Goal: Information Seeking & Learning: Get advice/opinions

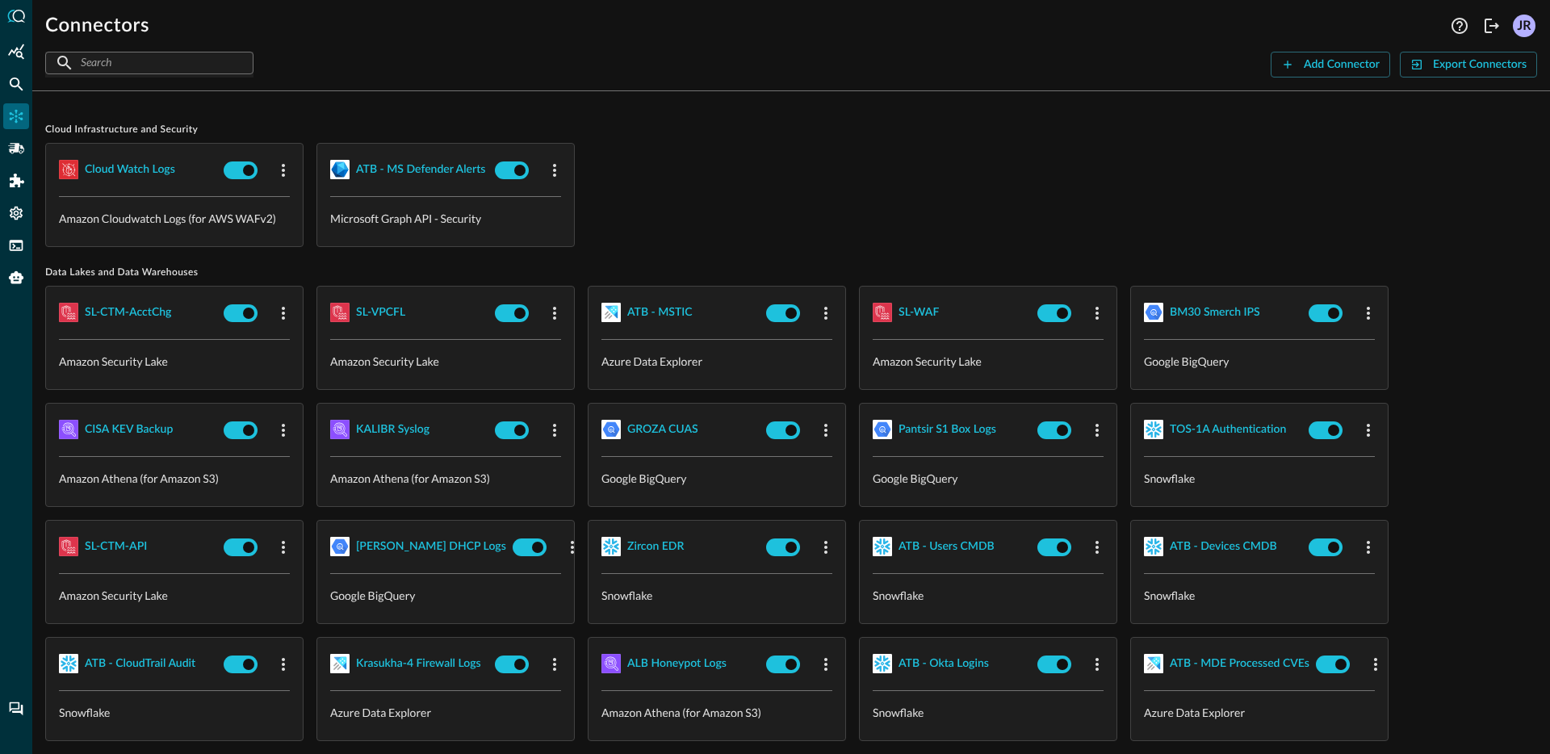
click at [717, 91] on div "Connectors Help Logout JR ​ ​ Add Connector Export Connectors Cloud Infrastruct…" at bounding box center [790, 377] width 1517 height 754
click at [737, 161] on div "Cloud watch logs Amazon Cloudwatch Logs (for AWS WAFv2) ATB - MS Defender Alert…" at bounding box center [790, 195] width 1491 height 104
click at [748, 165] on div "Cloud watch logs Amazon Cloudwatch Logs (for AWS WAFv2) ATB - MS Defender Alert…" at bounding box center [790, 195] width 1491 height 104
click at [1304, 71] on div "Add Connector" at bounding box center [1341, 65] width 76 height 20
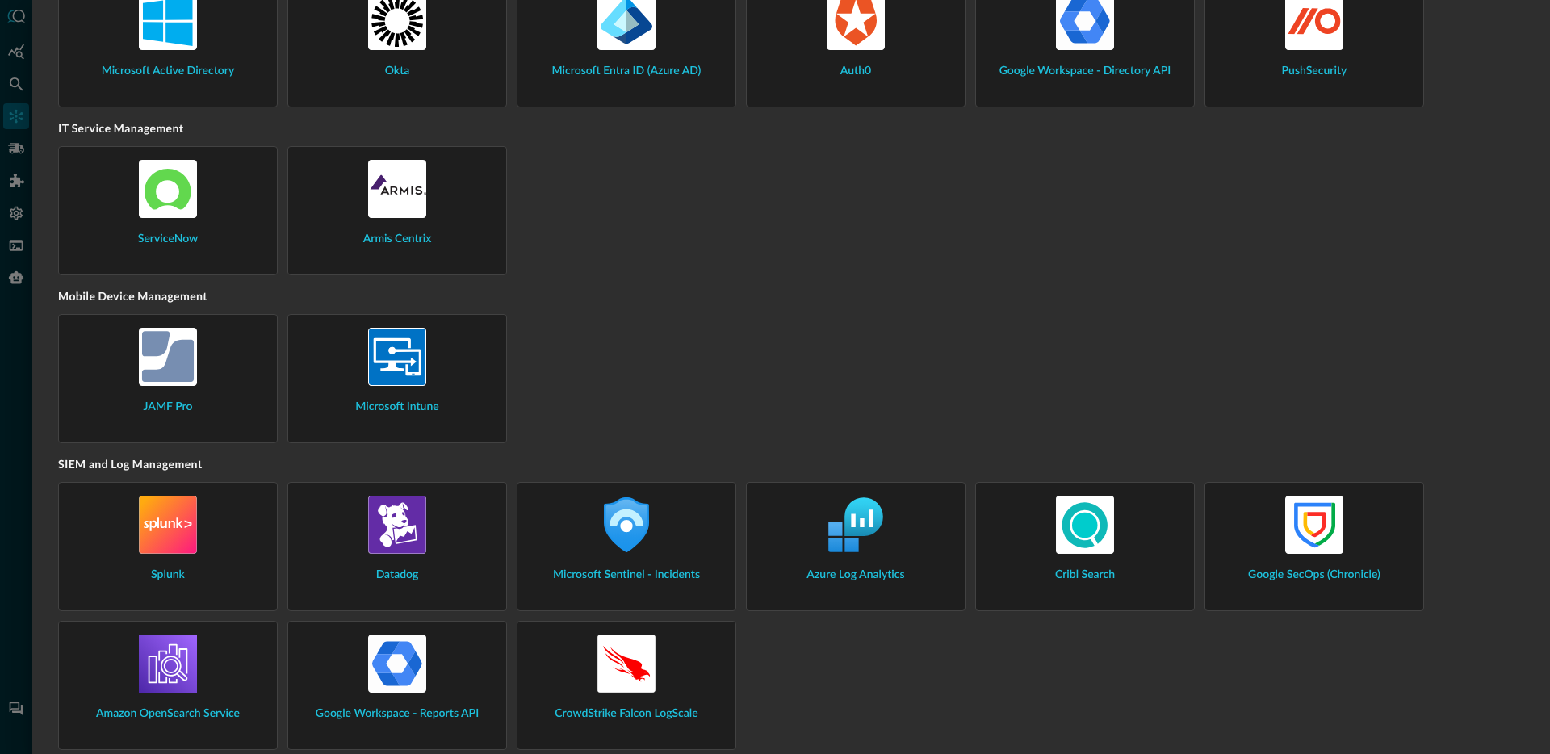
scroll to position [1600, 0]
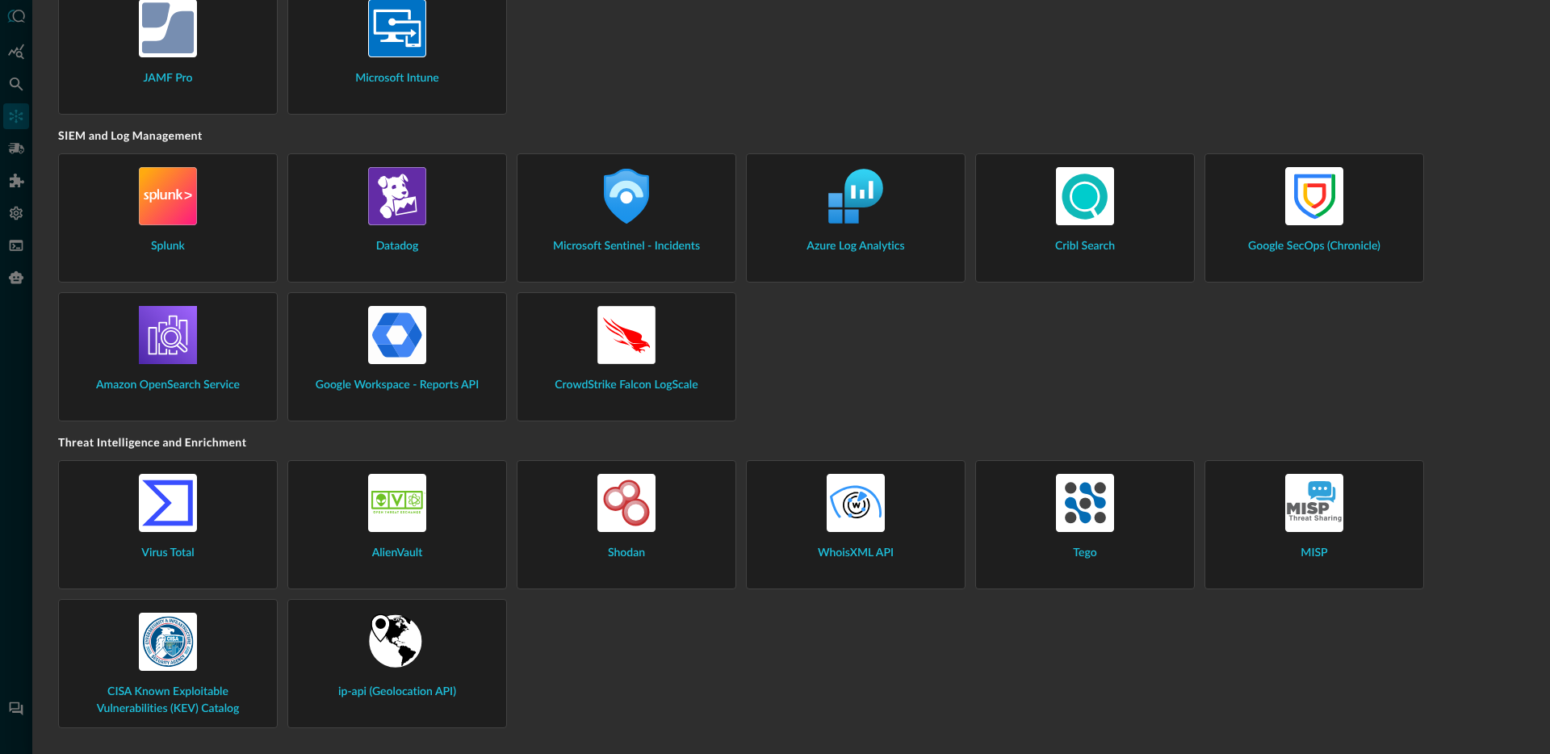
click at [1131, 343] on div "Splunk Datadog Microsoft Sentinel - Incidents Azure Log Analytics Cribl Search …" at bounding box center [791, 287] width 1466 height 268
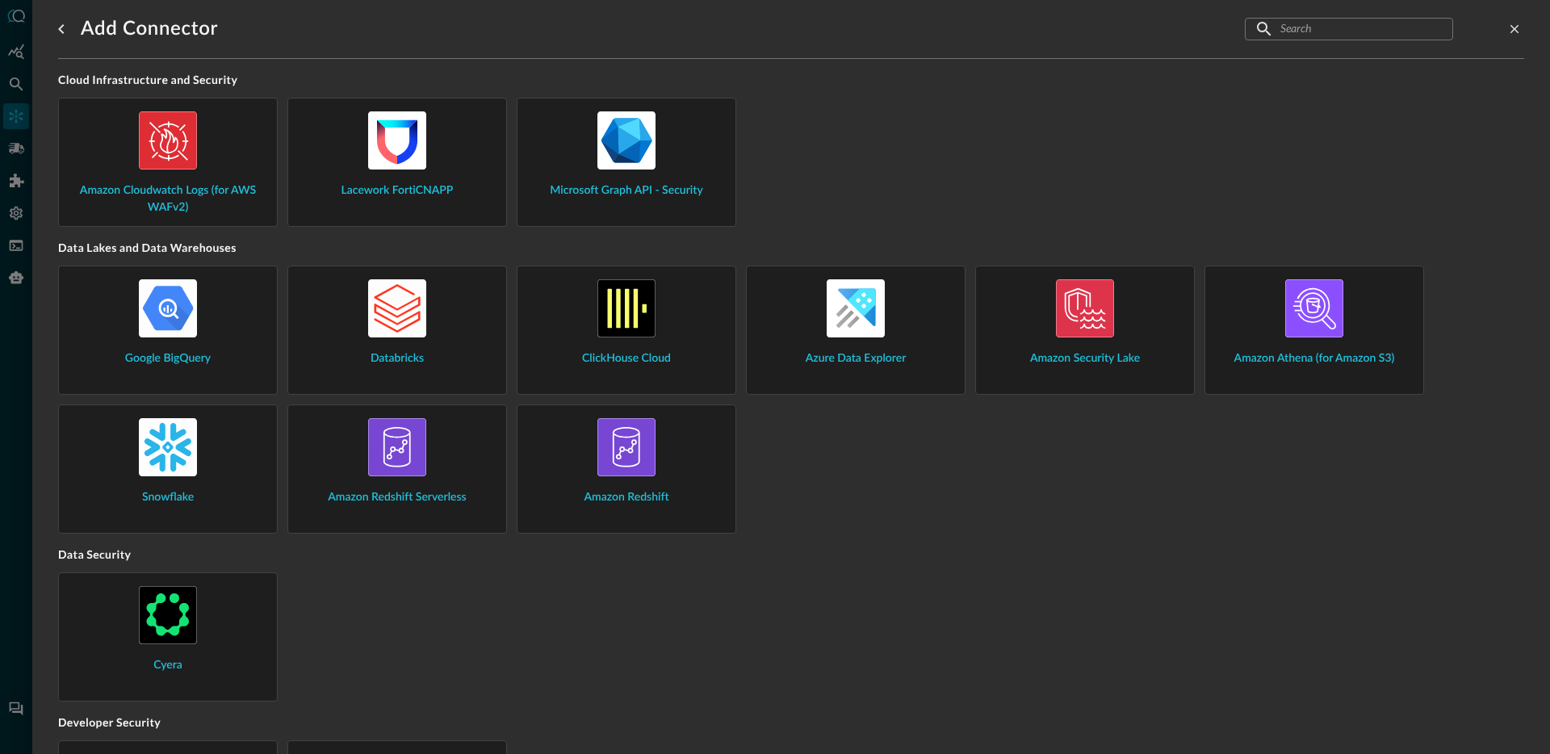
scroll to position [5, 0]
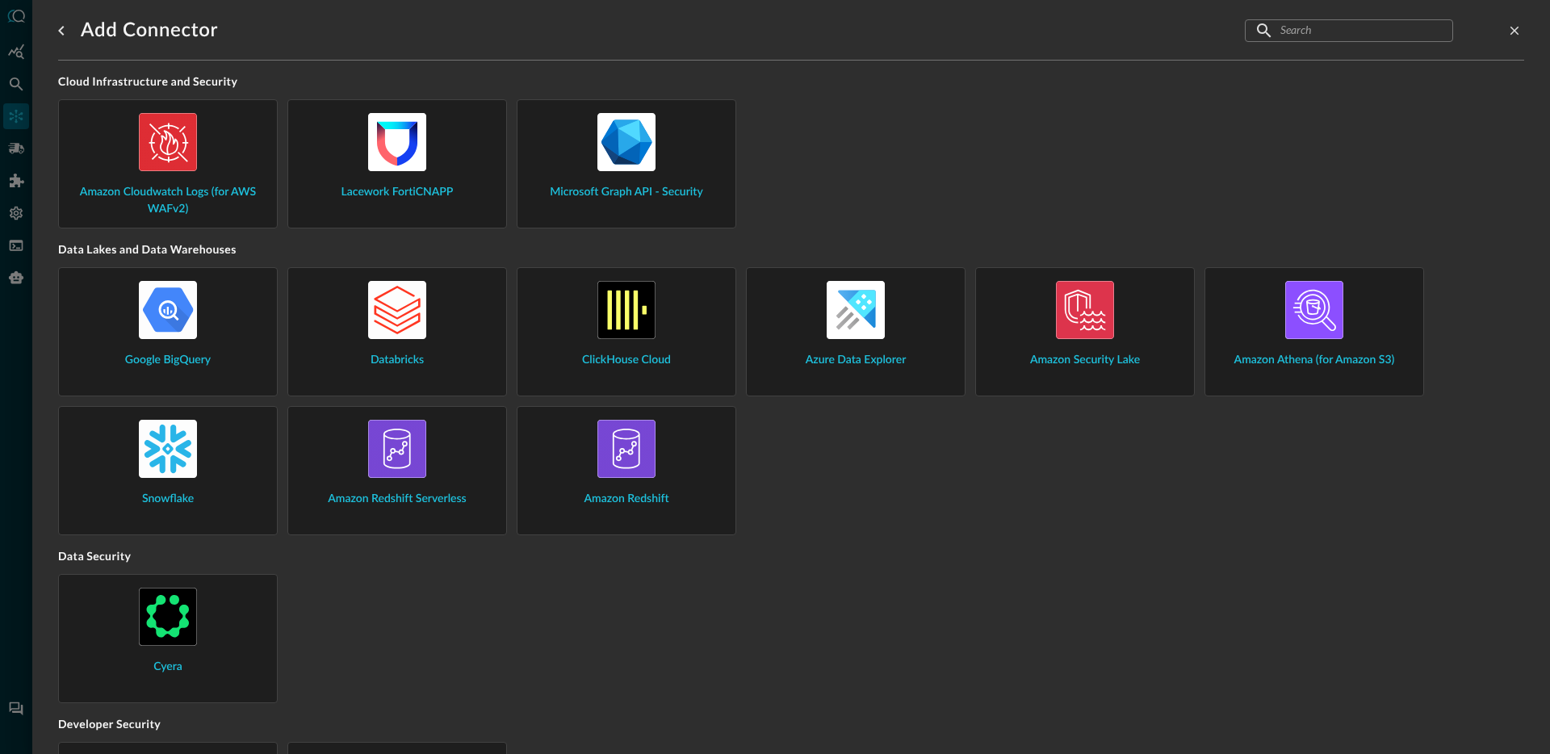
click at [869, 473] on div "Google BigQuery Databricks ClickHouse Cloud Azure Data Explorer Amazon Security…" at bounding box center [791, 401] width 1466 height 268
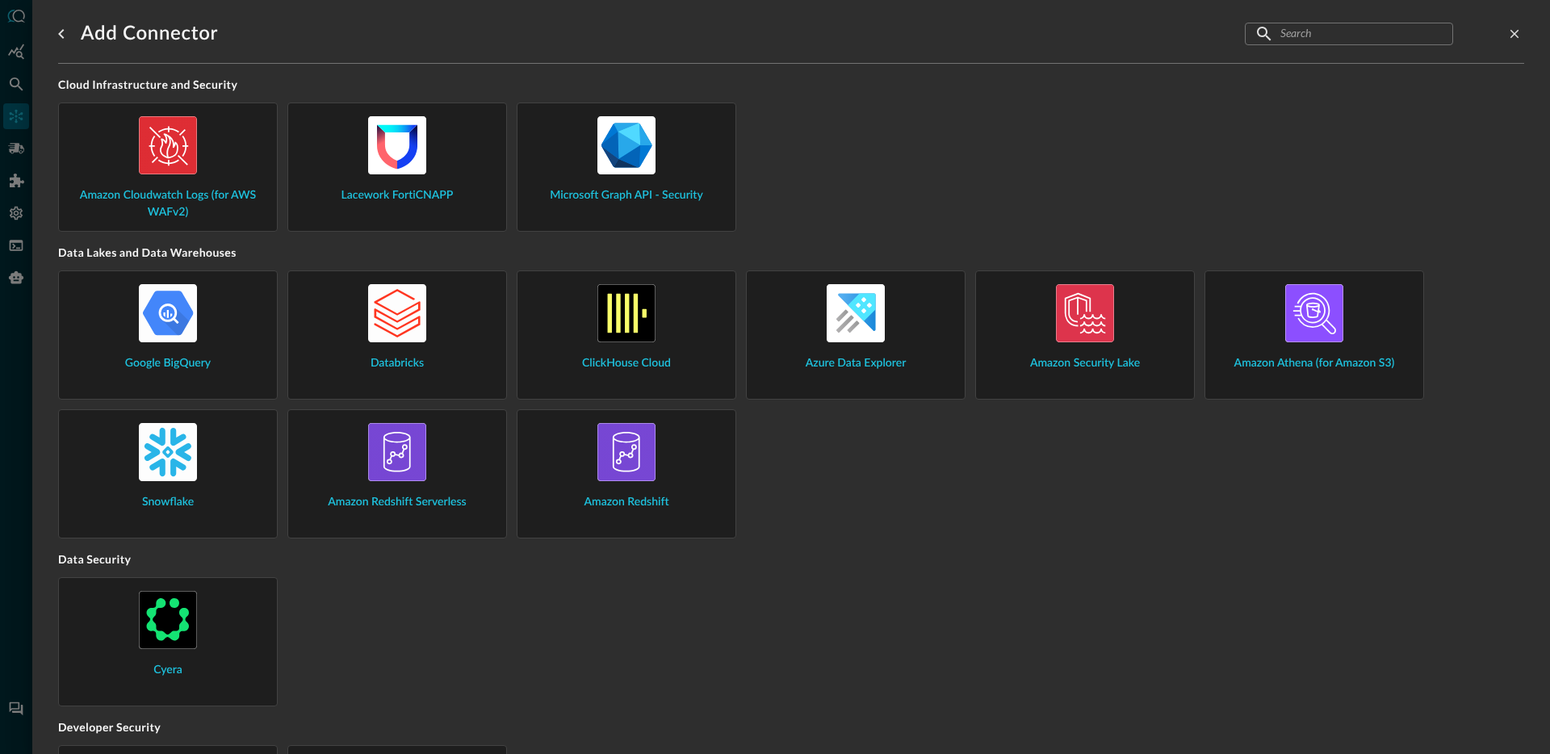
scroll to position [0, 0]
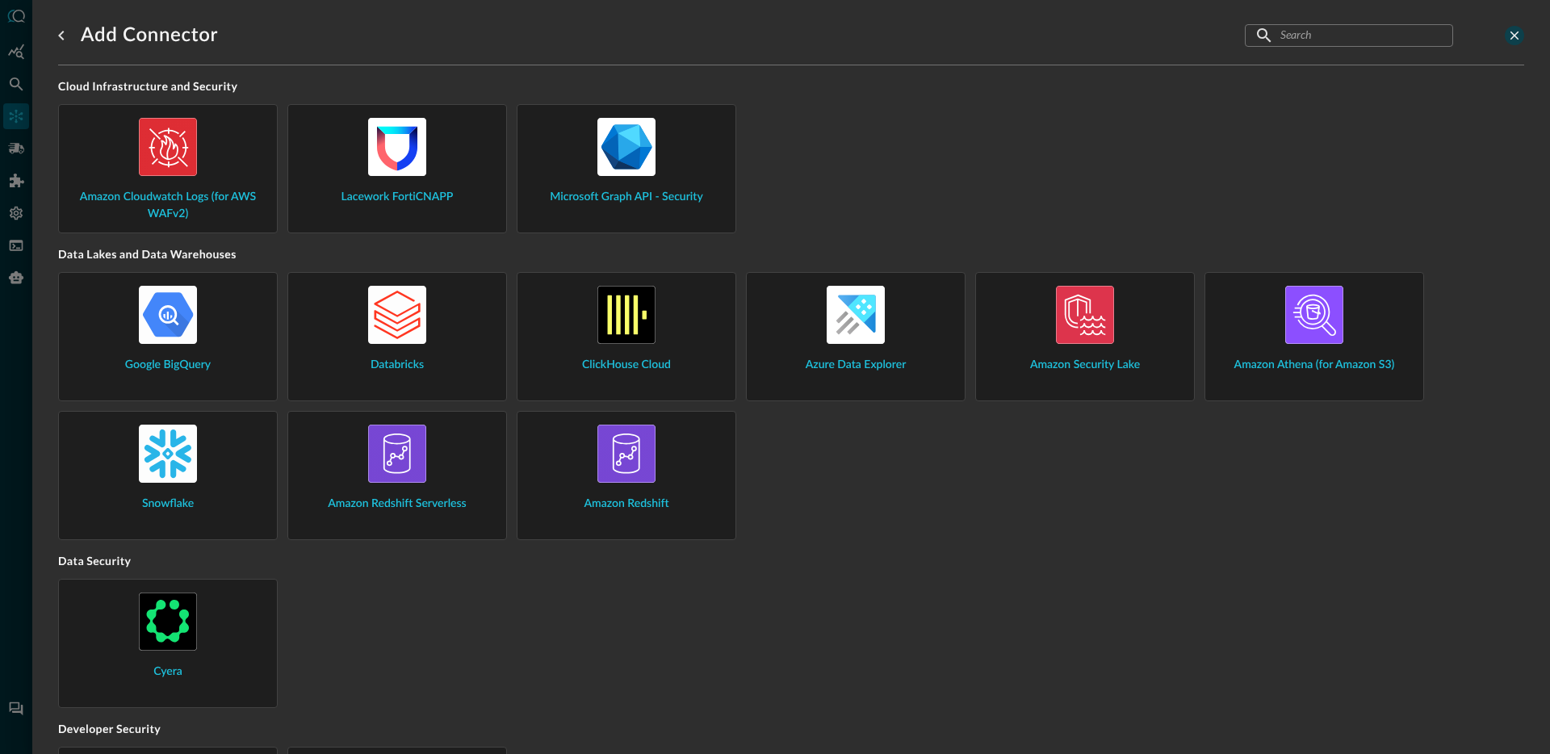
click at [1507, 35] on icon "close-drawer" at bounding box center [1514, 35] width 15 height 15
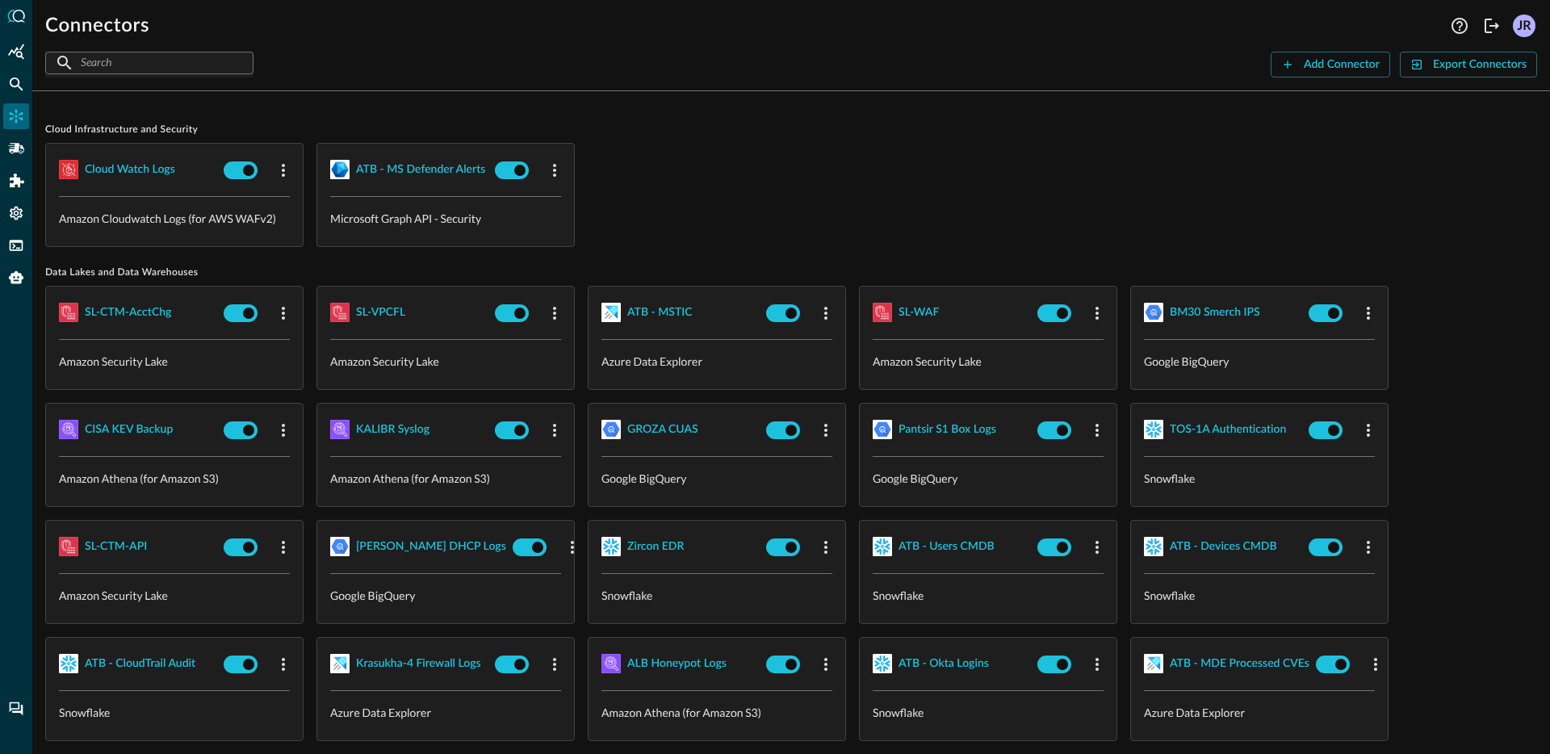
click at [902, 161] on div "Cloud watch logs Amazon Cloudwatch Logs (for AWS WAFv2) ATB - MS Defender Alert…" at bounding box center [790, 195] width 1491 height 104
click at [784, 239] on div "Cloud watch logs Amazon Cloudwatch Logs (for AWS WAFv2) ATB - MS Defender Alert…" at bounding box center [790, 195] width 1491 height 104
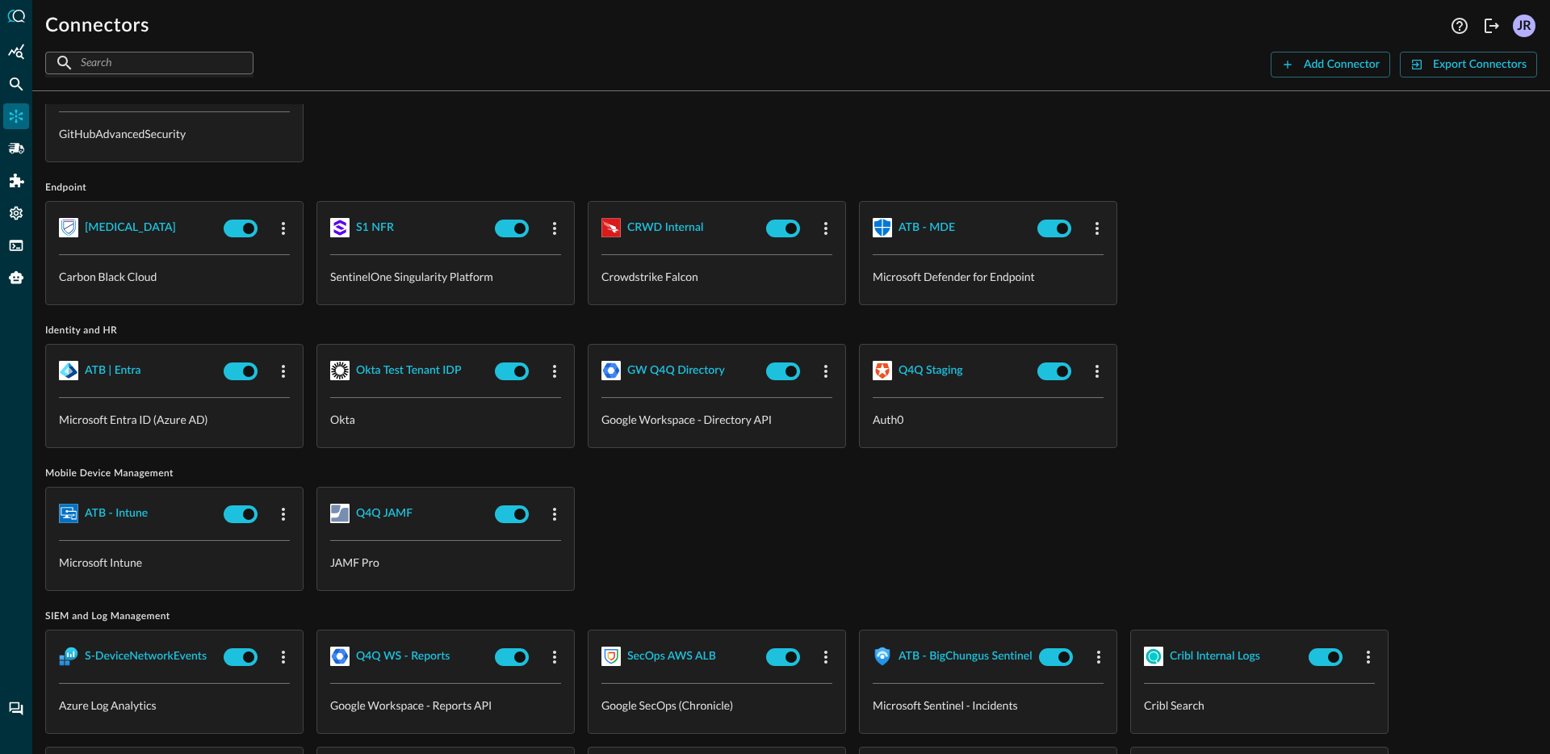
scroll to position [774, 0]
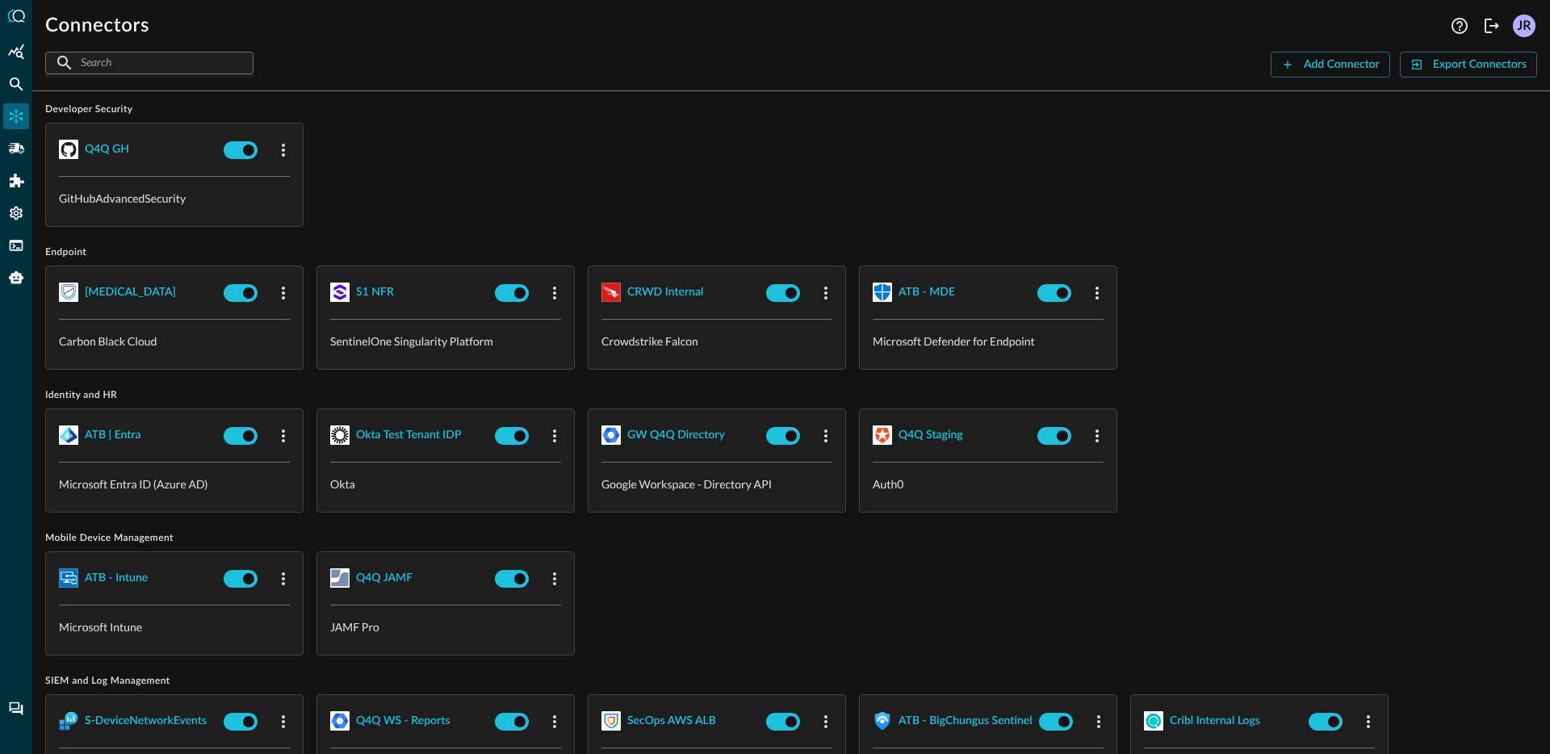
click at [738, 221] on div "Q4Q GH GitHubAdvancedSecurity" at bounding box center [790, 175] width 1491 height 104
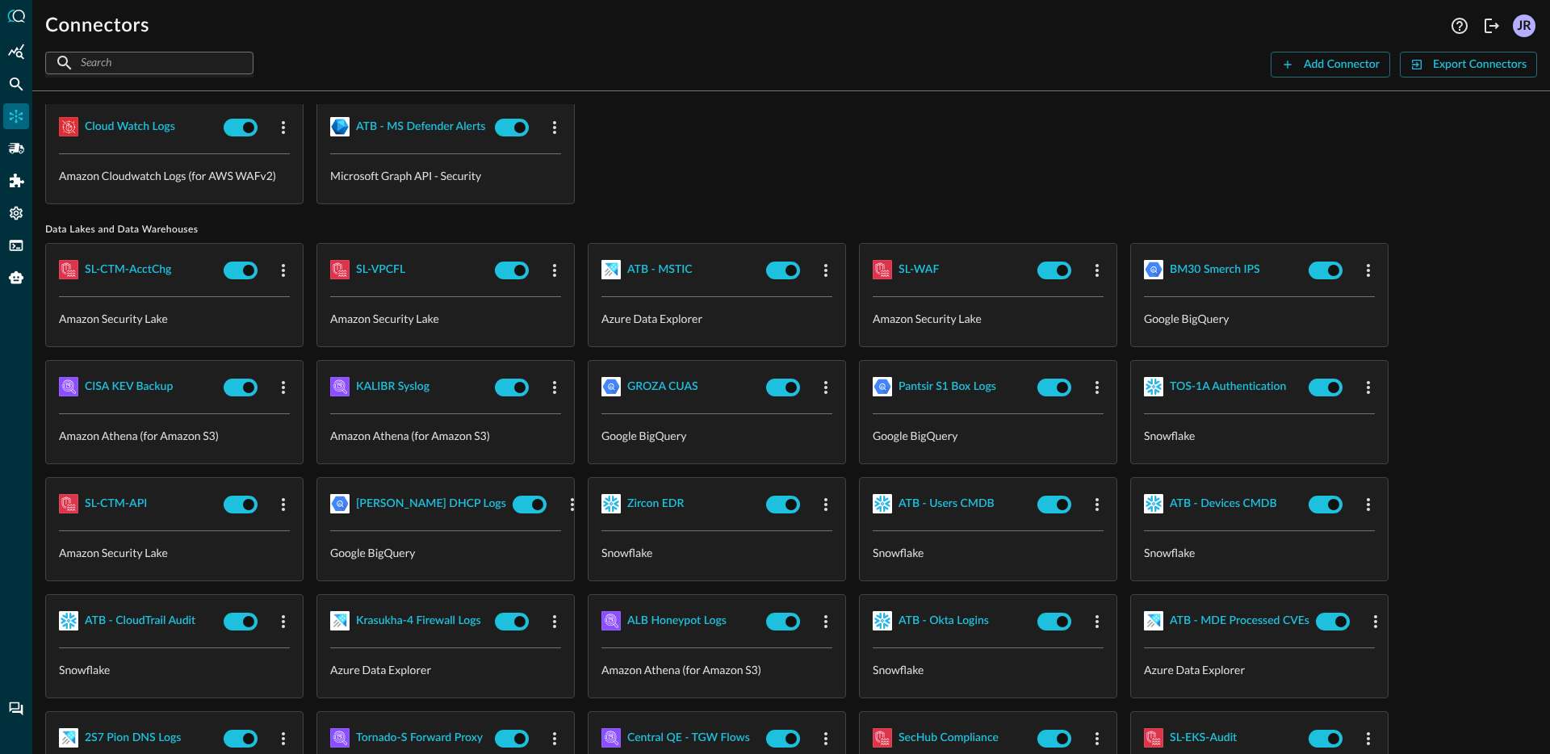
scroll to position [0, 0]
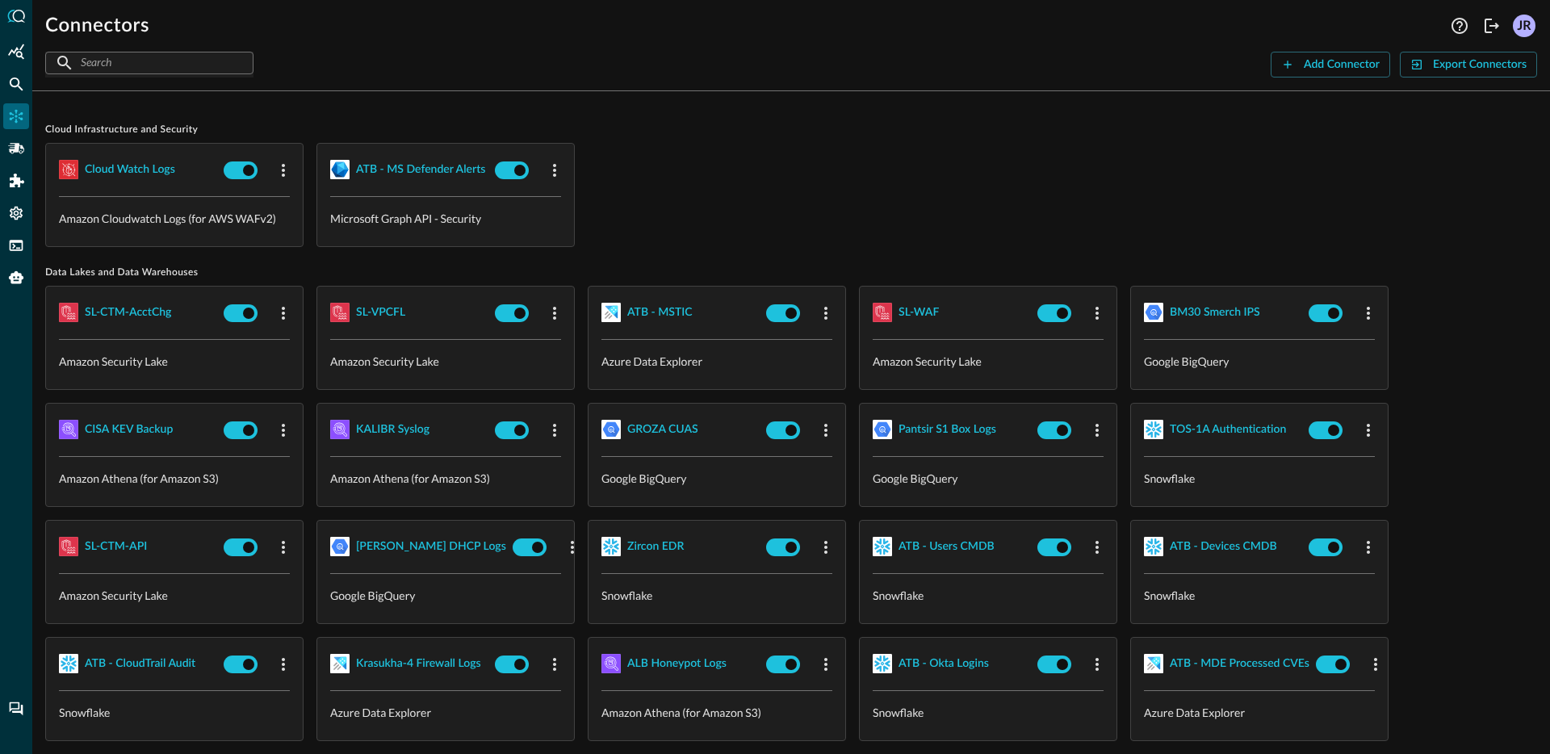
click at [772, 186] on div "Cloud watch logs Amazon Cloudwatch Logs (for AWS WAFv2) ATB - MS Defender Alert…" at bounding box center [790, 195] width 1491 height 104
click at [785, 123] on span "Cloud Infrastructure and Security" at bounding box center [790, 129] width 1491 height 13
click at [139, 170] on div "Cloud watch logs" at bounding box center [130, 170] width 90 height 20
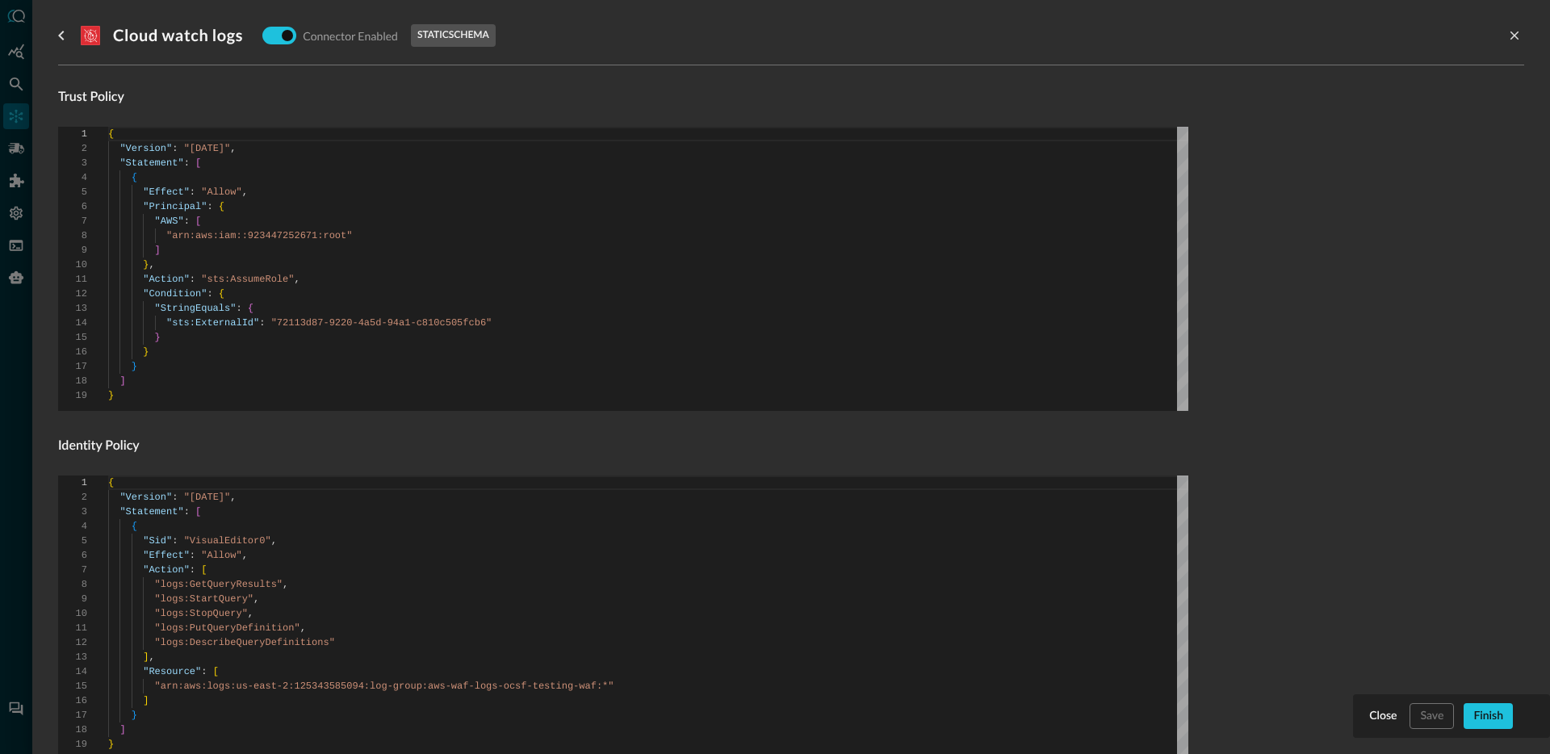
scroll to position [445, 0]
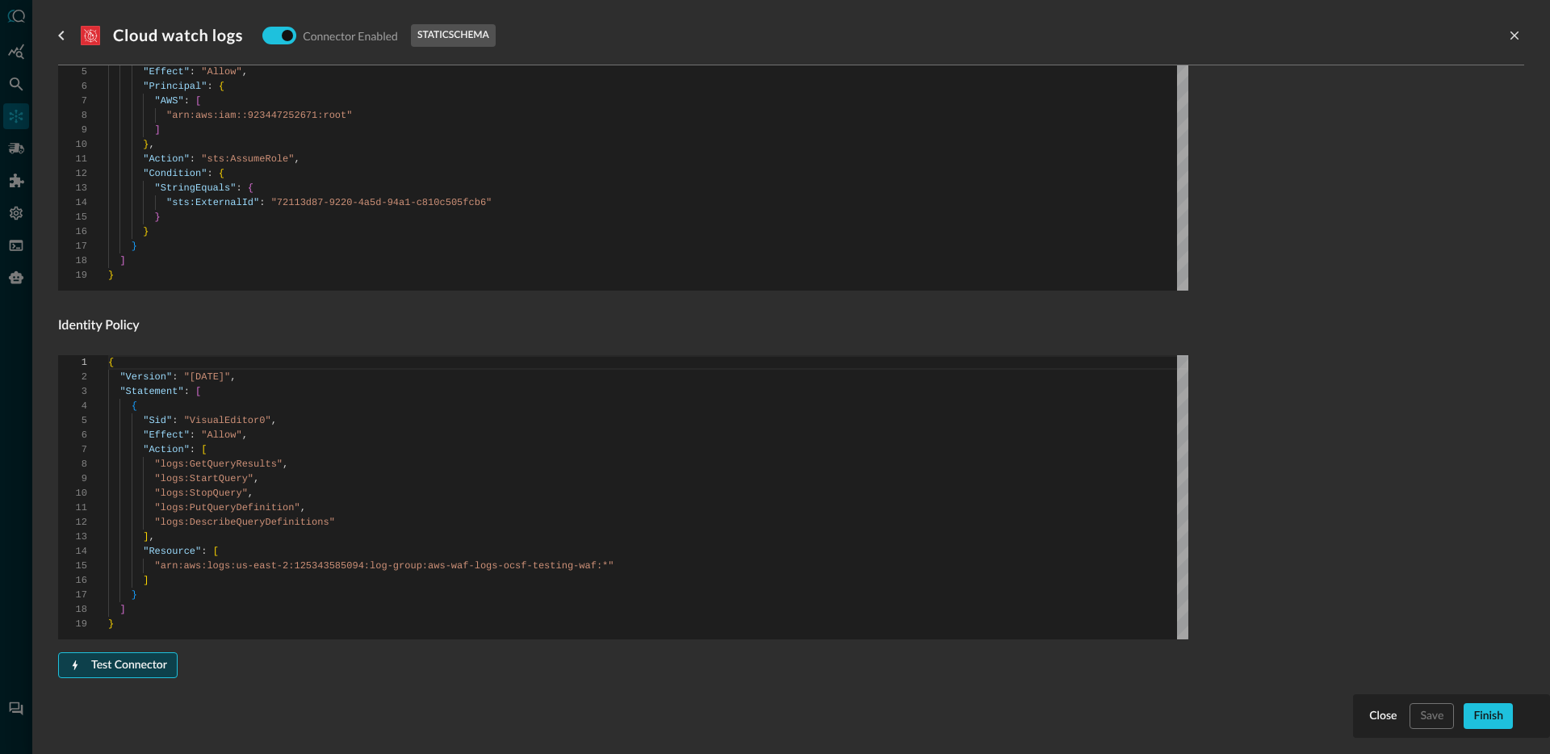
click at [124, 667] on div "Test Connector" at bounding box center [129, 665] width 76 height 20
click at [1328, 473] on form "Connector Alias Name   * Cloud watch logs Connector Alias Name   * External ID …" at bounding box center [791, 213] width 1466 height 1032
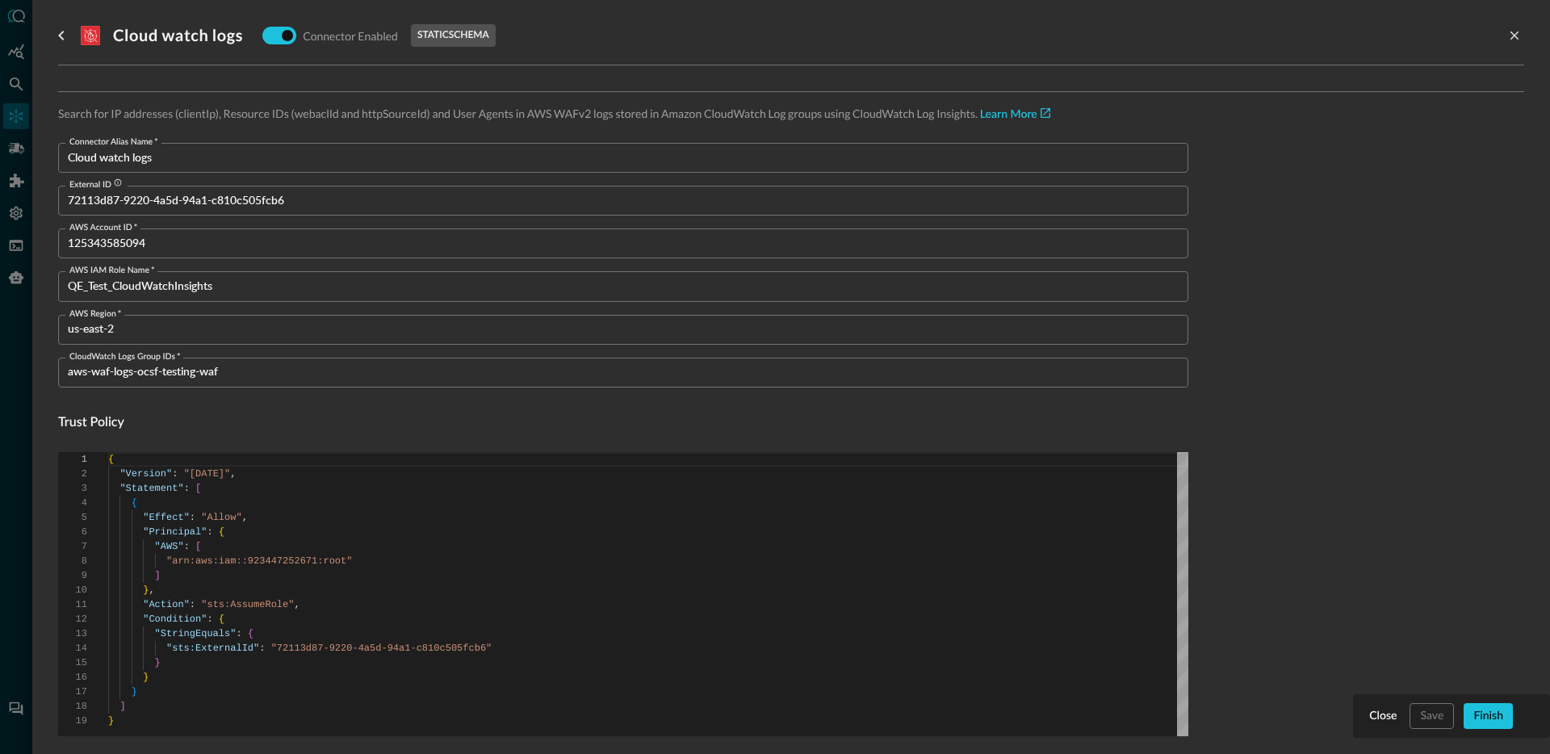
click at [234, 161] on input "Cloud watch logs" at bounding box center [628, 158] width 1120 height 30
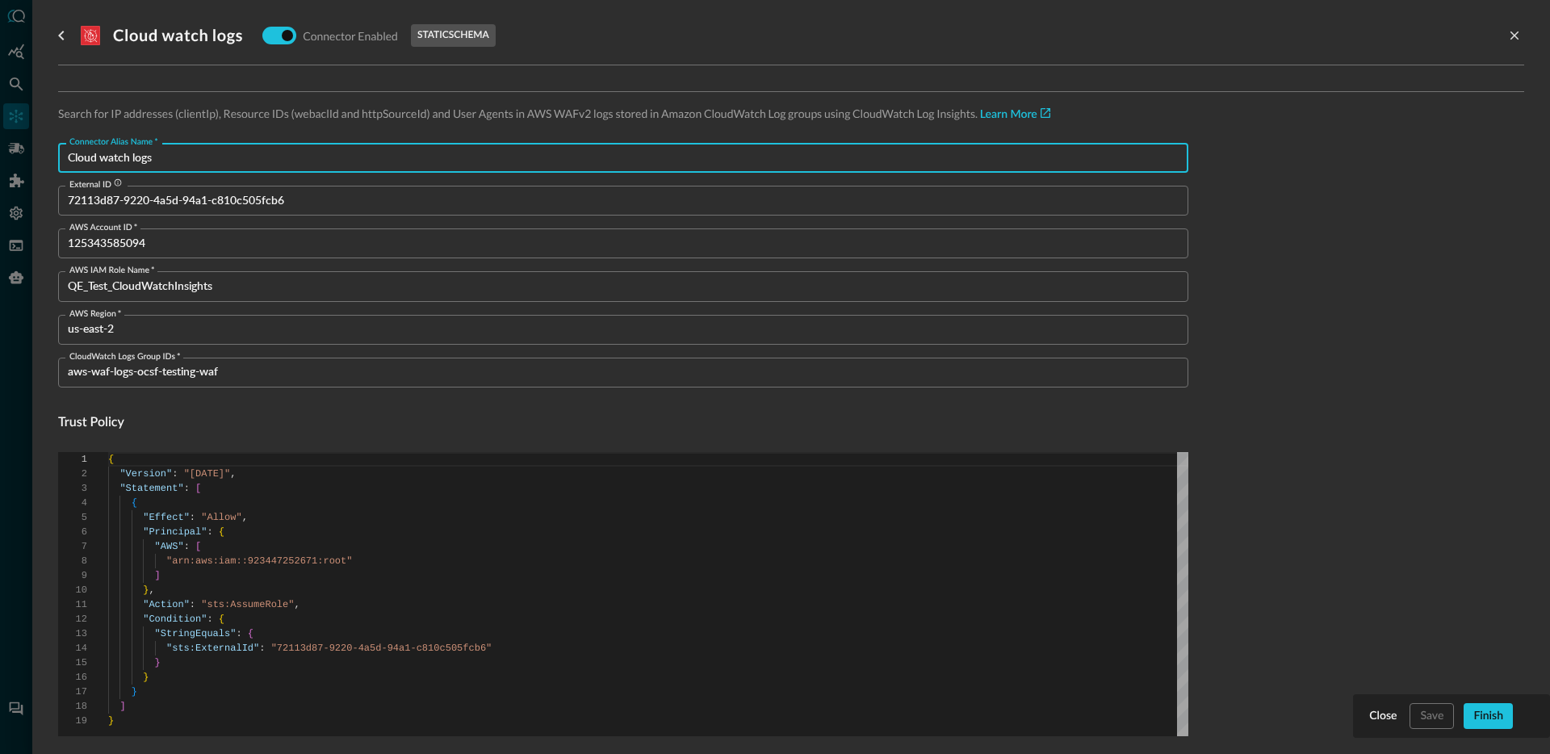
click at [234, 161] on input "Cloud watch logs" at bounding box center [628, 158] width 1120 height 30
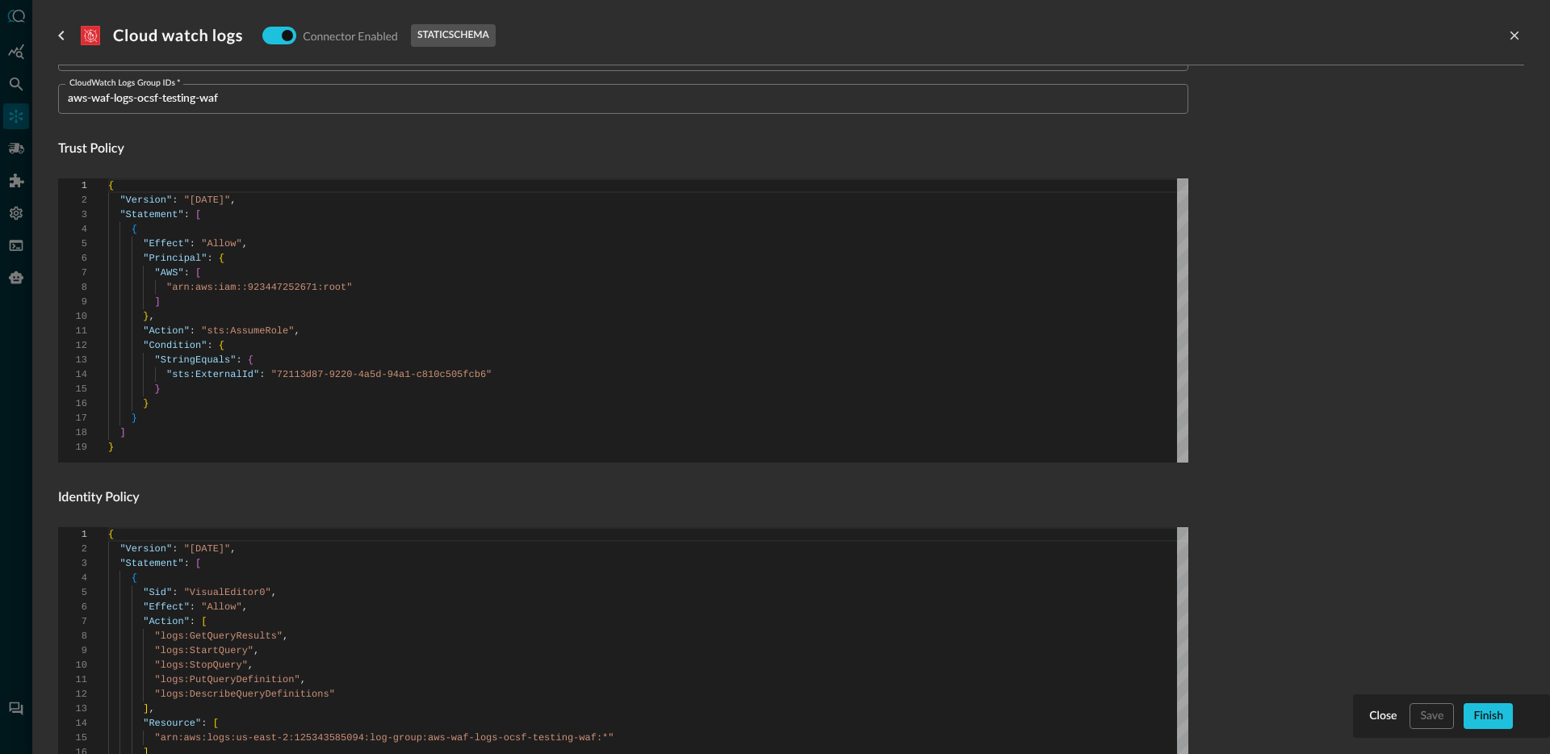
scroll to position [517, 0]
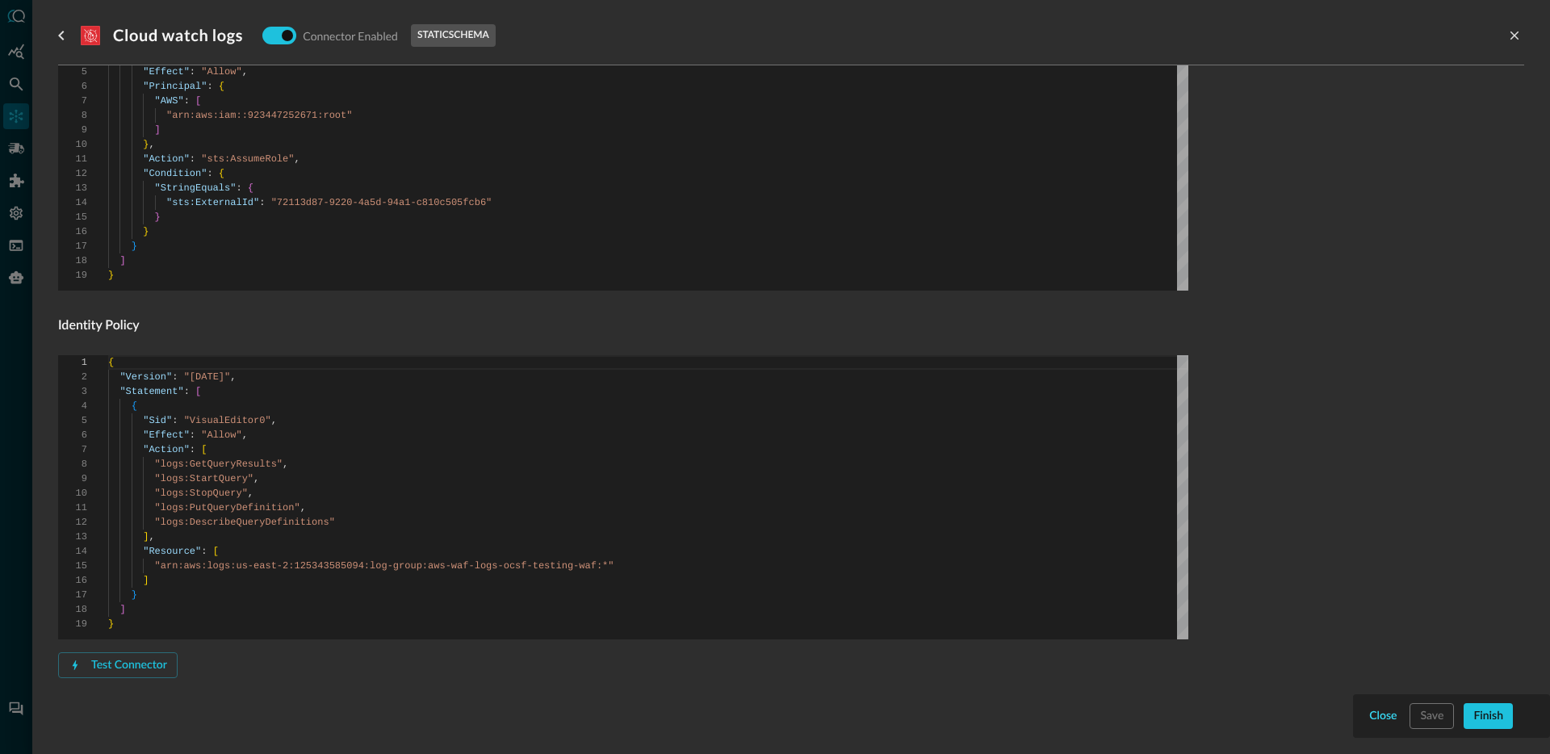
drag, startPoint x: 1359, startPoint y: 691, endPoint x: 1370, endPoint y: 717, distance: 27.9
click at [1359, 692] on form "Connector Alias Name   * Cloud watch logs Connector Alias Name   * External ID …" at bounding box center [791, 213] width 1466 height 1032
click at [1370, 717] on div "Close" at bounding box center [1382, 716] width 27 height 20
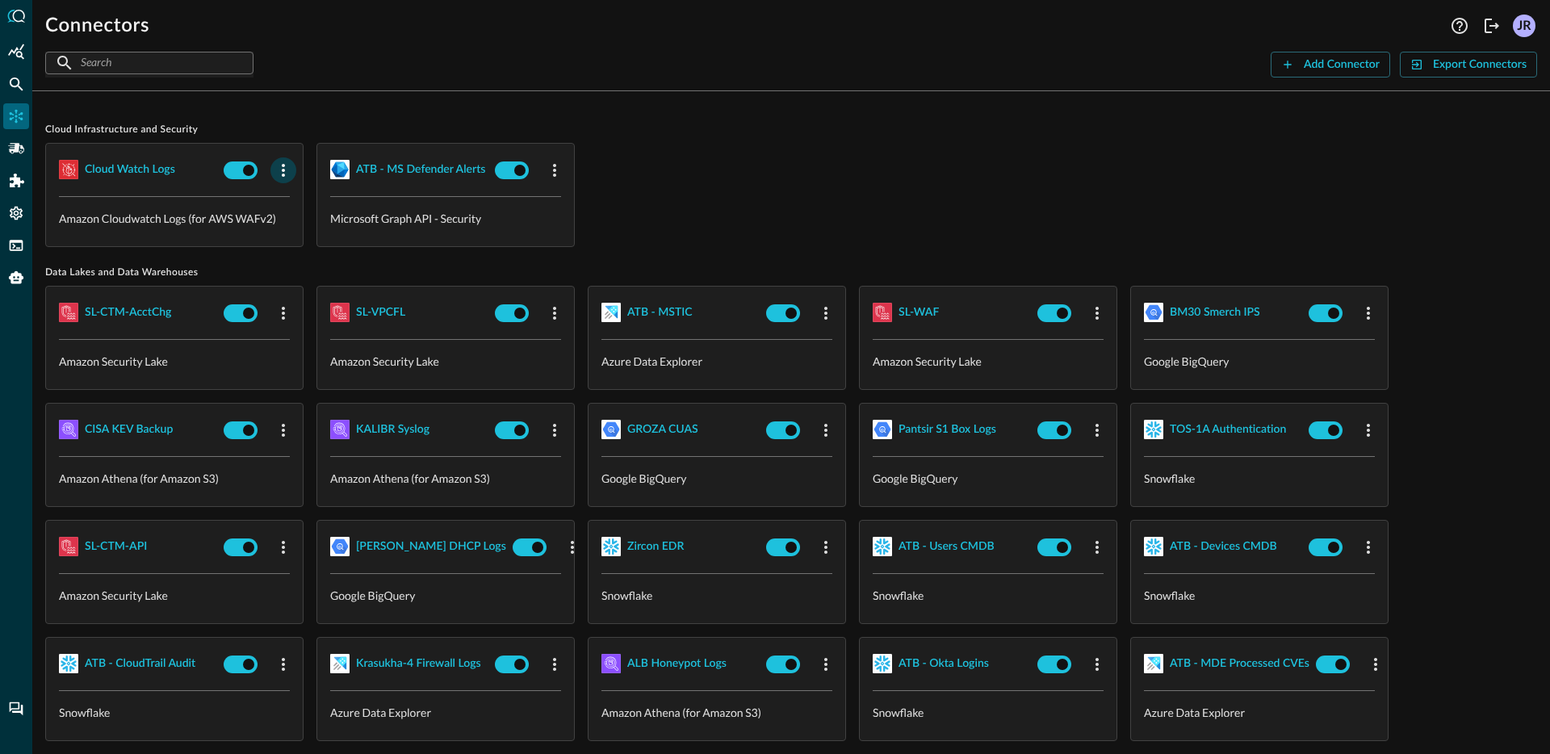
click at [284, 170] on icon "button" at bounding box center [283, 170] width 3 height 13
click at [335, 280] on li "Delete" at bounding box center [311, 269] width 82 height 32
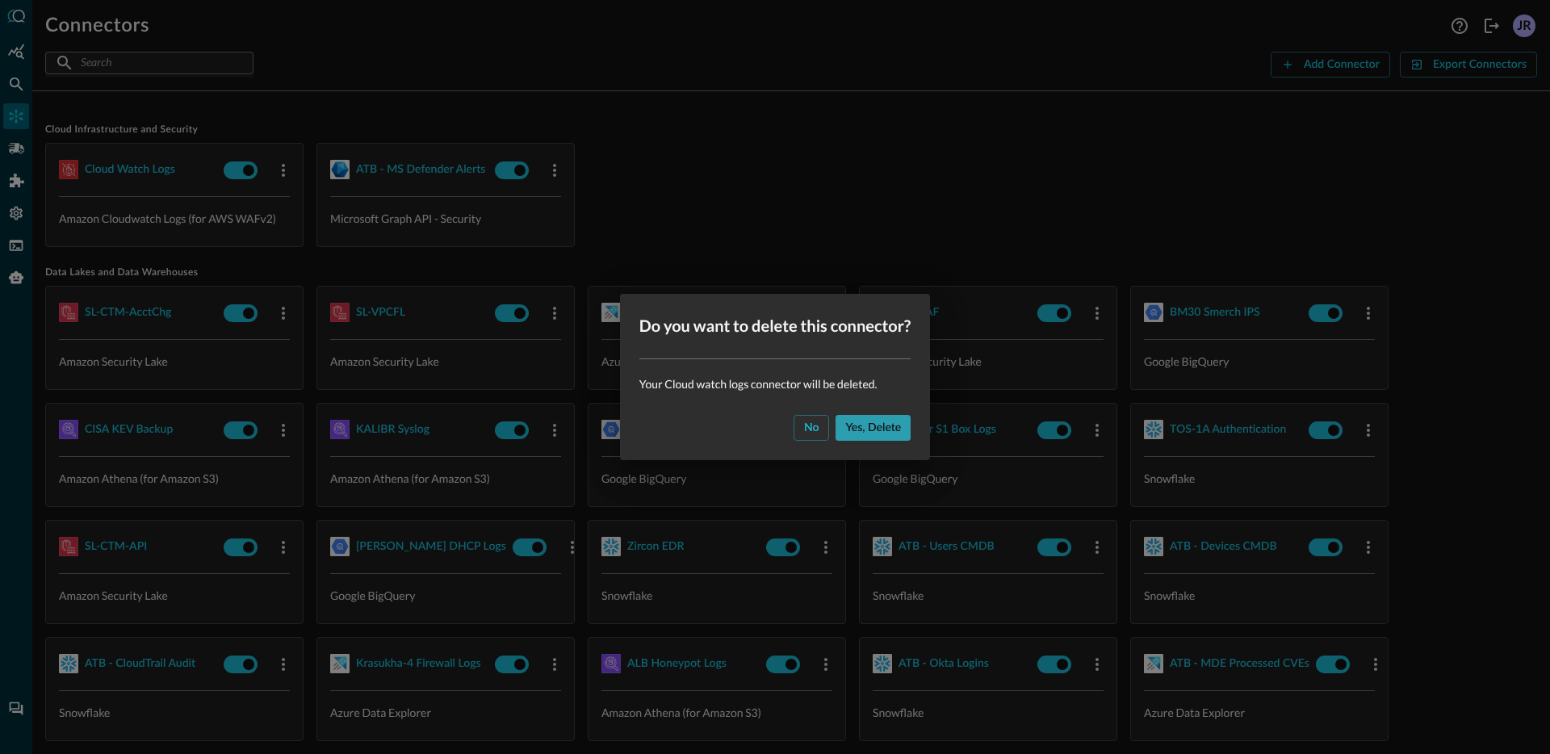
click at [889, 437] on div "Yes, delete" at bounding box center [873, 428] width 56 height 20
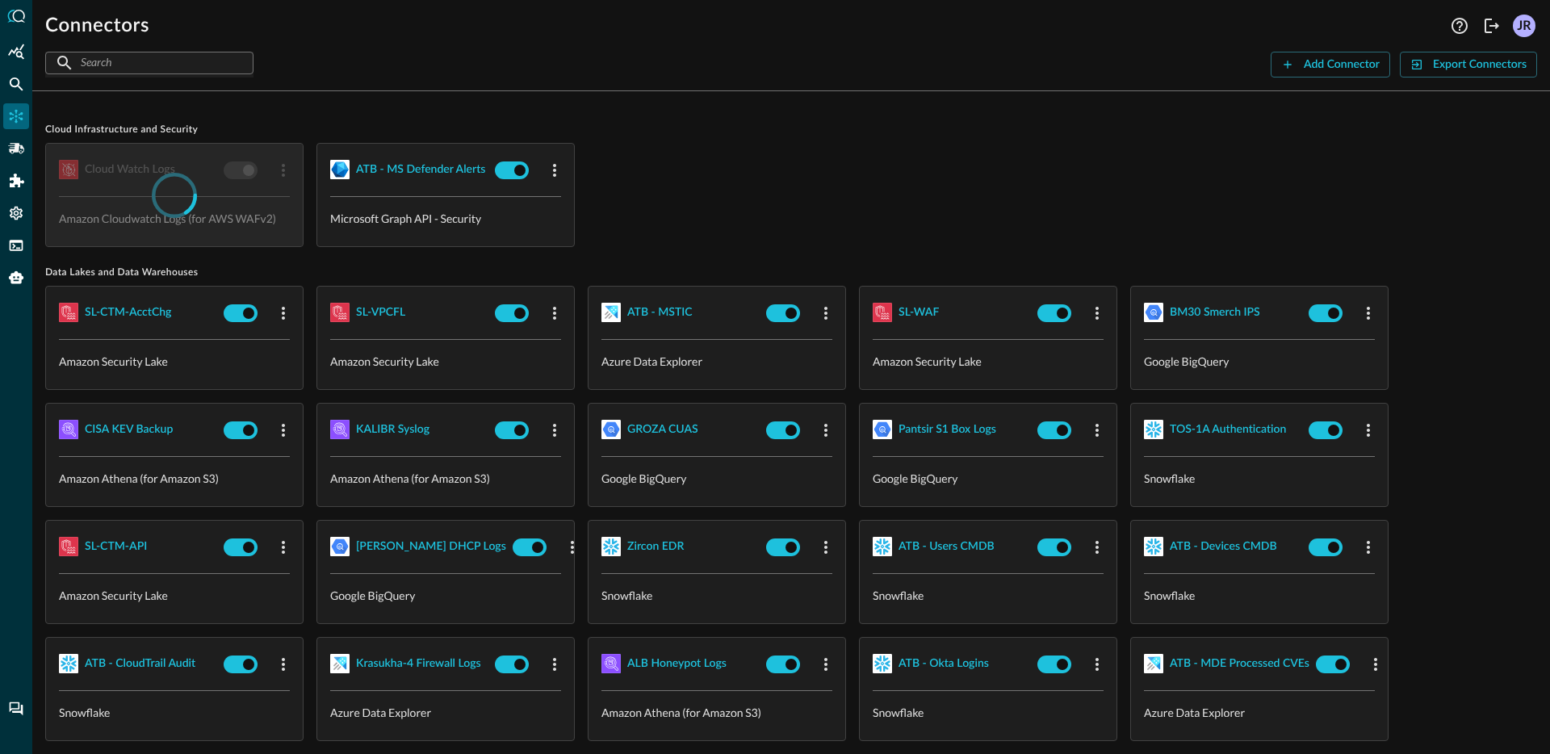
click at [786, 204] on div "Cloud watch logs Amazon Cloudwatch Logs (for AWS WAFv2) ATB - MS Defender Alert…" at bounding box center [790, 195] width 1491 height 104
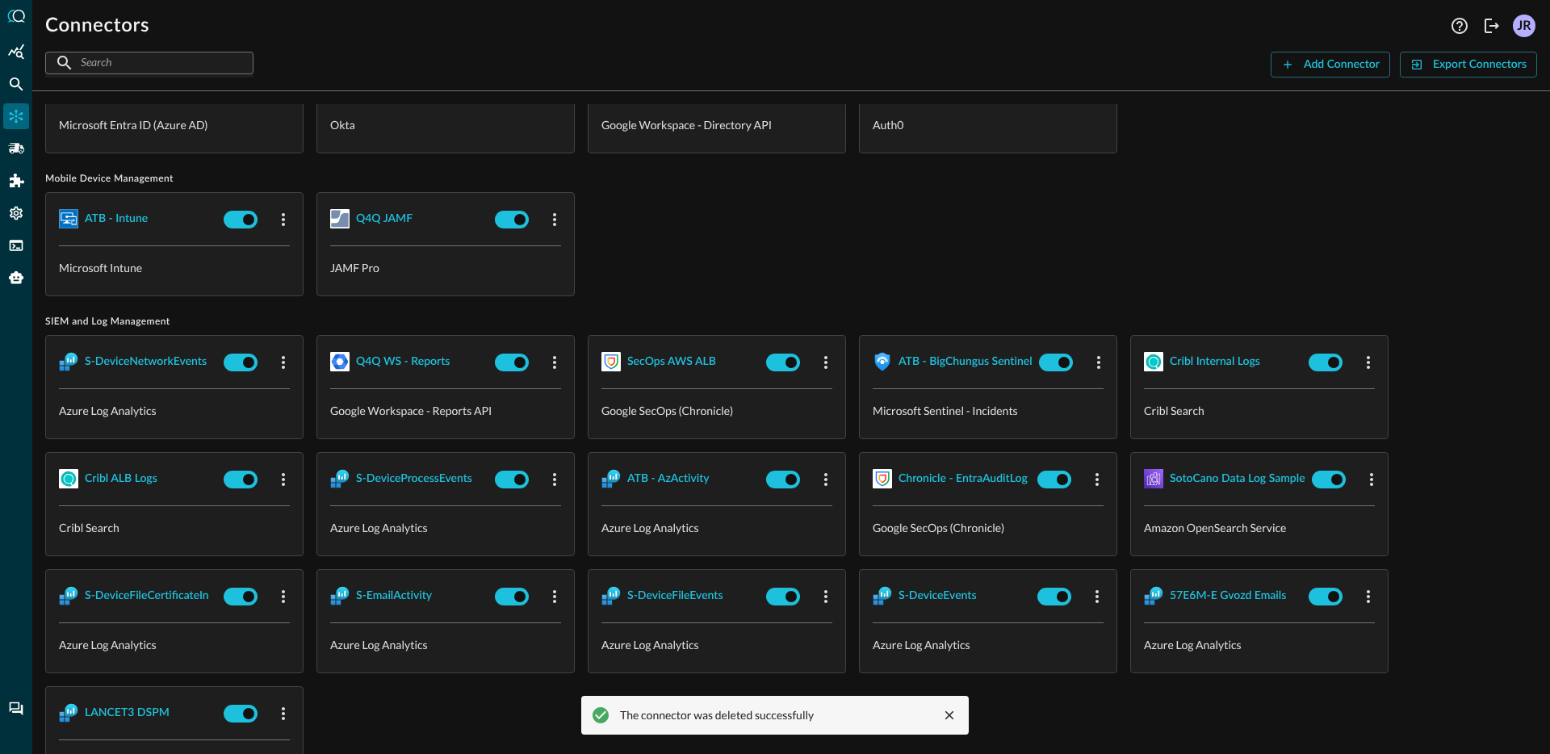
scroll to position [1479, 0]
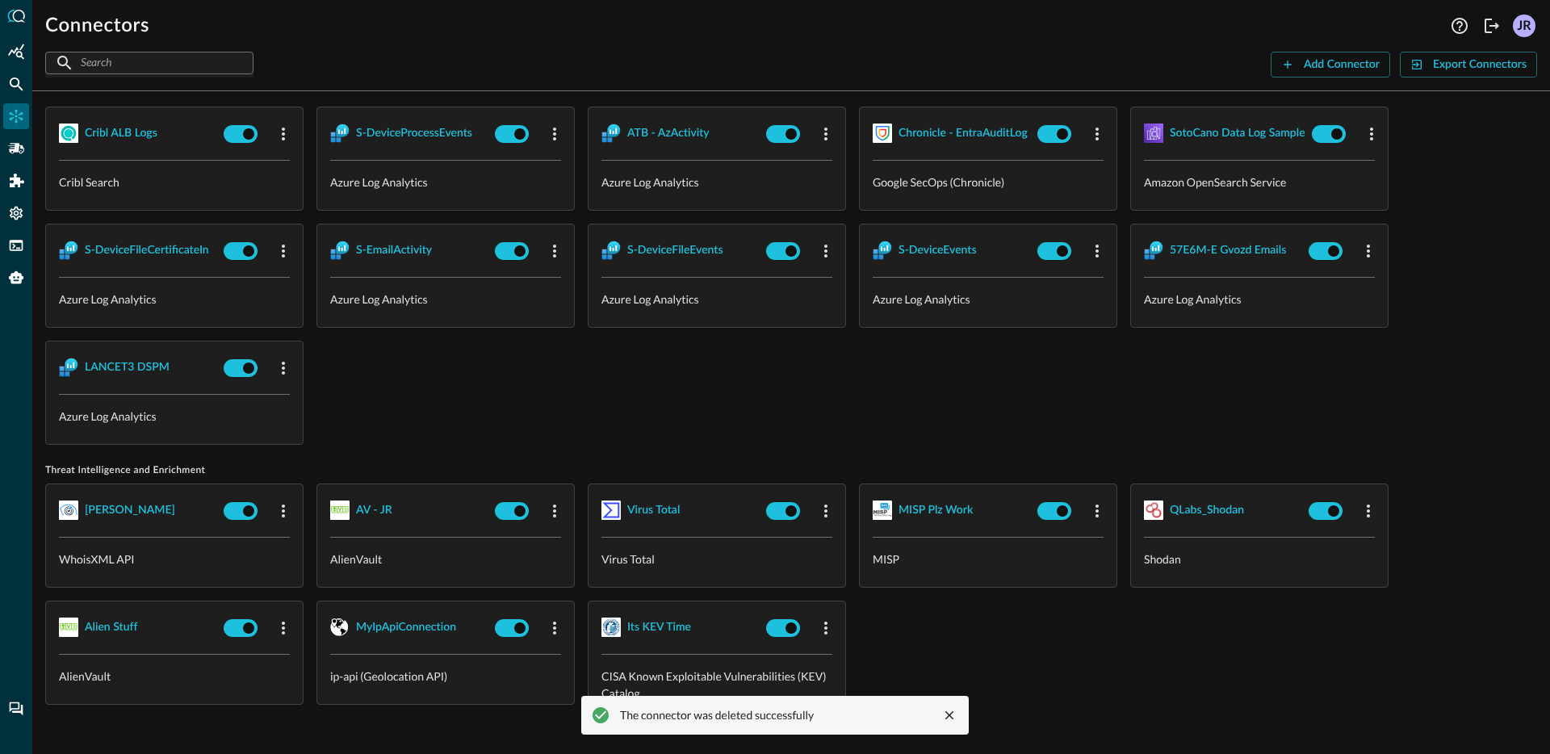
click at [636, 399] on div "S-DeviceNetworkEvents Azure Log Analytics Q4Q WS - Reports Google Workspace - R…" at bounding box center [790, 217] width 1491 height 455
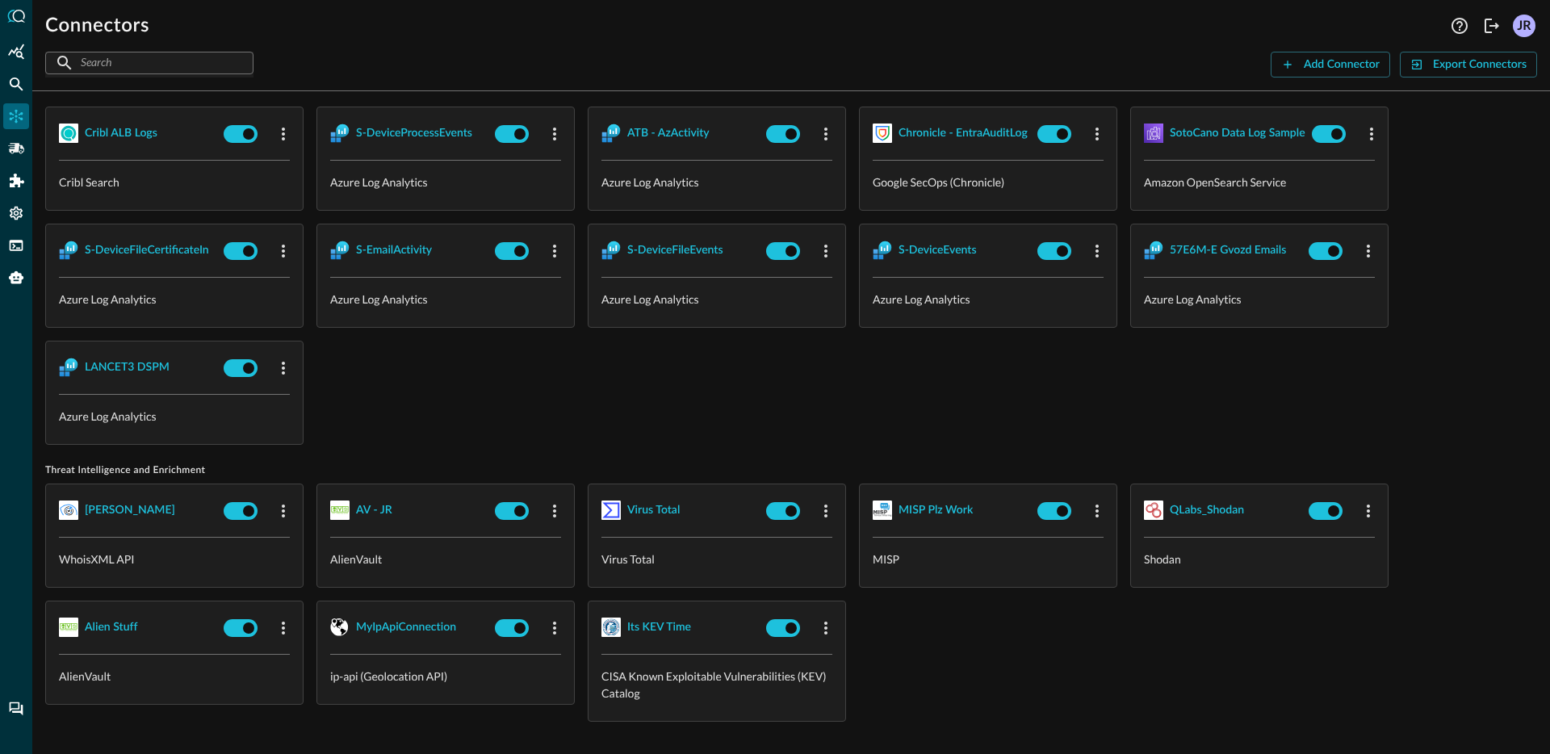
scroll to position [0, 0]
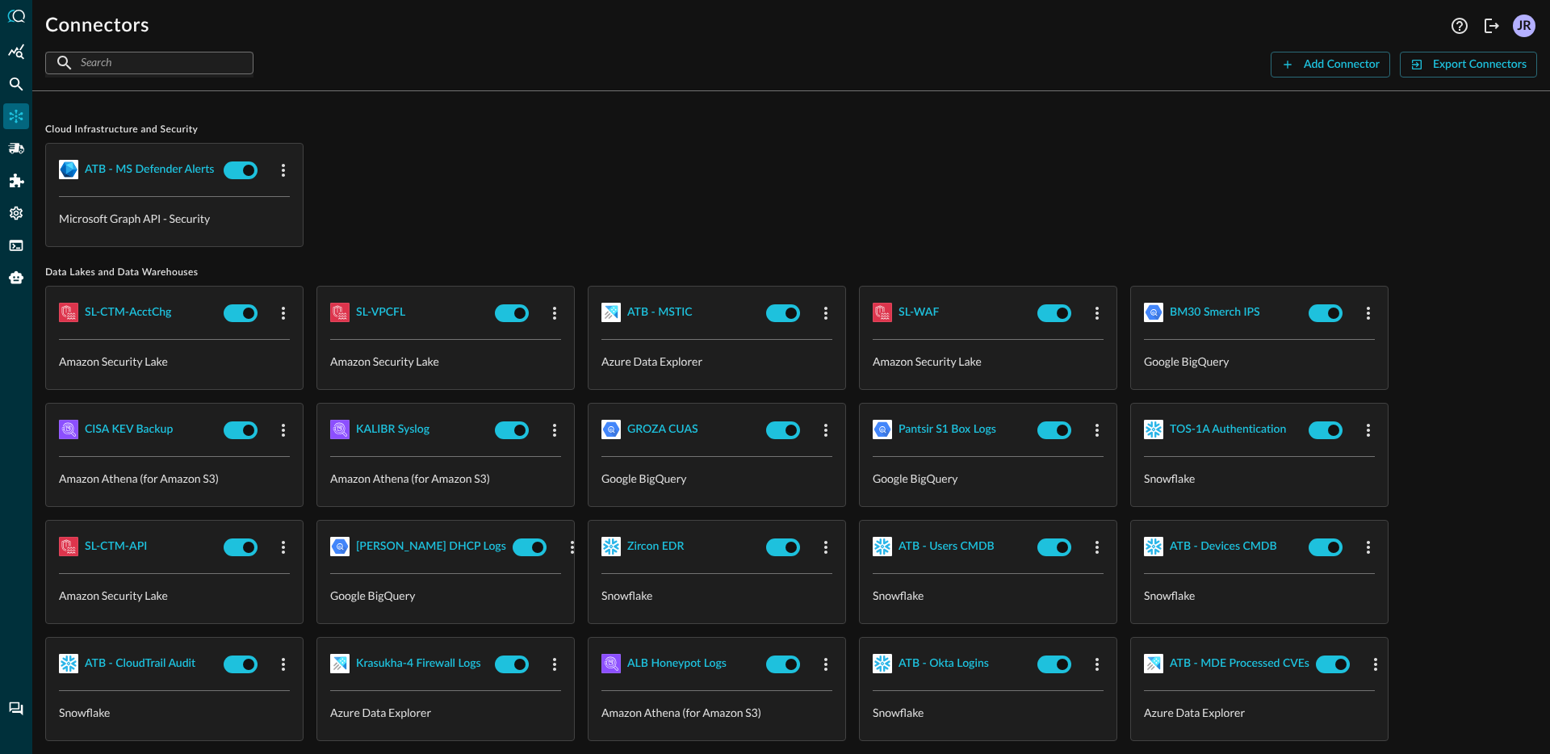
drag, startPoint x: 679, startPoint y: 196, endPoint x: 747, endPoint y: 190, distance: 68.9
click at [679, 196] on div "ATB - MS Defender Alerts Microsoft Graph API - Security" at bounding box center [790, 195] width 1491 height 104
click at [795, 203] on div "ATB - MS Defender Alerts Microsoft Graph API - Security" at bounding box center [790, 195] width 1491 height 104
click at [662, 162] on div "ATB - MS Defender Alerts Microsoft Graph API - Security" at bounding box center [790, 195] width 1491 height 104
click at [713, 102] on div "Connectors Help Logout JR ​ ​ Add Connector Export Connectors Cloud Infrastruct…" at bounding box center [790, 377] width 1517 height 754
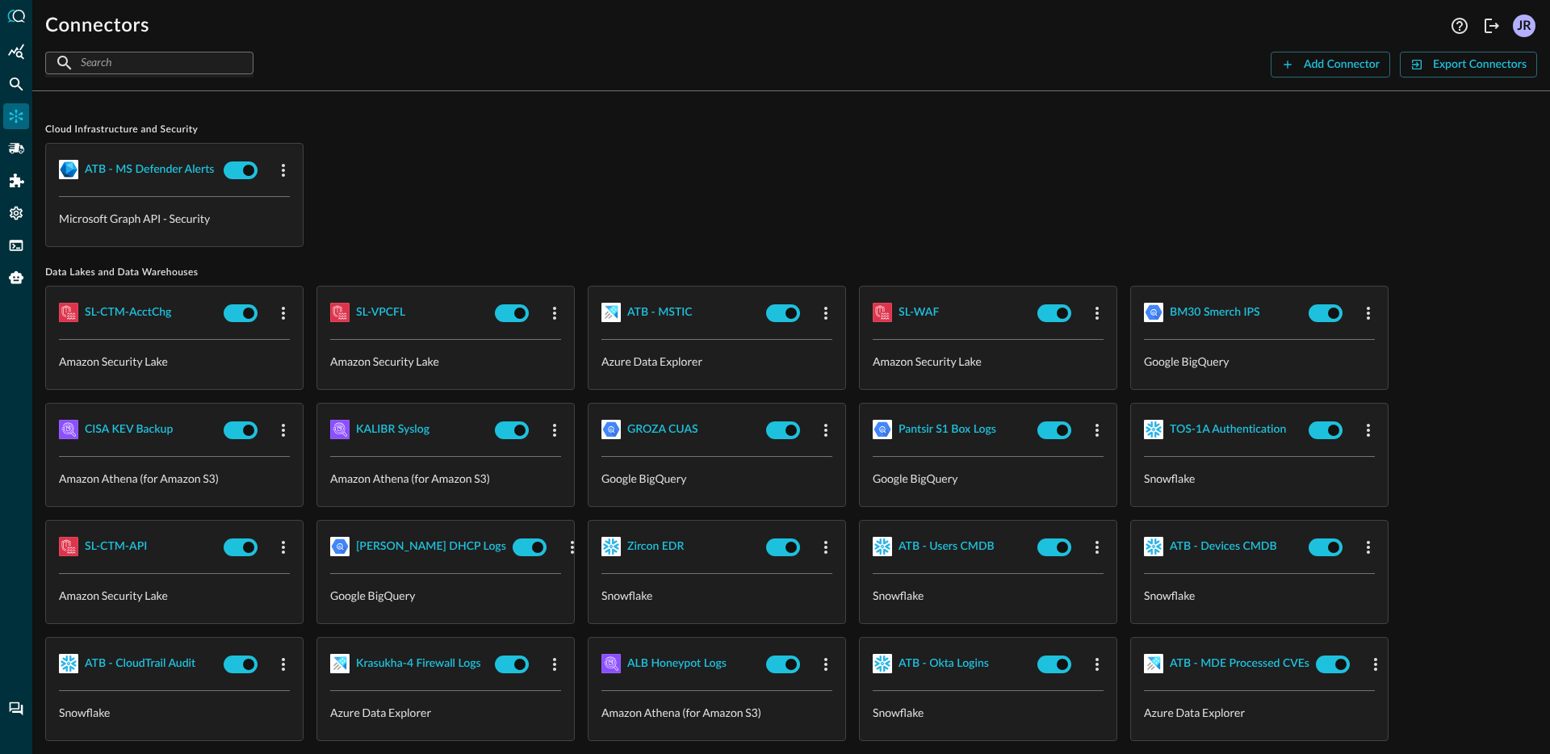
click at [855, 139] on div "Cloud Infrastructure and Security ATB - MS Defender Alerts Microsoft Graph API …" at bounding box center [790, 184] width 1491 height 123
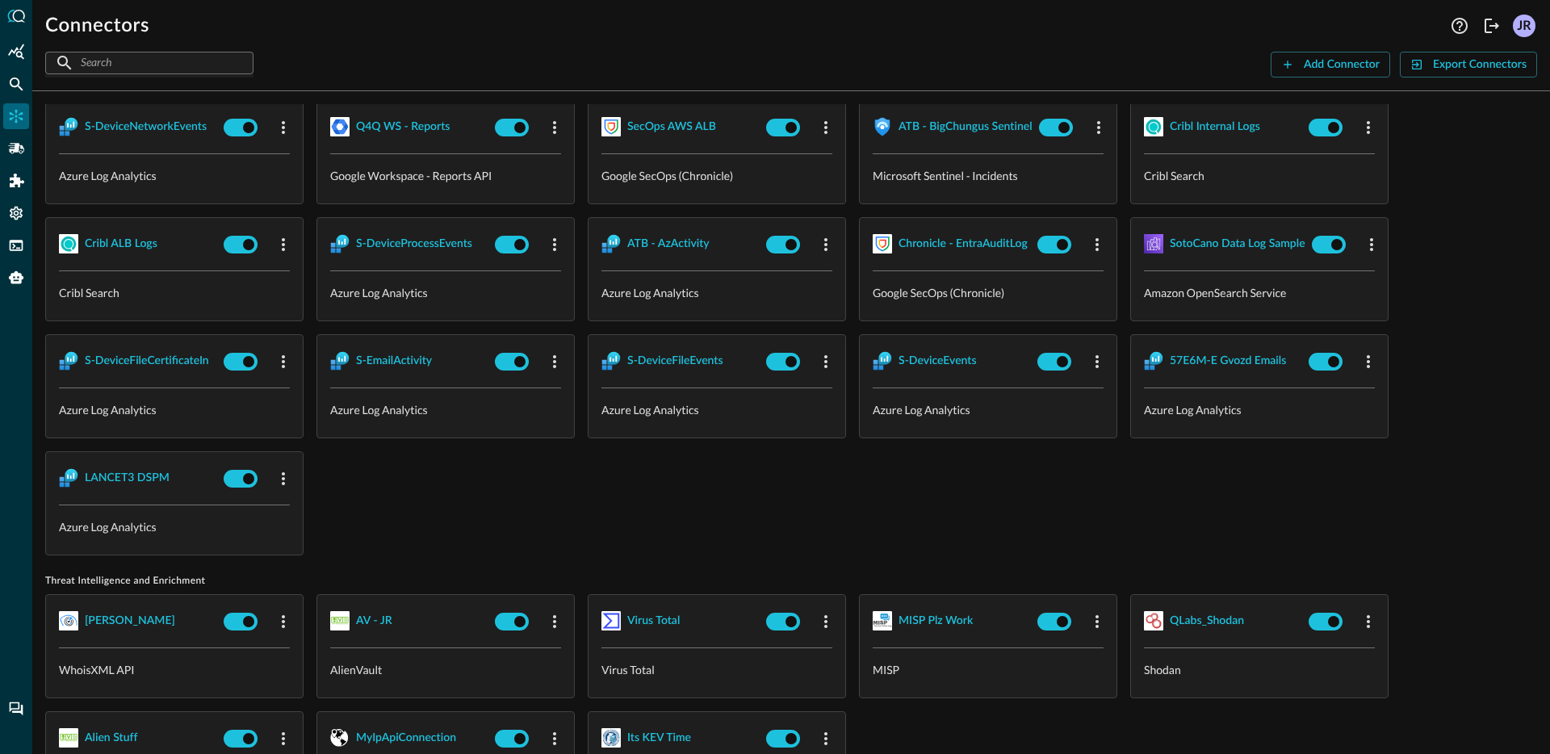
scroll to position [1369, 0]
click at [774, 524] on div "S-DeviceNetworkEvents Azure Log Analytics Q4Q WS - Reports Google Workspace - R…" at bounding box center [790, 326] width 1491 height 455
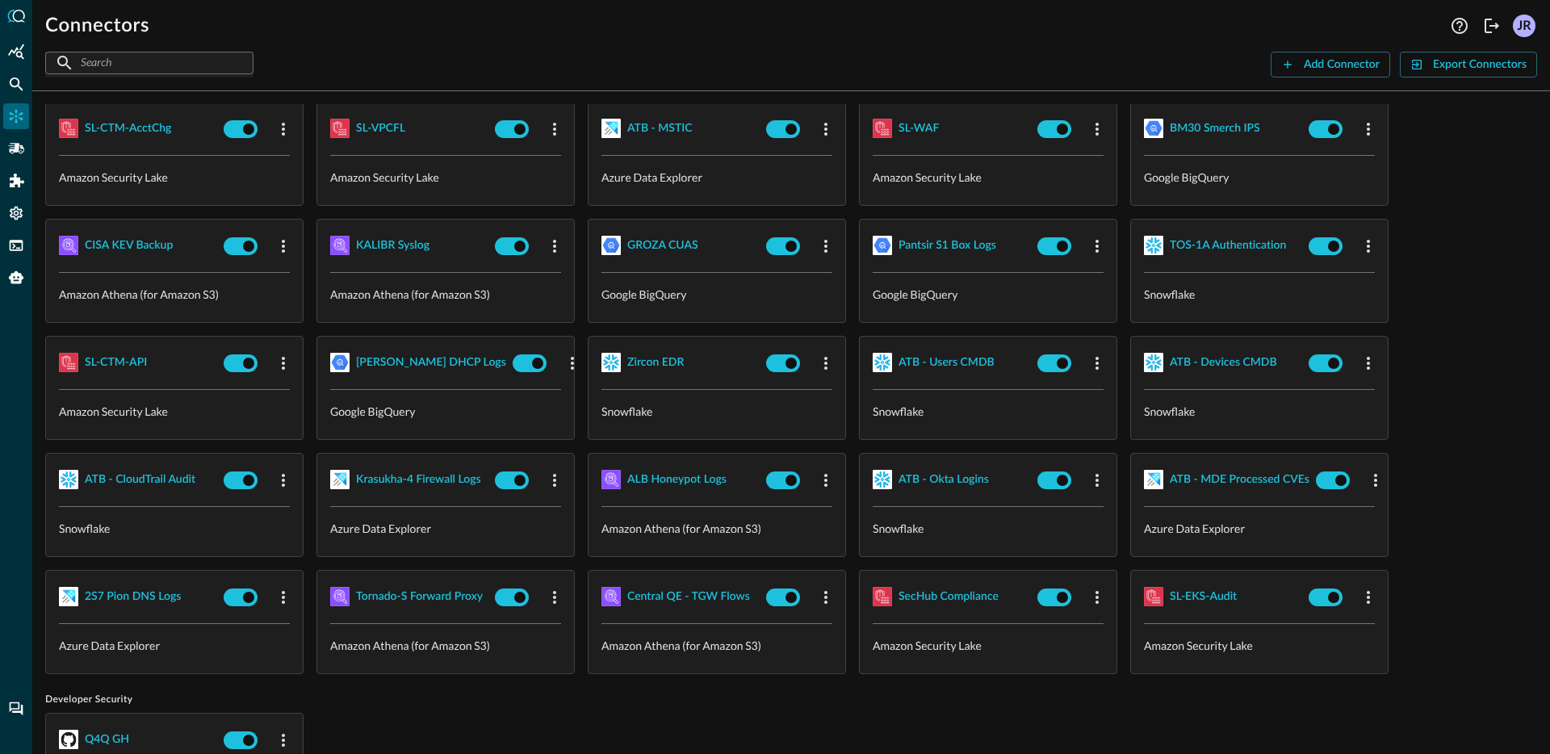
scroll to position [0, 0]
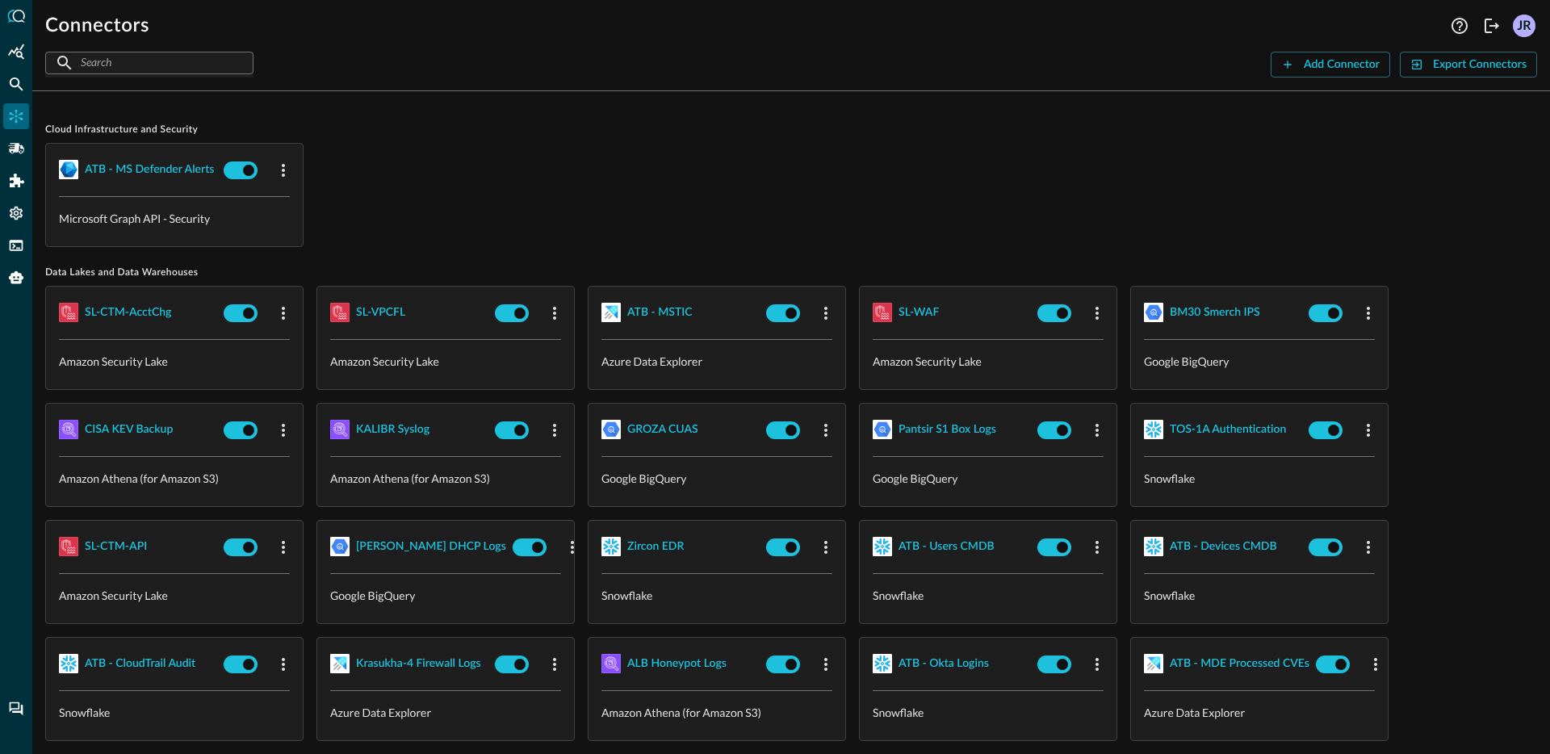
click at [705, 140] on div "Cloud Infrastructure and Security ATB - MS Defender Alerts Microsoft Graph API …" at bounding box center [790, 184] width 1491 height 123
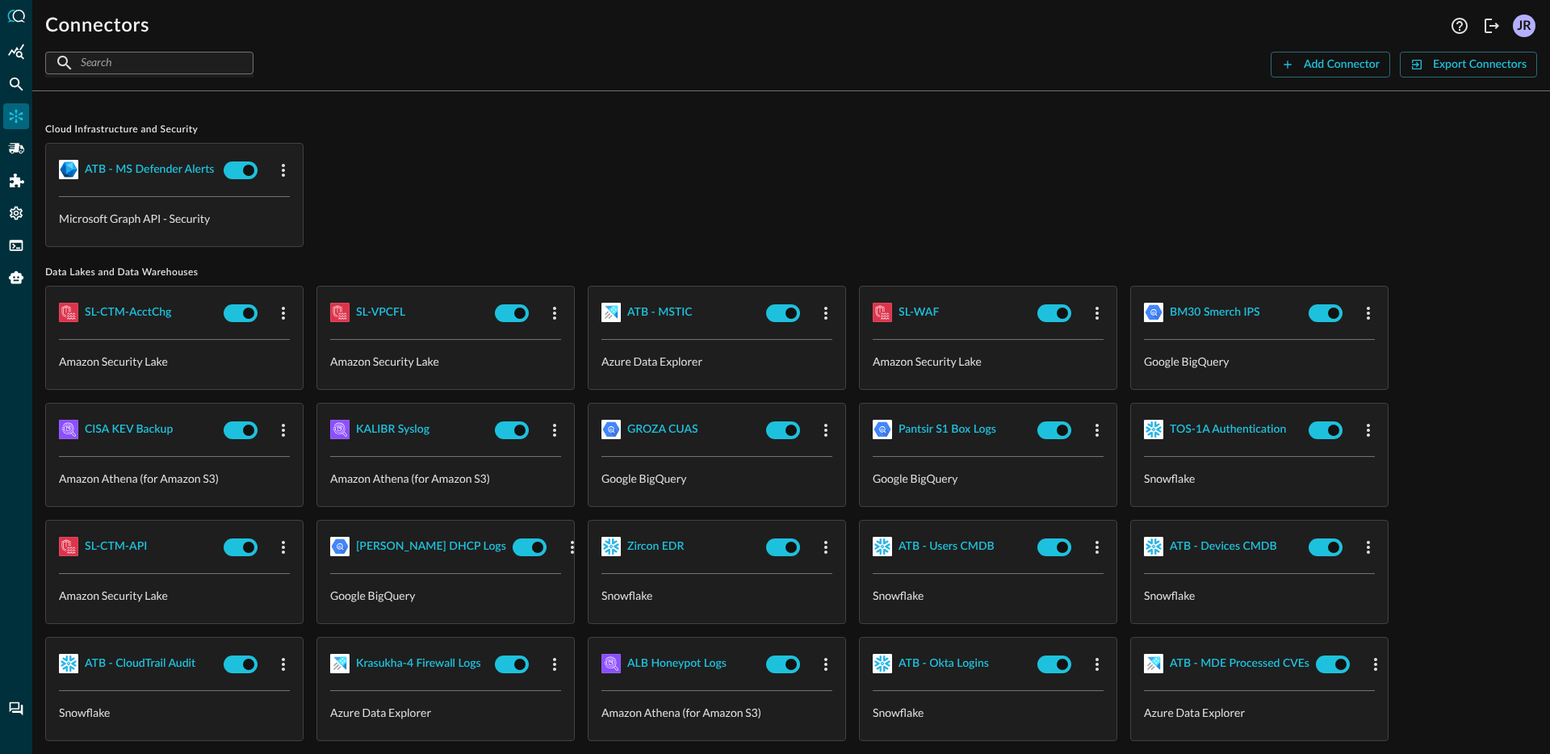
click at [705, 140] on div "Cloud Infrastructure and Security ATB - MS Defender Alerts Microsoft Graph API …" at bounding box center [790, 184] width 1491 height 123
click at [467, 179] on div "ATB - MS Defender Alerts Microsoft Graph API - Security" at bounding box center [790, 195] width 1491 height 104
click at [13, 151] on icon "Pipelines" at bounding box center [16, 148] width 16 height 10
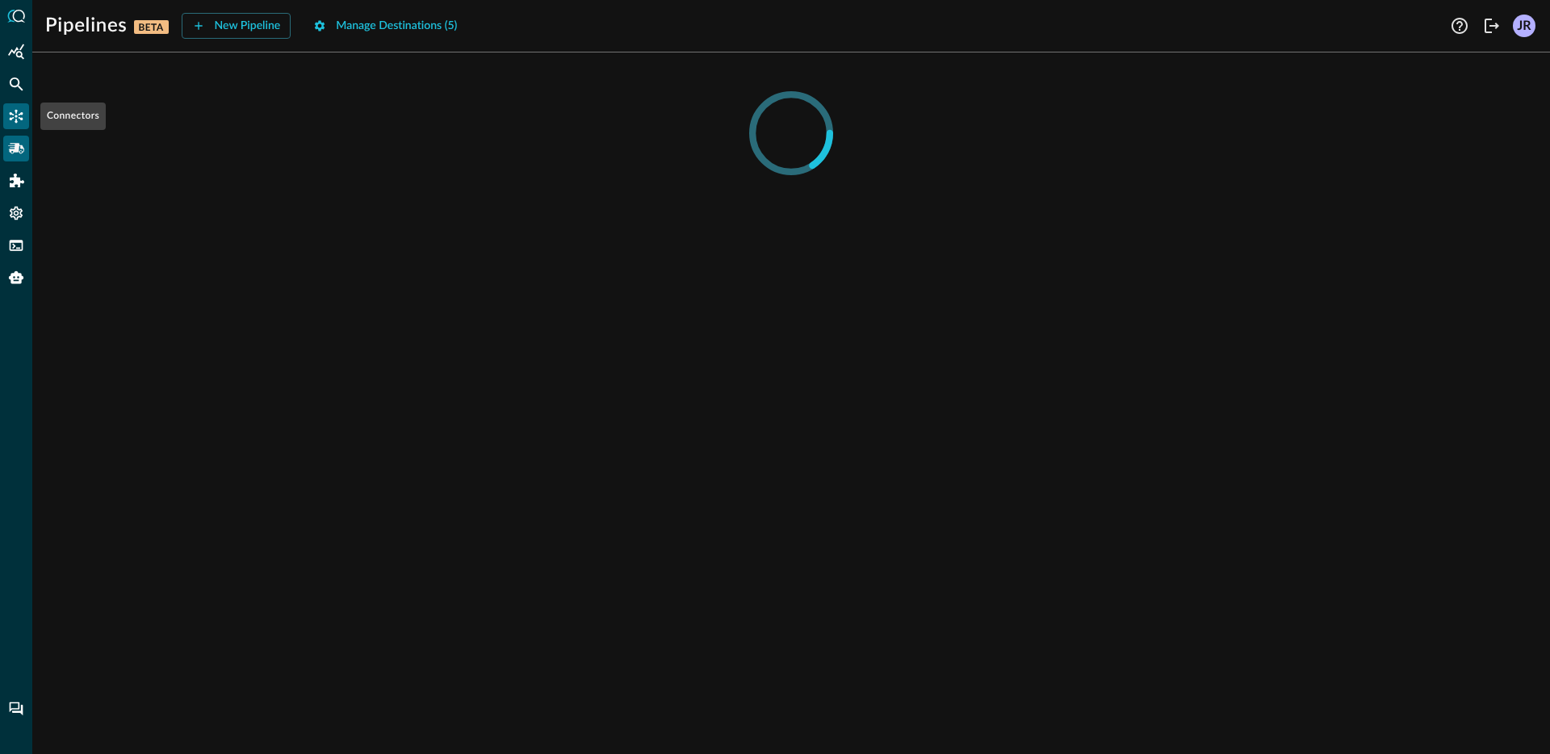
click at [12, 118] on icon "Connectors" at bounding box center [17, 117] width 14 height 14
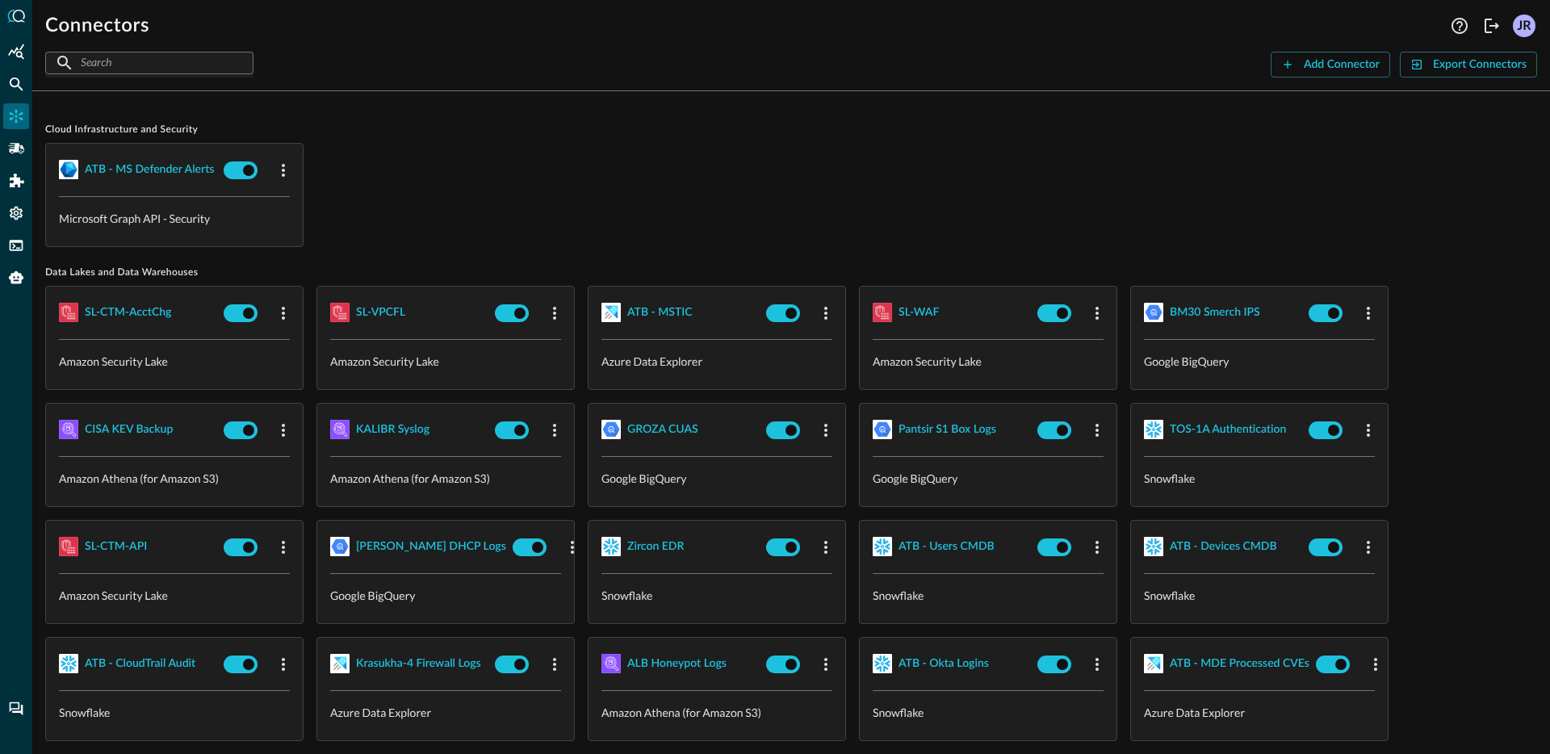
click at [694, 140] on div "Cloud Infrastructure and Security ATB - MS Defender Alerts Microsoft Graph API …" at bounding box center [790, 184] width 1491 height 123
click at [634, 186] on div "ATB - MS Defender Alerts Microsoft Graph API - Security" at bounding box center [790, 195] width 1491 height 104
click at [626, 186] on div "ATB - MS Defender Alerts Microsoft Graph API - Security" at bounding box center [790, 195] width 1491 height 104
click at [645, 171] on div "ATB - MS Defender Alerts Microsoft Graph API - Security" at bounding box center [790, 195] width 1491 height 104
click at [648, 157] on div "ATB - MS Defender Alerts Microsoft Graph API - Security" at bounding box center [790, 195] width 1491 height 104
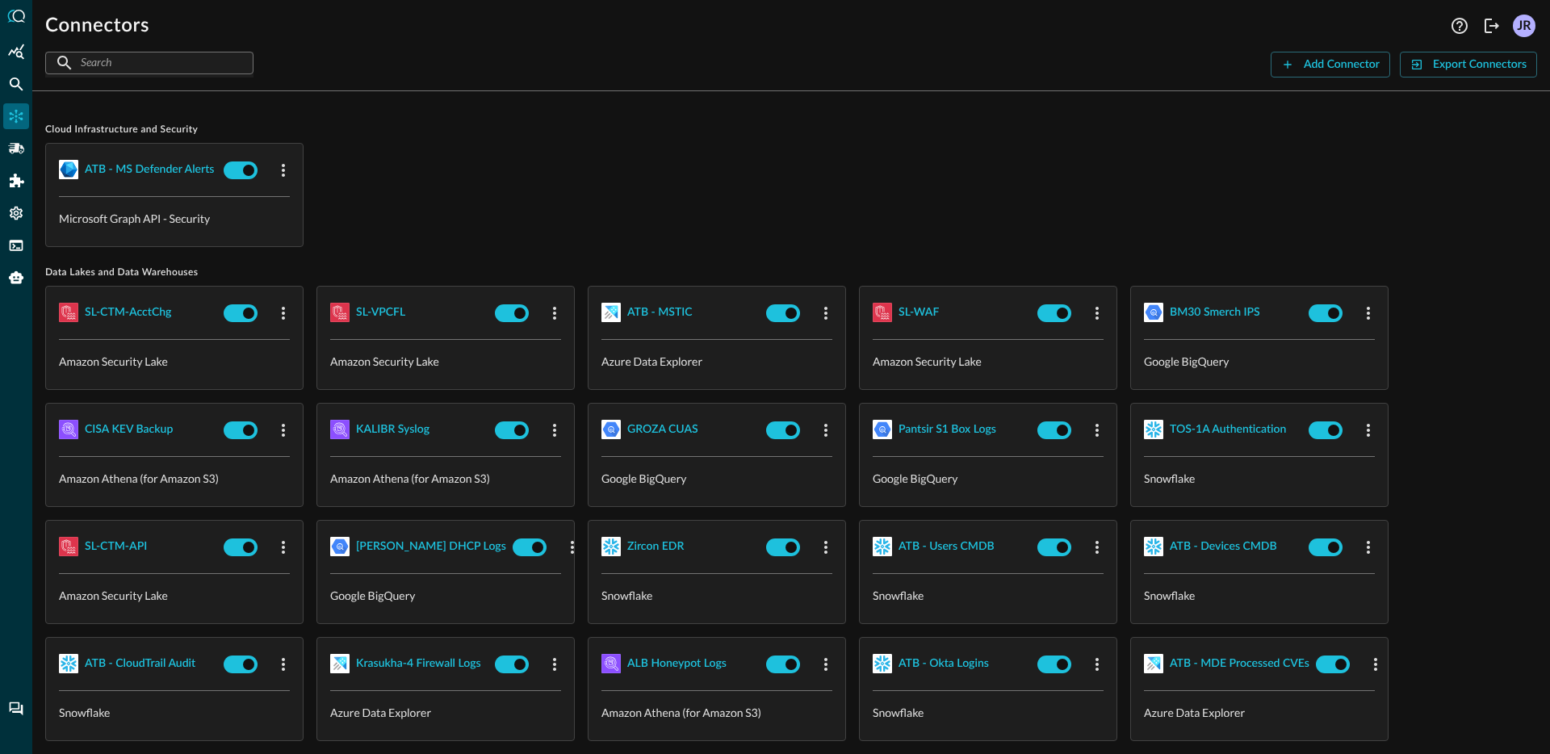
click at [541, 123] on span "Cloud Infrastructure and Security" at bounding box center [790, 129] width 1491 height 13
click at [483, 201] on div "ATB - MS Defender Alerts Microsoft Graph API - Security" at bounding box center [790, 195] width 1491 height 104
click at [737, 211] on div "ATB - MS Defender Alerts Microsoft Graph API - Security" at bounding box center [790, 195] width 1491 height 104
click at [1340, 63] on div "Add Connector" at bounding box center [1341, 65] width 76 height 20
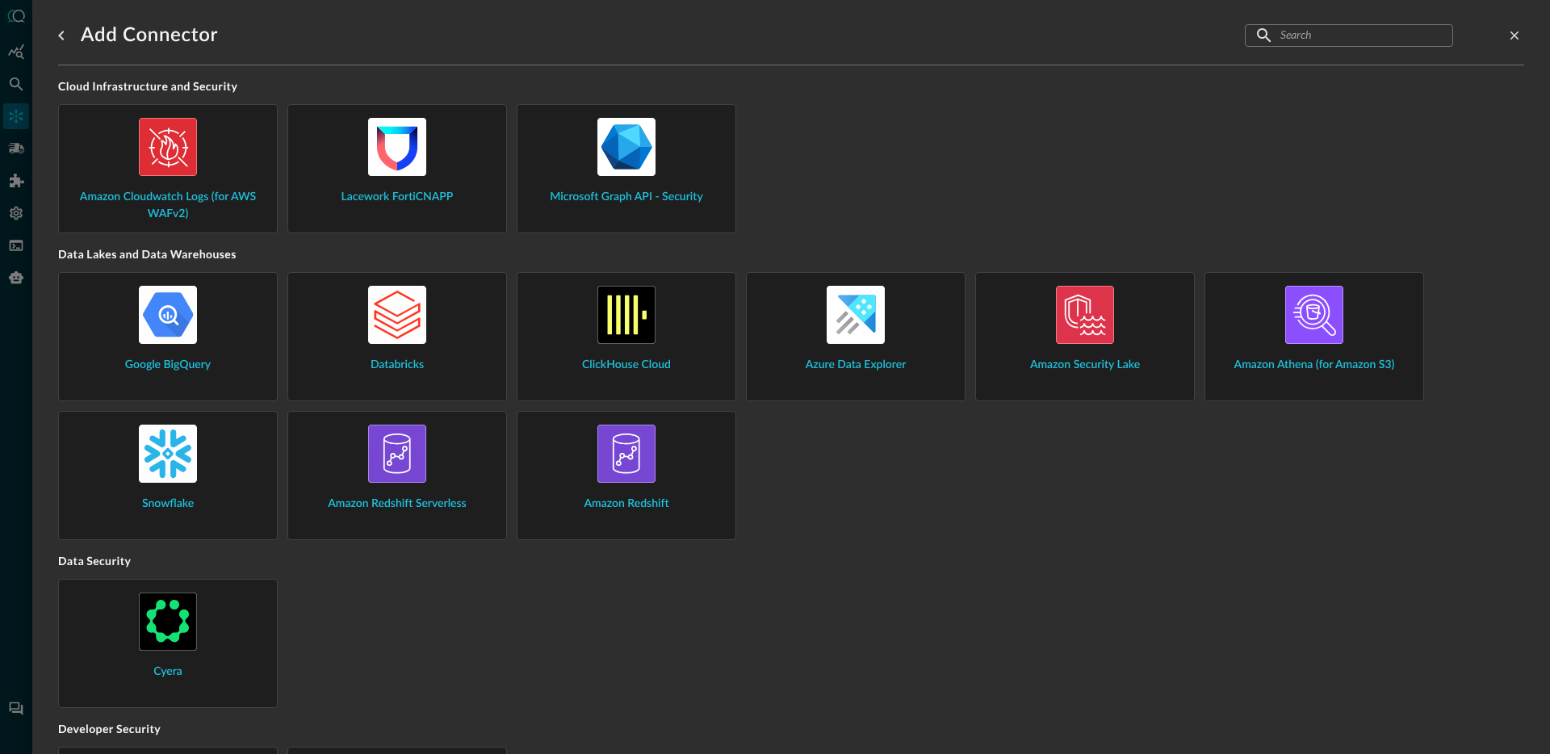
click at [680, 198] on span "Microsoft Graph API - Security" at bounding box center [626, 197] width 153 height 17
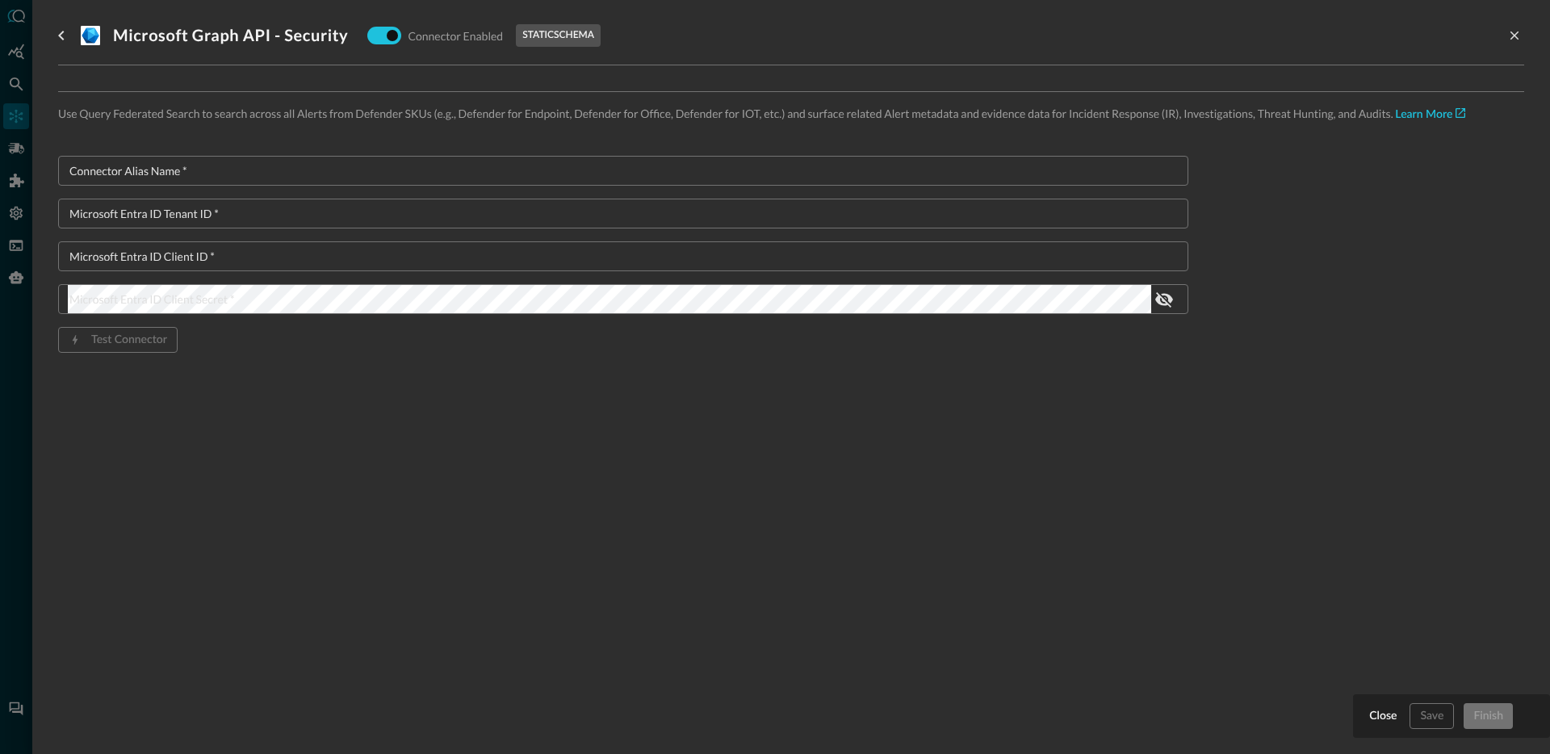
click at [316, 178] on input "Connector Alias Name   *" at bounding box center [628, 171] width 1120 height 30
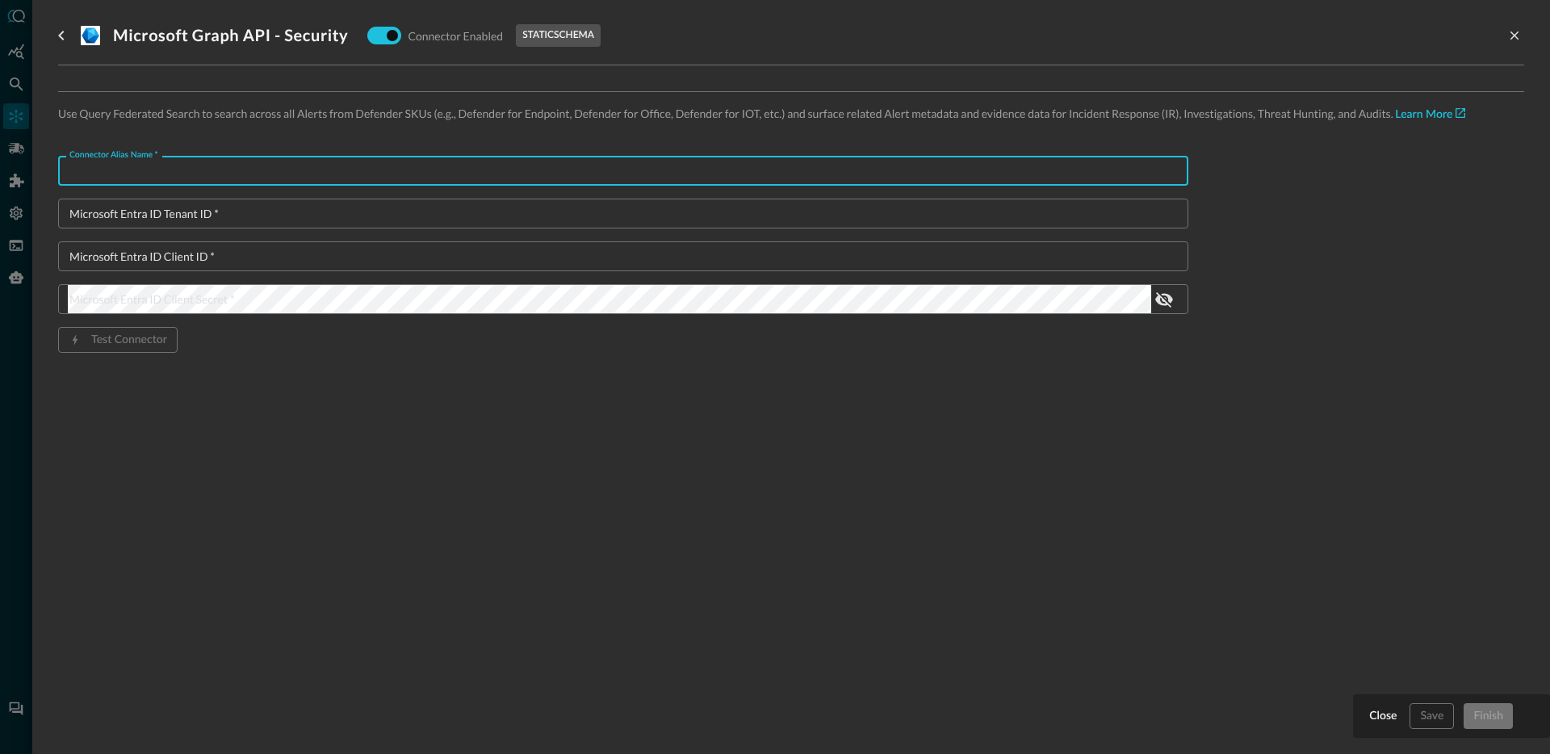
click at [392, 372] on div "Connector Alias Name   * Connector Alias Name   * Microsoft Entra ID Tenant ID …" at bounding box center [623, 280] width 1130 height 249
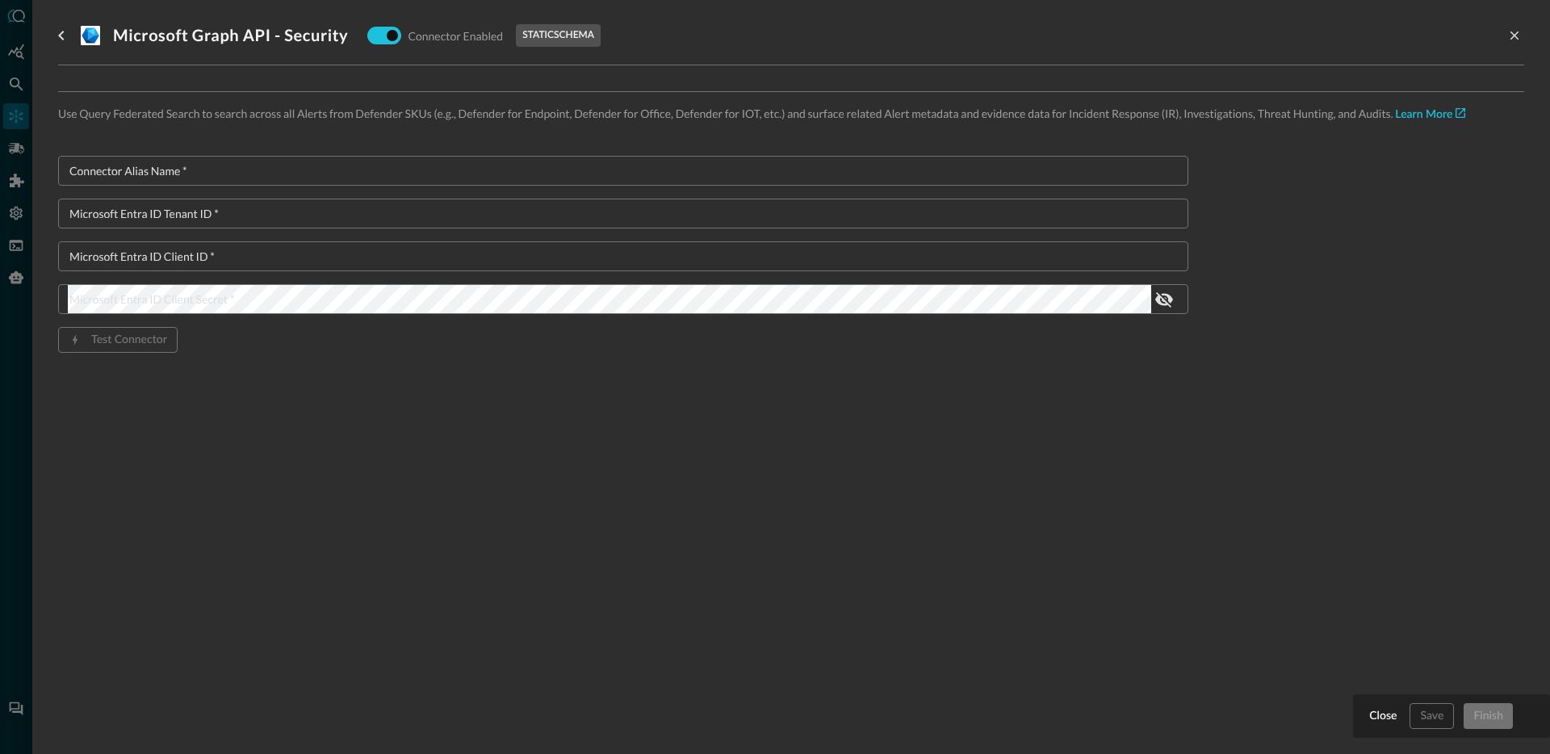
click at [1363, 722] on div "Close Save Finish" at bounding box center [1451, 716] width 197 height 44
click at [1367, 720] on button "Close" at bounding box center [1383, 716] width 34 height 26
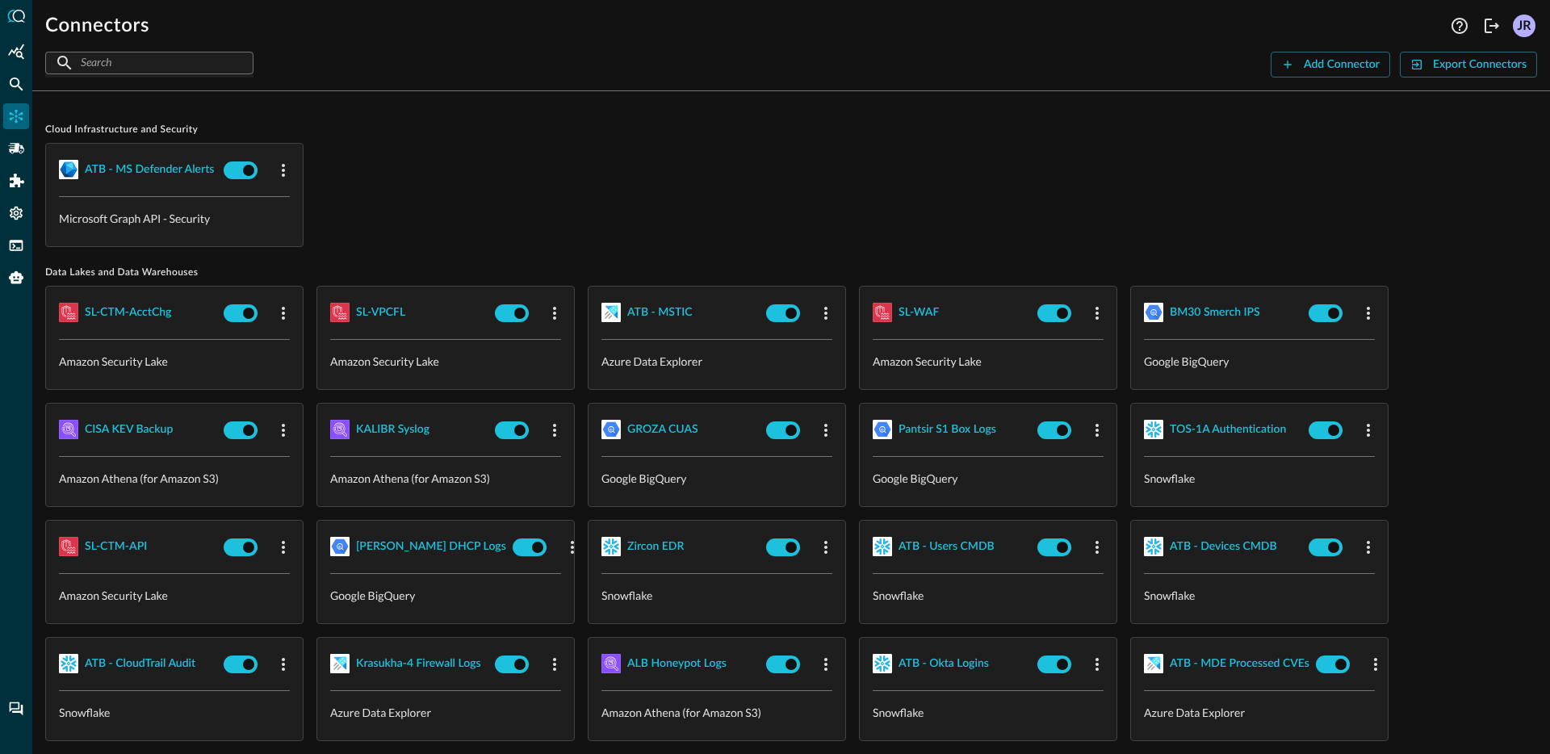
click at [563, 61] on div "​ ​ Add Connector Export Connectors" at bounding box center [790, 65] width 1491 height 26
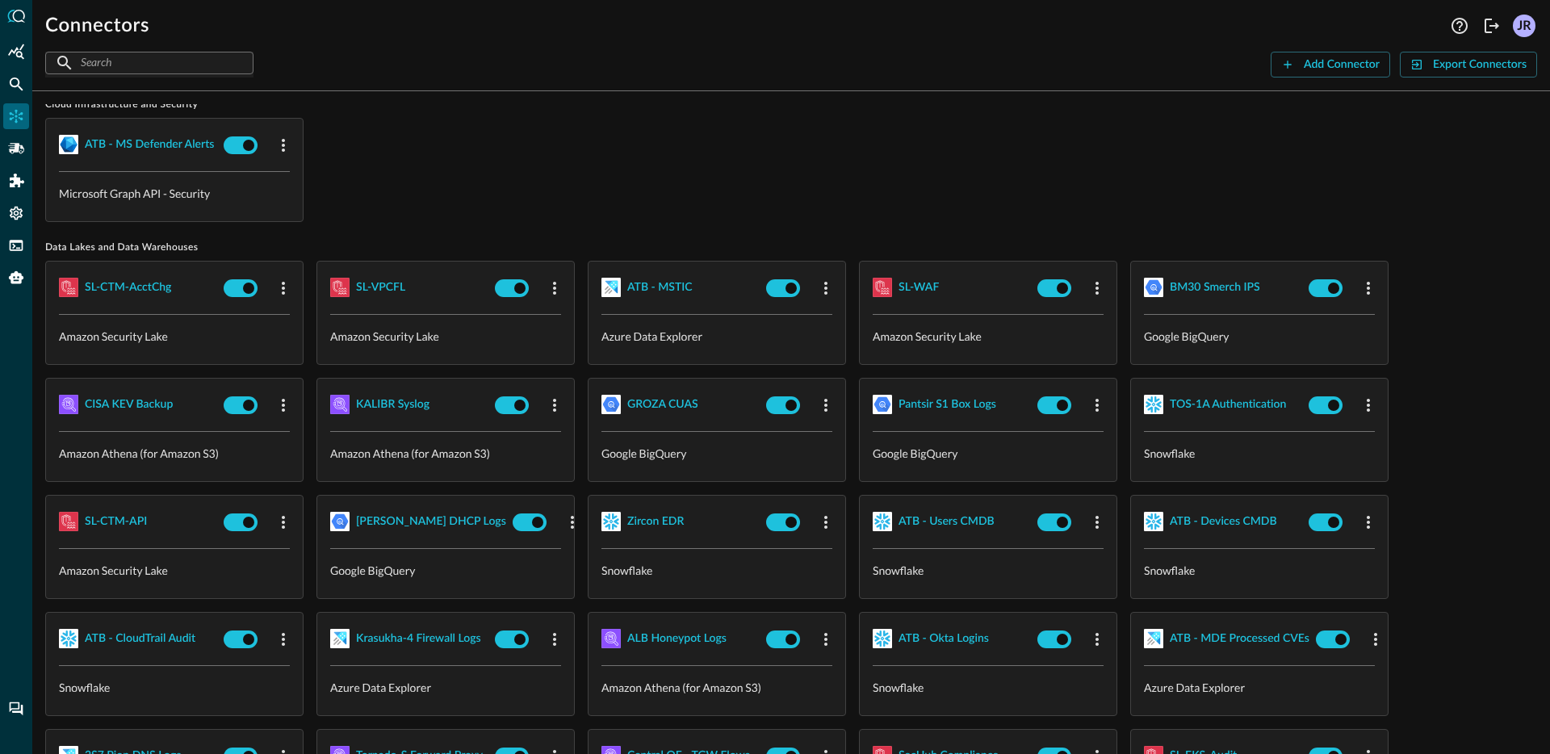
scroll to position [27, 0]
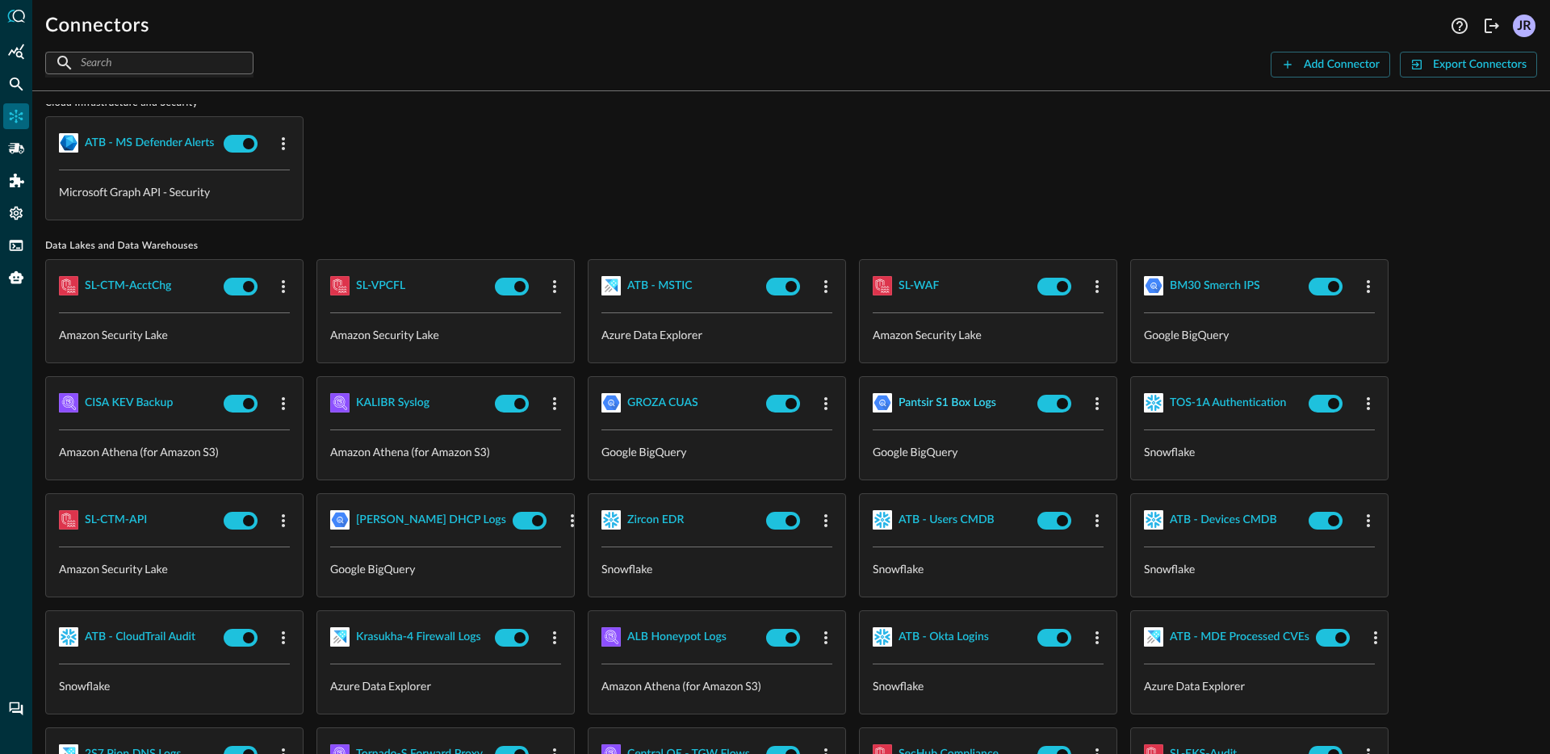
click at [926, 407] on div "Pantsir S1 Box Logs" at bounding box center [947, 403] width 98 height 20
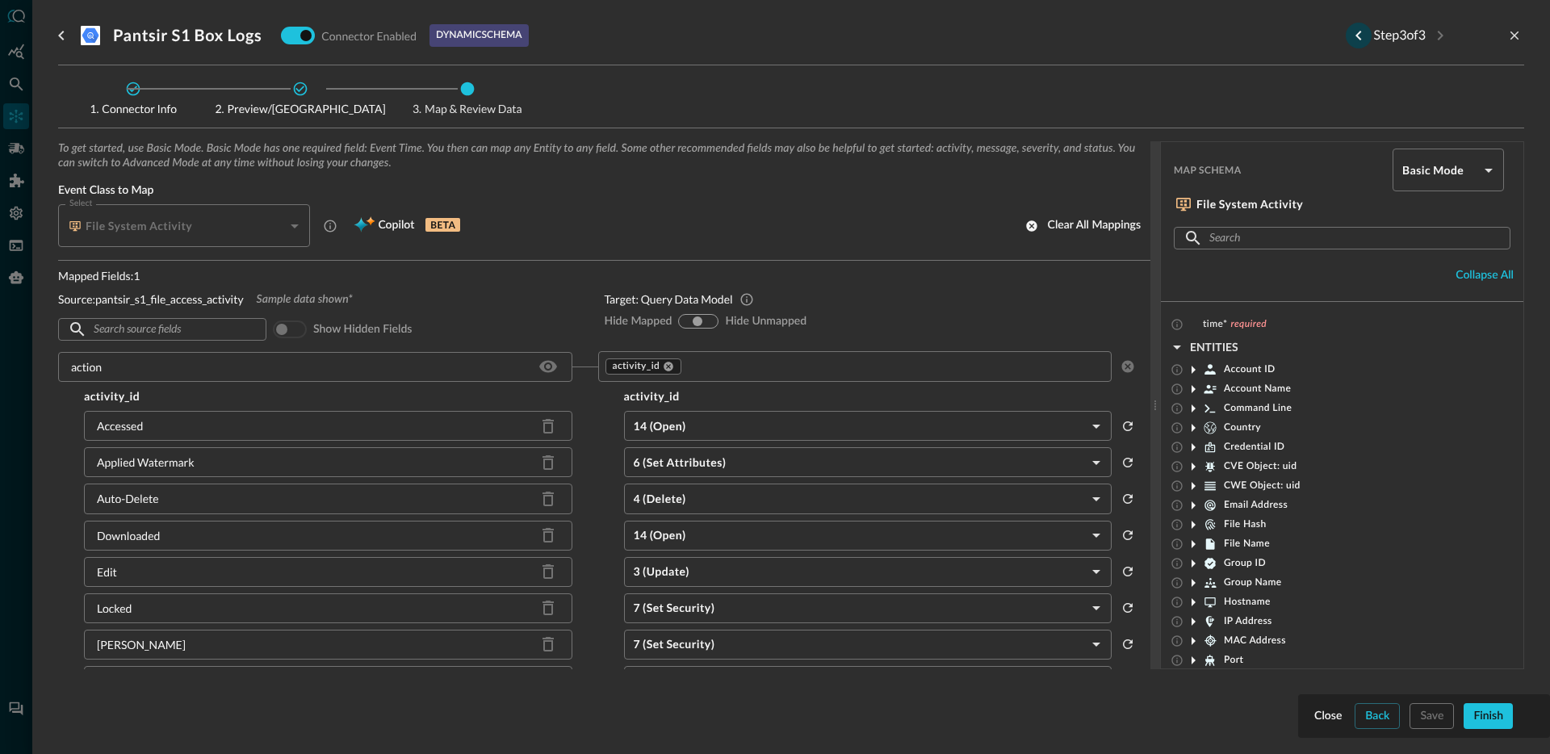
click at [1359, 34] on icon "Previous step" at bounding box center [1358, 35] width 19 height 19
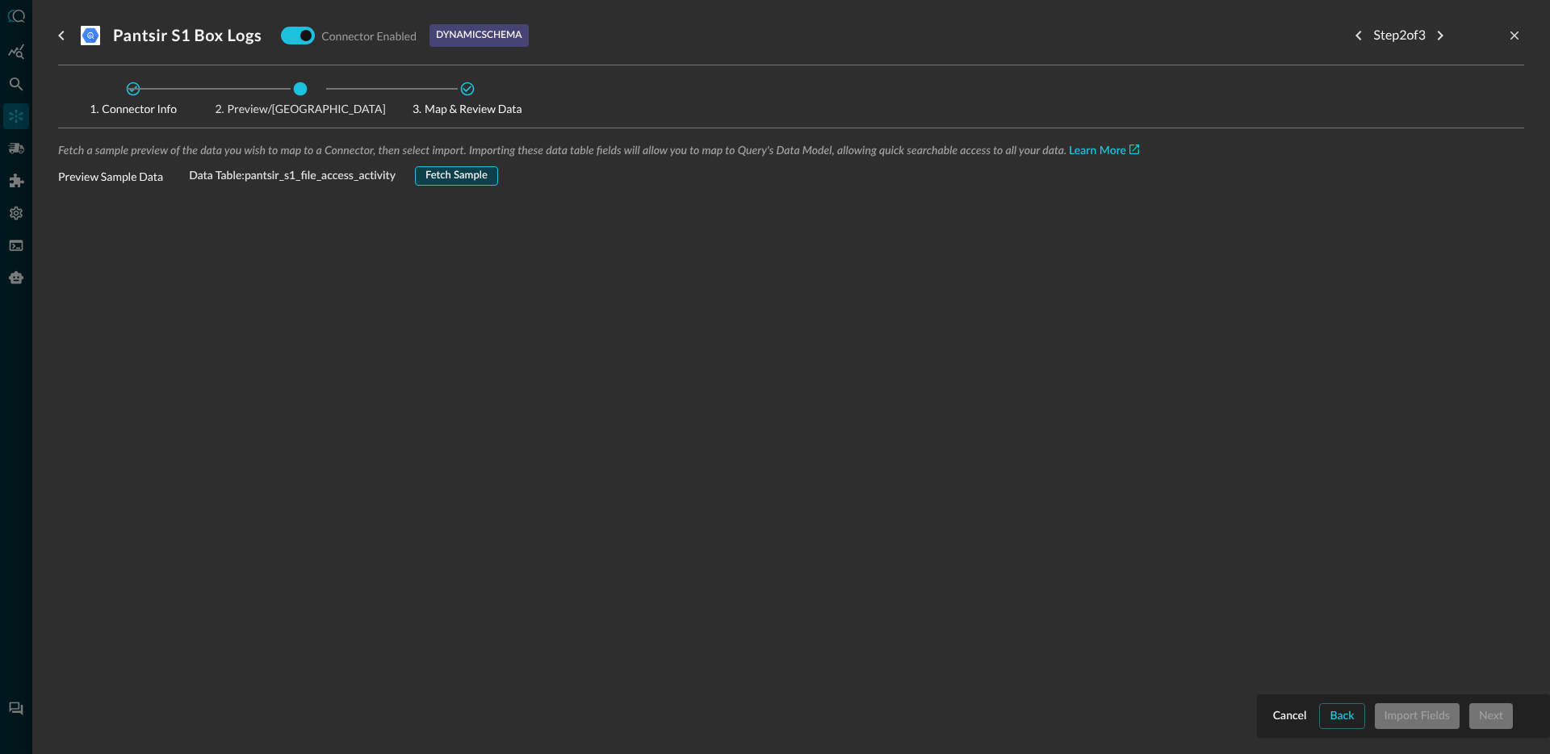
click at [426, 174] on button "Fetch Sample" at bounding box center [456, 175] width 83 height 19
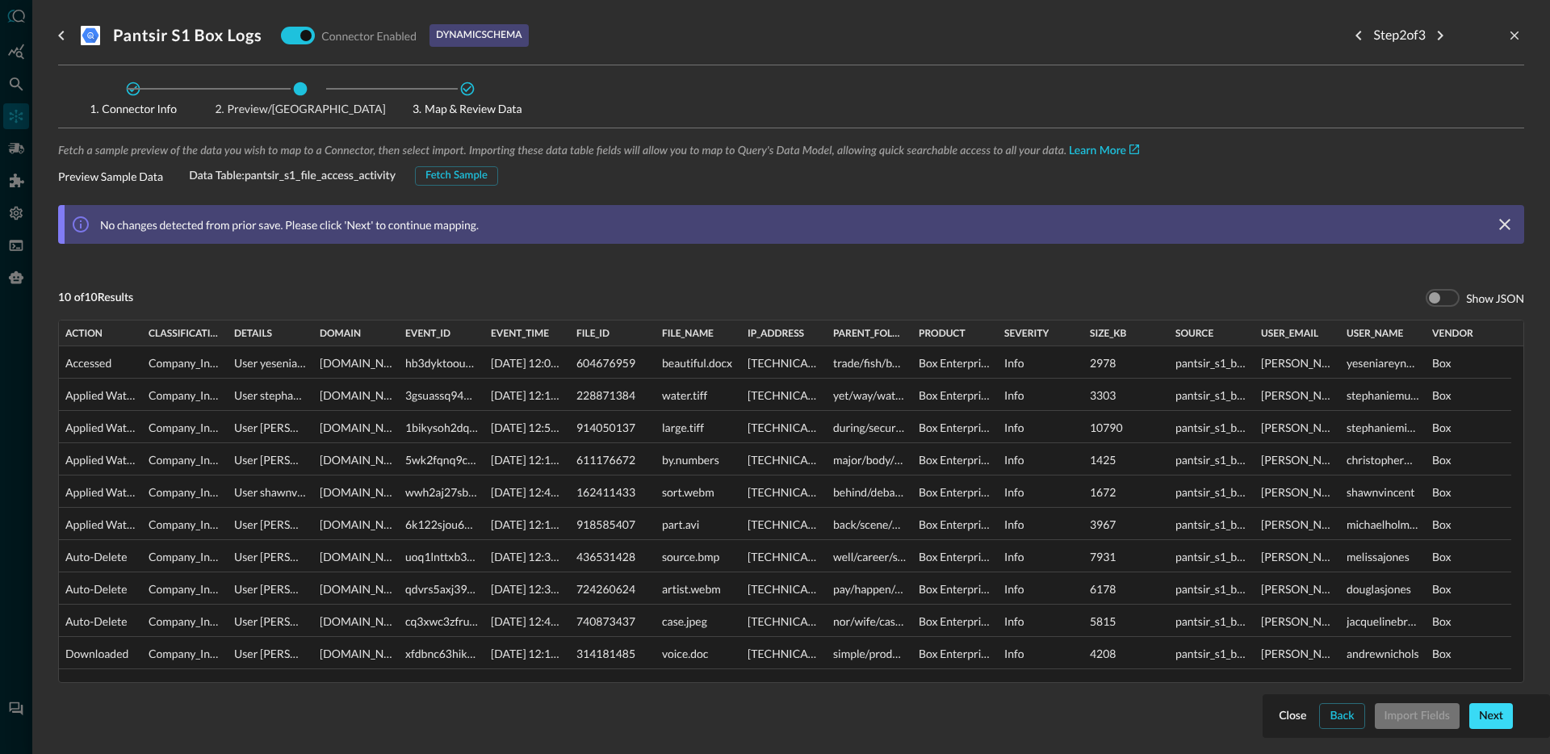
click at [1487, 709] on div "Next" at bounding box center [1491, 716] width 24 height 20
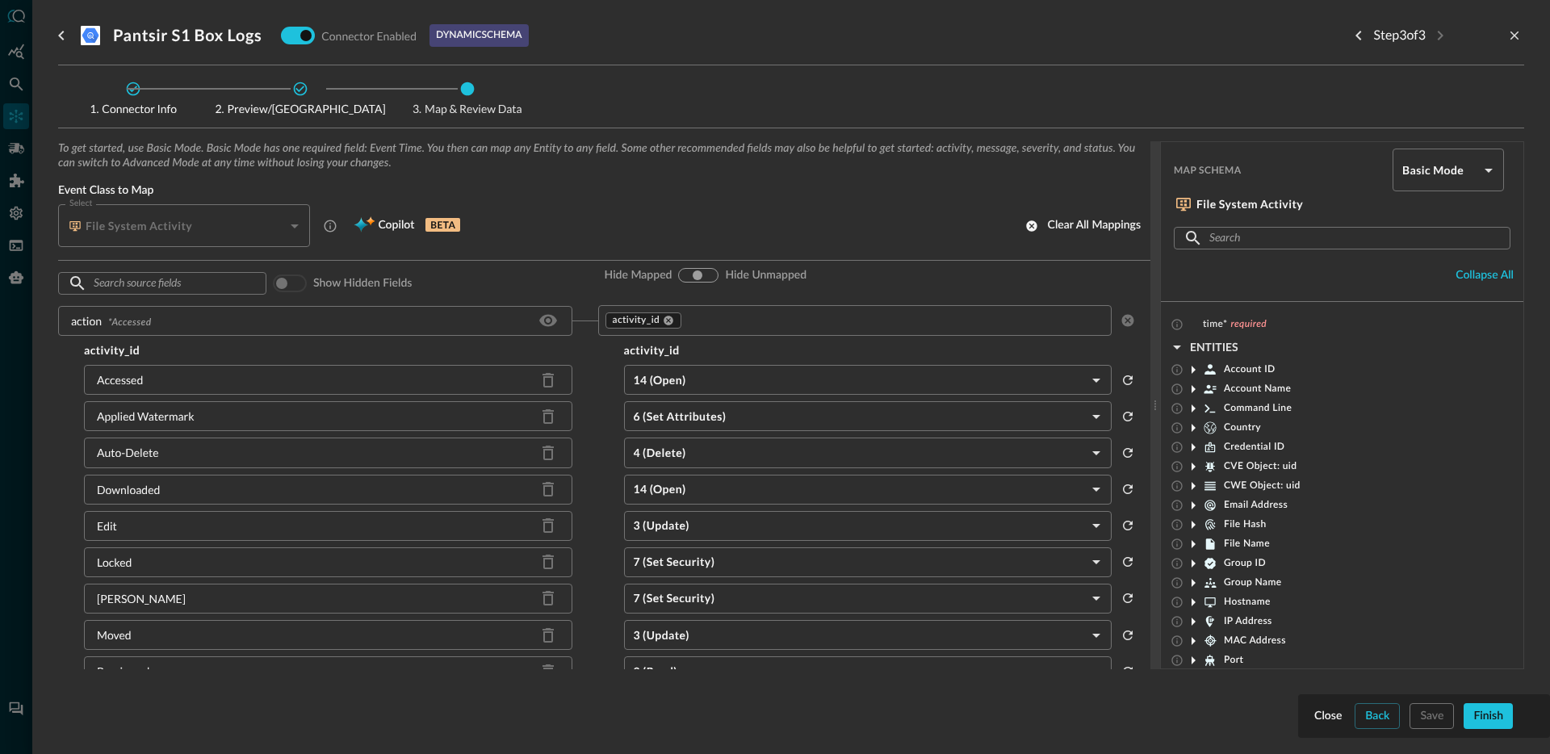
scroll to position [45, 0]
click at [389, 225] on span "Copilot" at bounding box center [396, 225] width 36 height 20
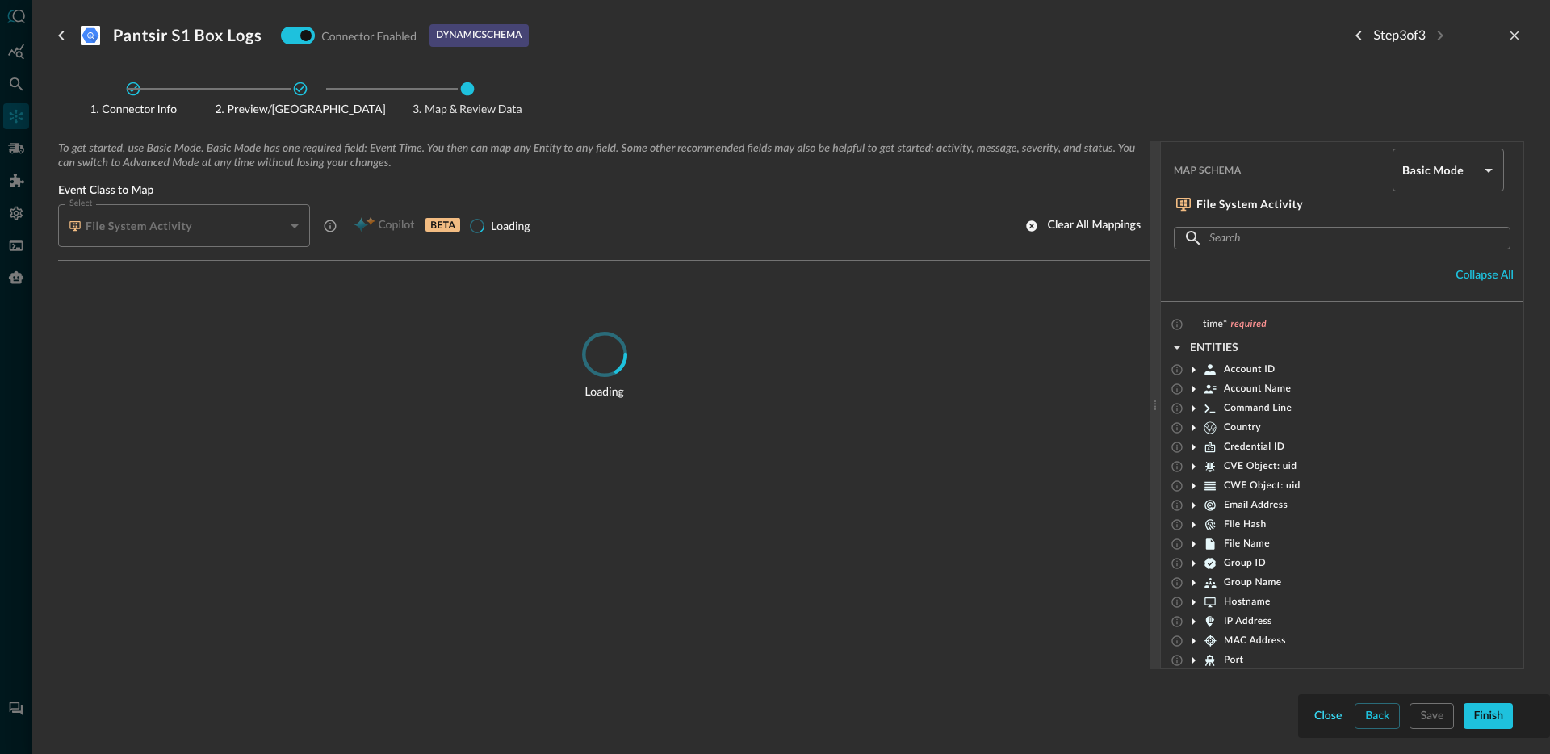
click at [1322, 714] on div "Close" at bounding box center [1327, 716] width 27 height 20
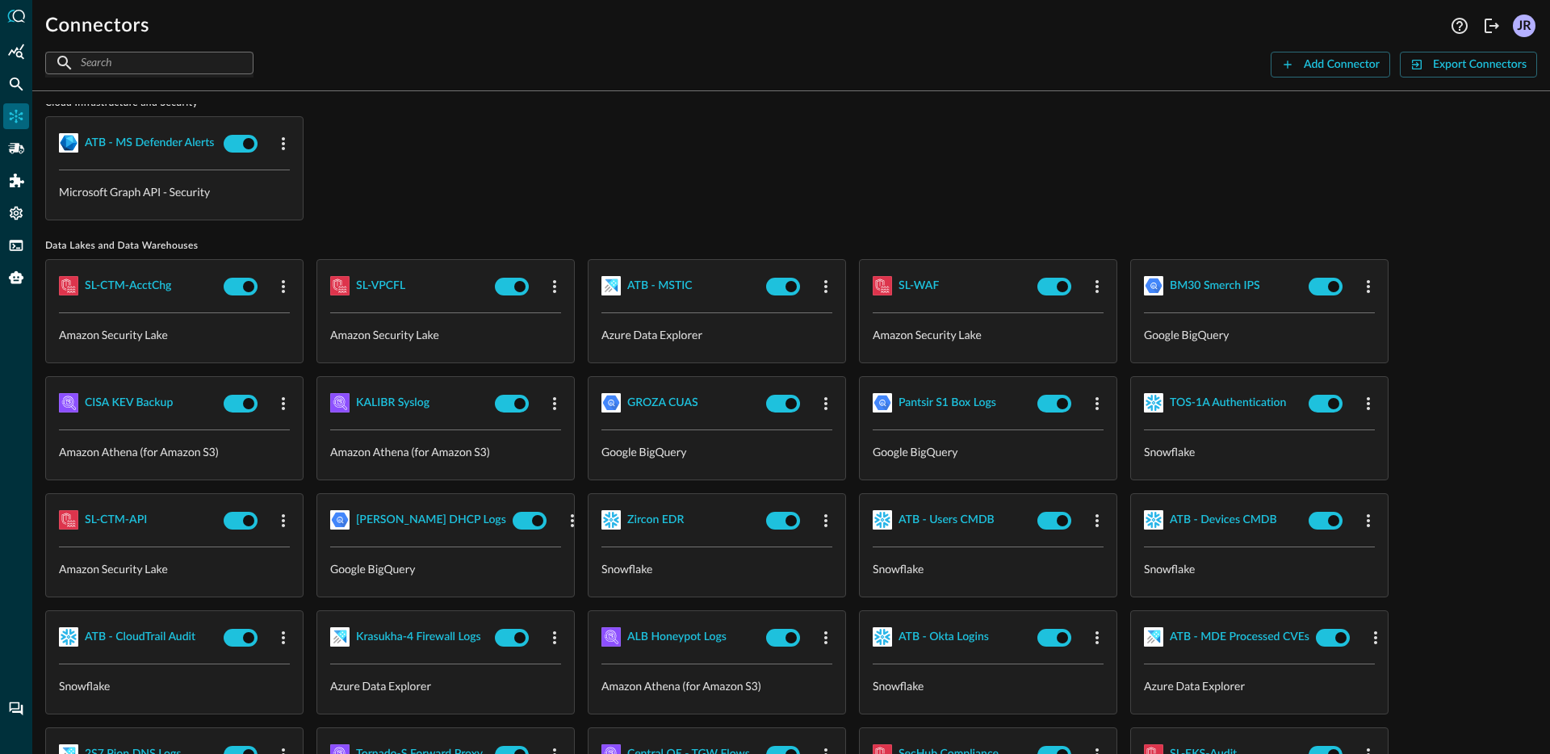
click at [922, 415] on div "Pantsir S1 Box Logs" at bounding box center [988, 403] width 257 height 52
click at [936, 398] on div "Pantsir S1 Box Logs" at bounding box center [947, 403] width 98 height 20
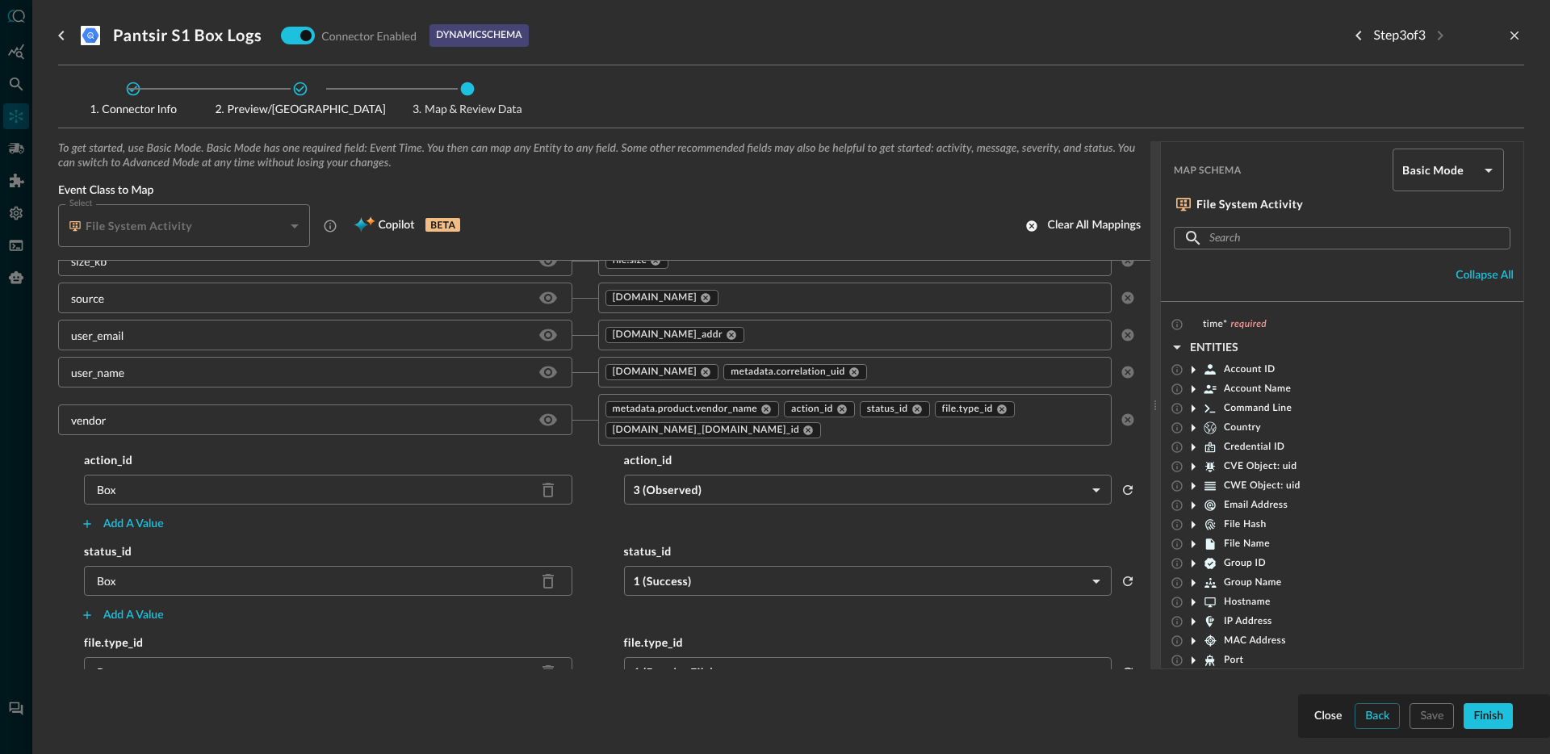
scroll to position [1554, 0]
click at [200, 337] on div "user_email" at bounding box center [315, 334] width 514 height 30
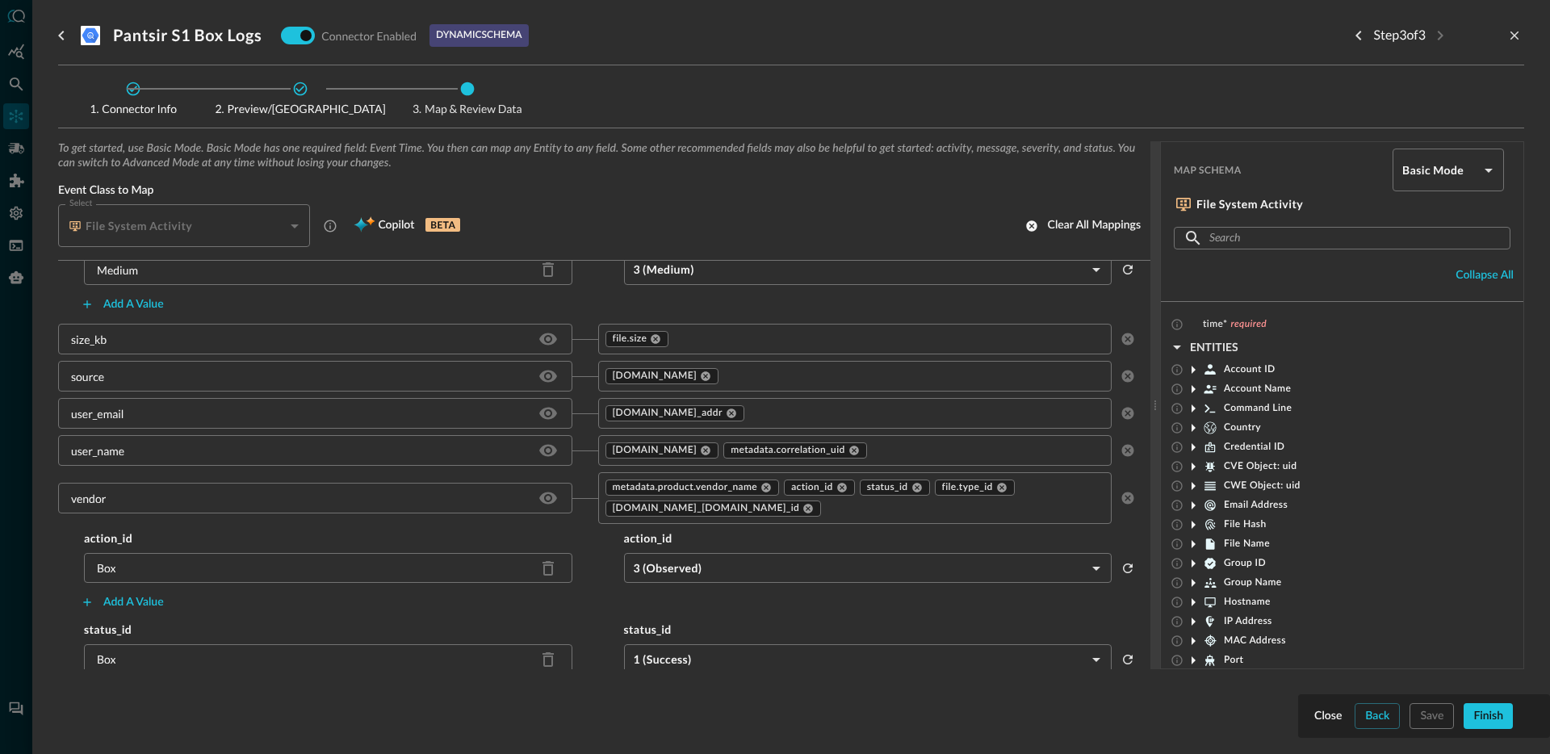
scroll to position [1445, 0]
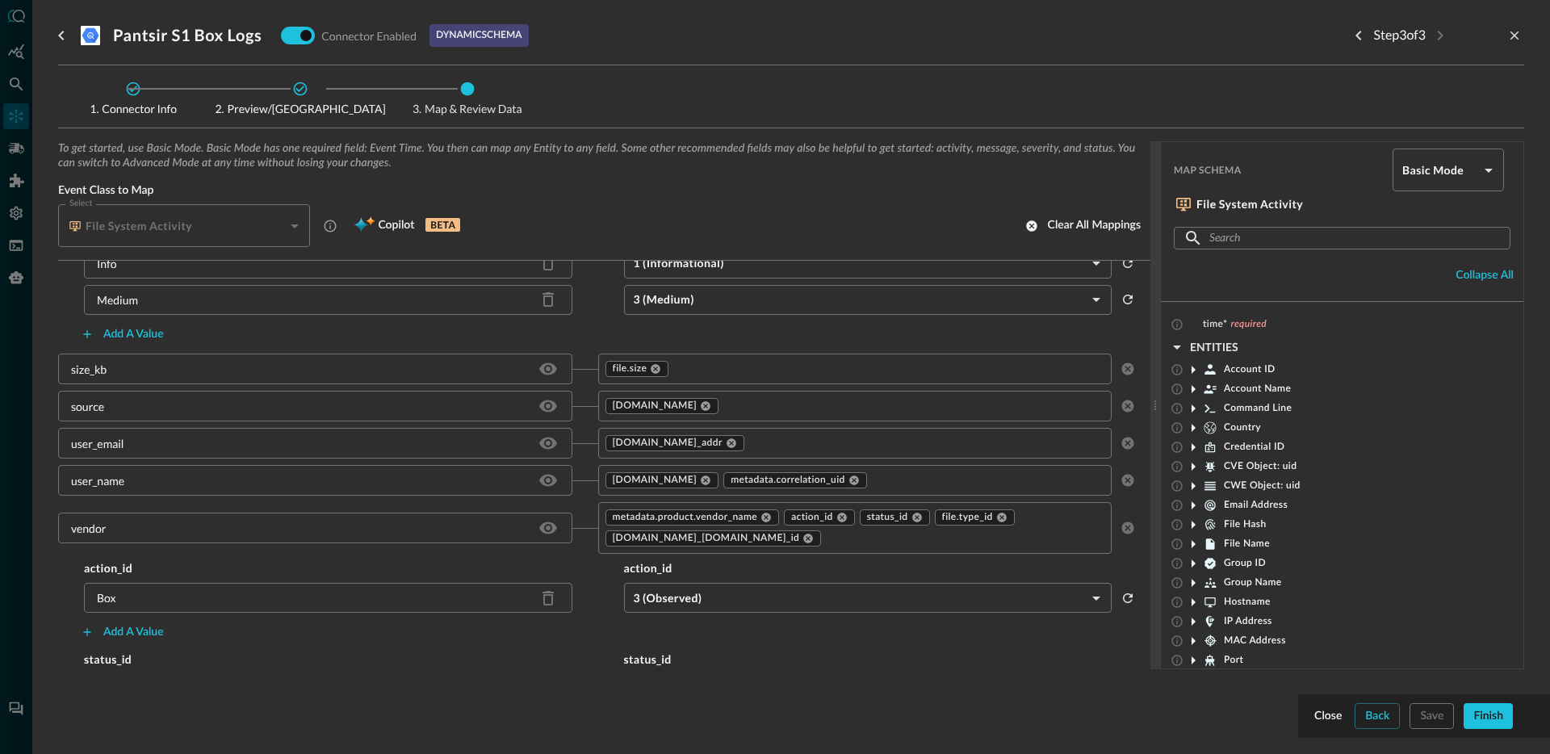
click at [74, 377] on div "size_kb" at bounding box center [315, 368] width 514 height 30
click at [539, 367] on icon "Hide/Show source field" at bounding box center [548, 369] width 18 height 12
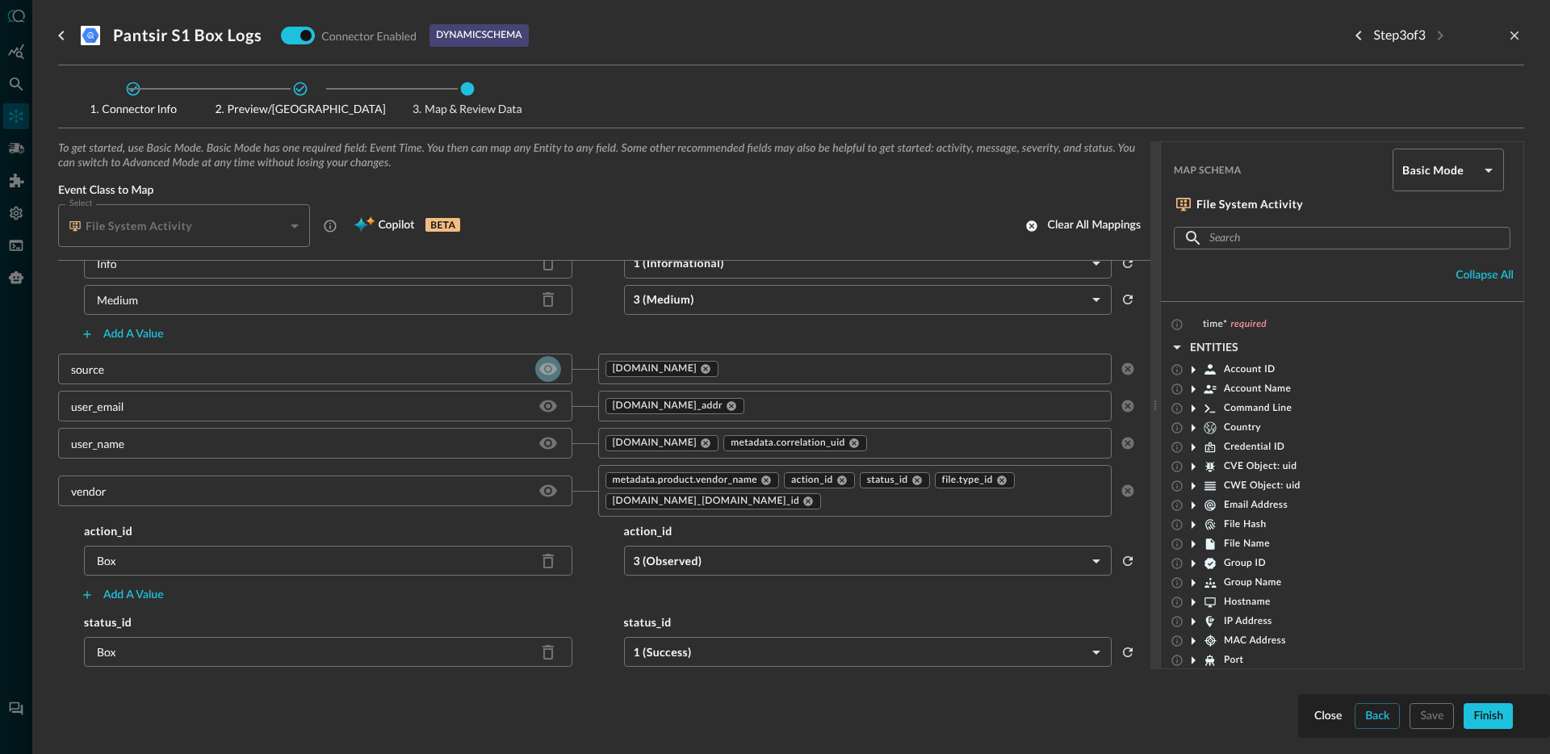
click at [542, 375] on icon "Hide/Show source field" at bounding box center [547, 368] width 19 height 19
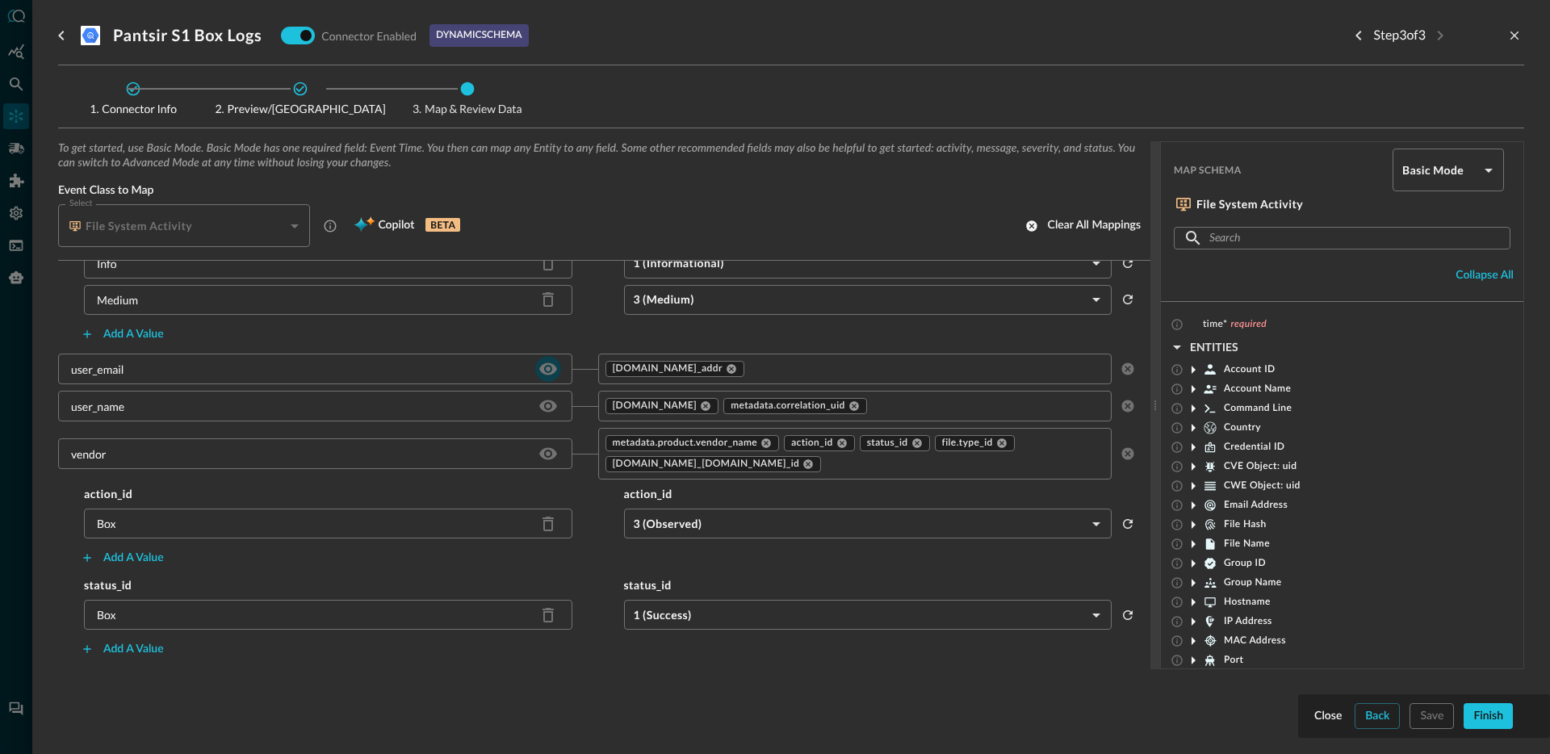
click at [541, 375] on icon "Hide/Show source field" at bounding box center [547, 368] width 19 height 19
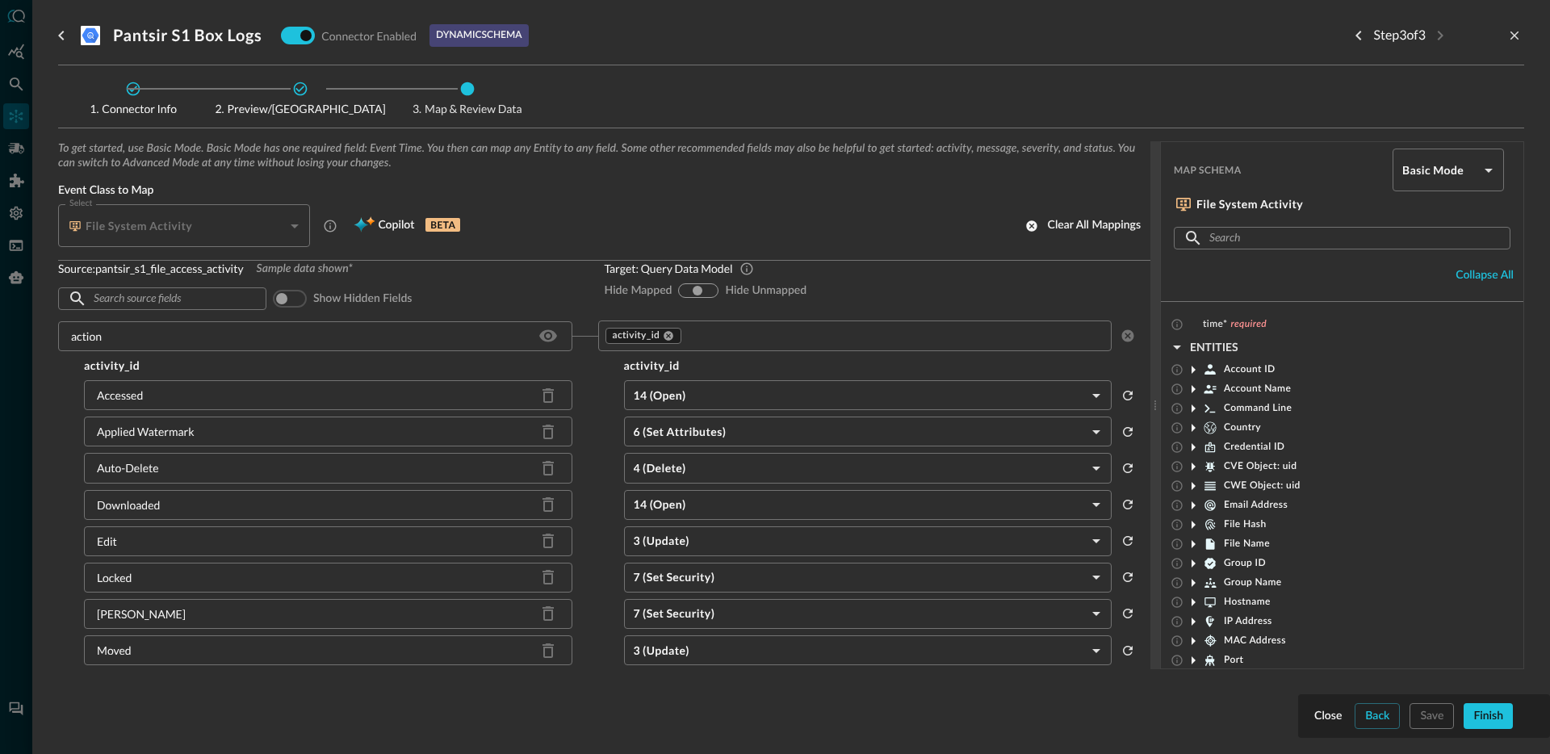
scroll to position [0, 0]
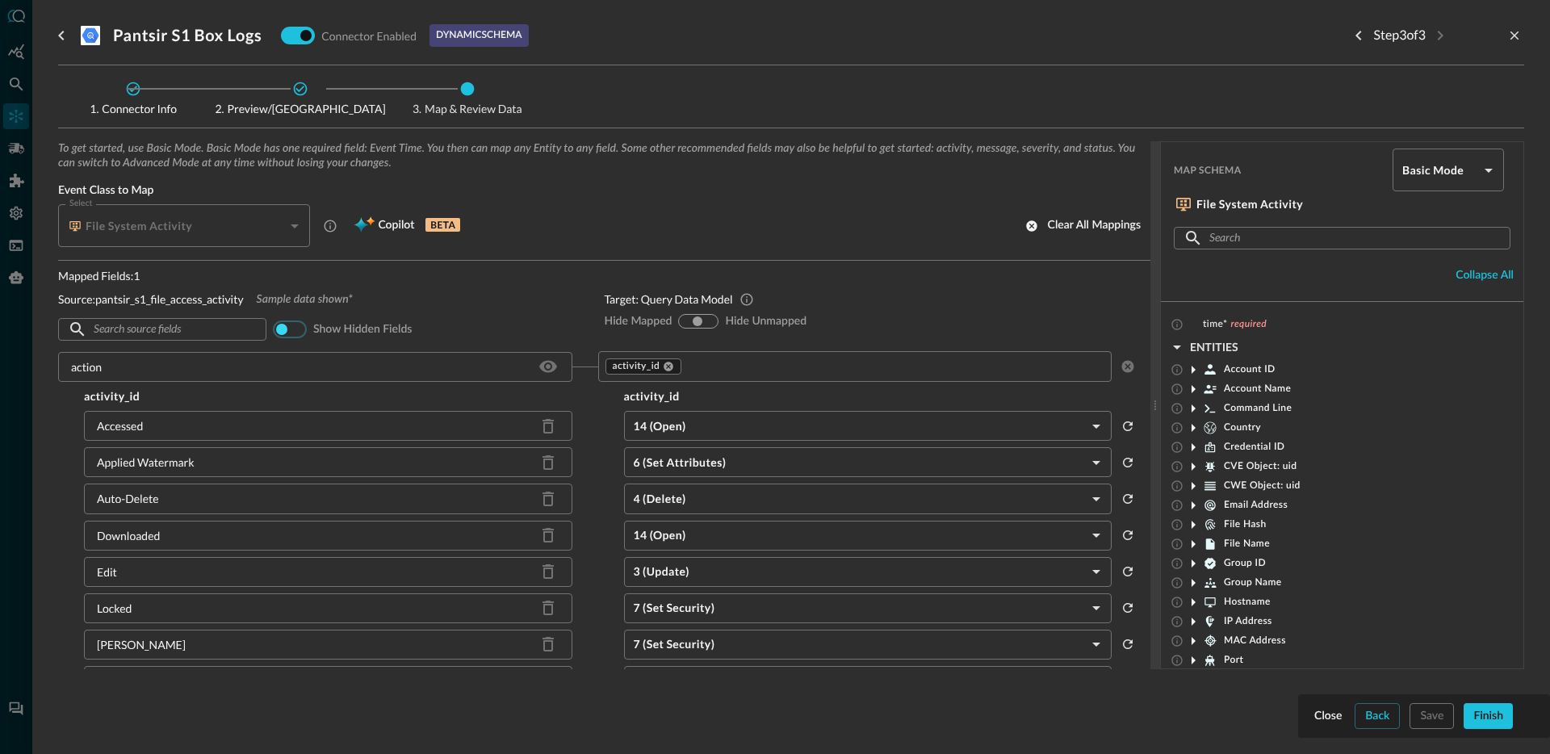
click at [294, 333] on input "checkbox" at bounding box center [281, 329] width 90 height 30
checkbox input "true"
click at [549, 319] on div "​ ​ Show hidden fields" at bounding box center [318, 329] width 521 height 31
click at [719, 366] on input "text" at bounding box center [882, 367] width 396 height 20
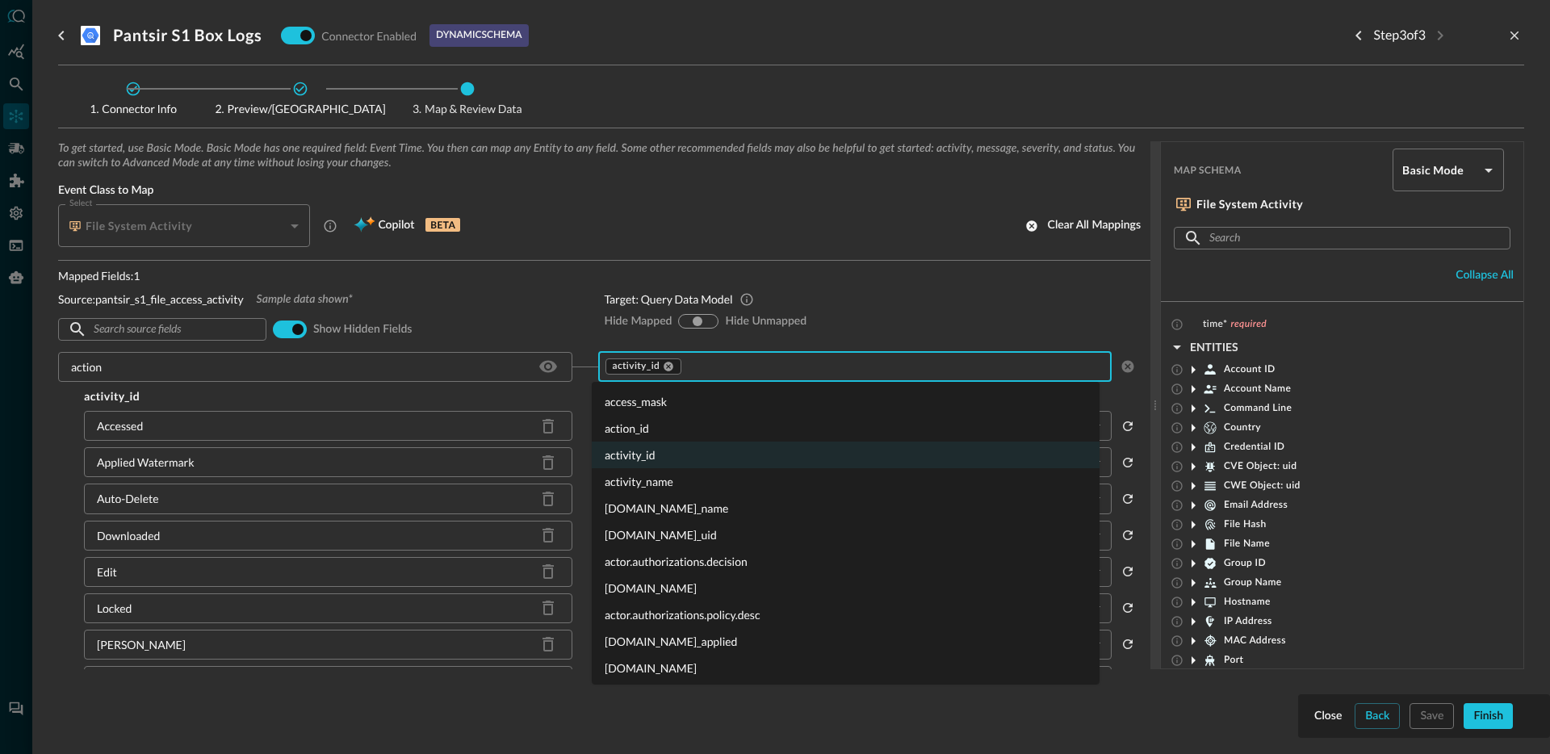
click at [1422, 182] on body "Connectors Help Logout JR ​ ​ Add Connector Export Connectors Cloud Infrastruct…" at bounding box center [775, 377] width 1550 height 754
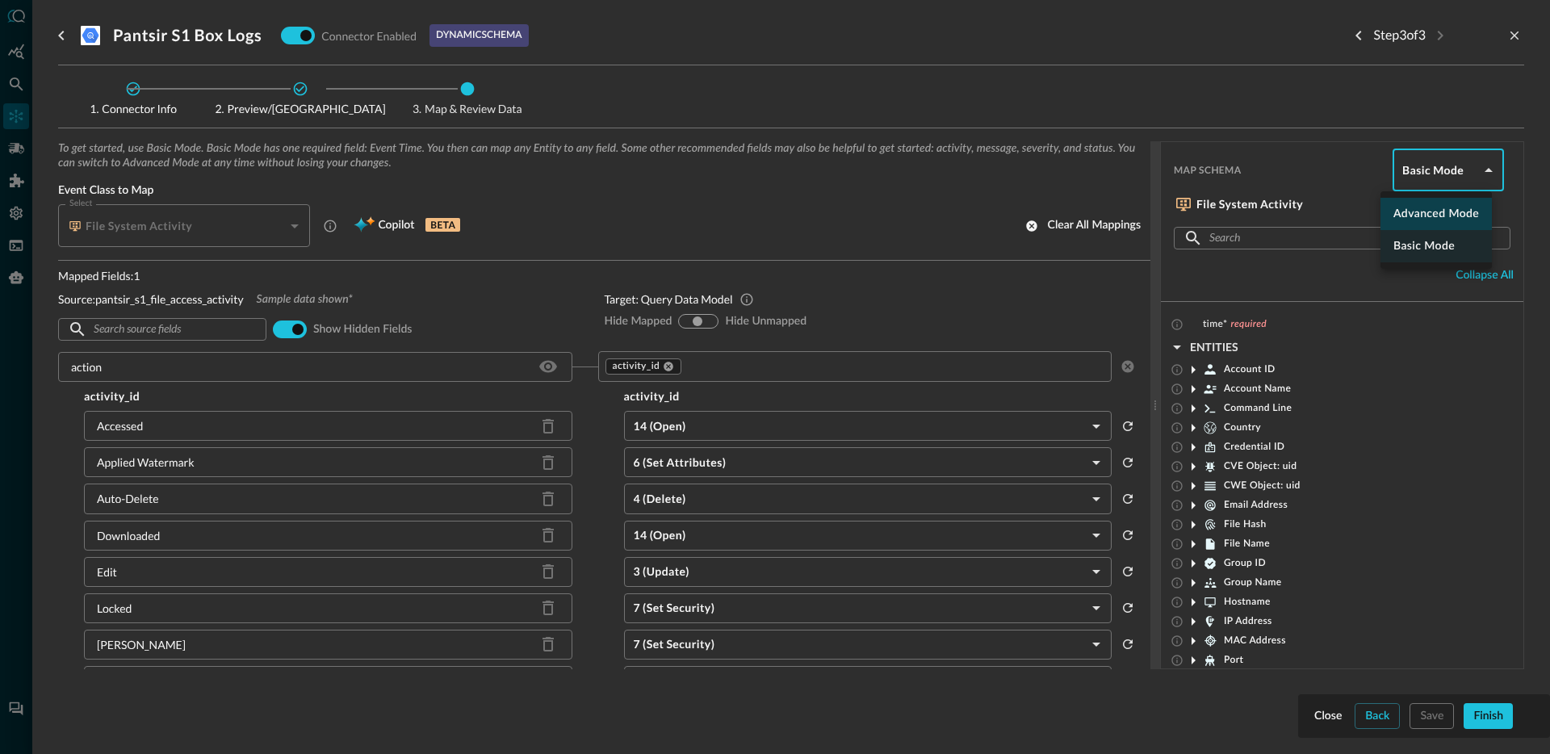
click at [1421, 215] on li "Advanced Mode" at bounding box center [1435, 214] width 111 height 32
type input "advanced"
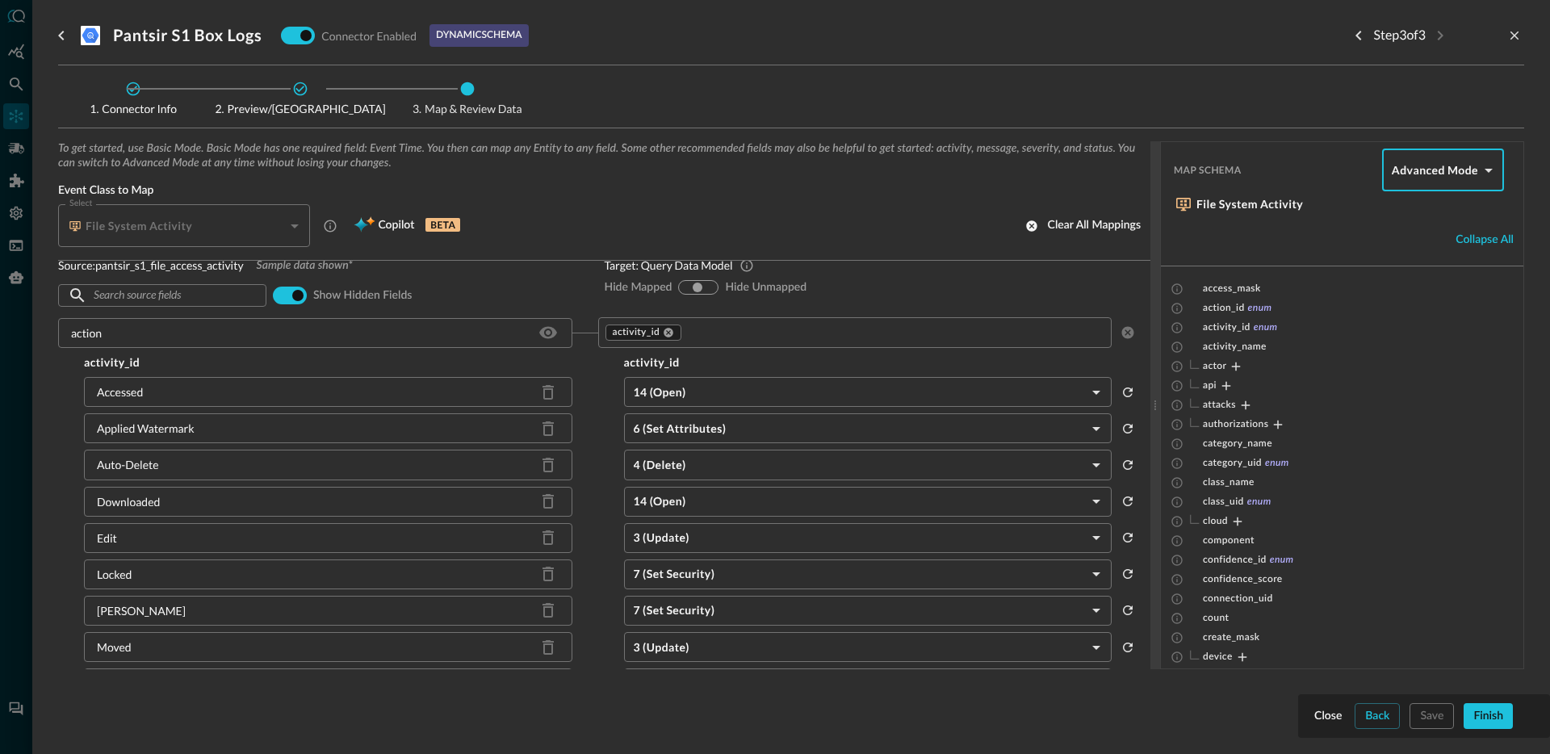
scroll to position [35, 0]
click at [150, 392] on div "Accessed" at bounding box center [328, 391] width 488 height 30
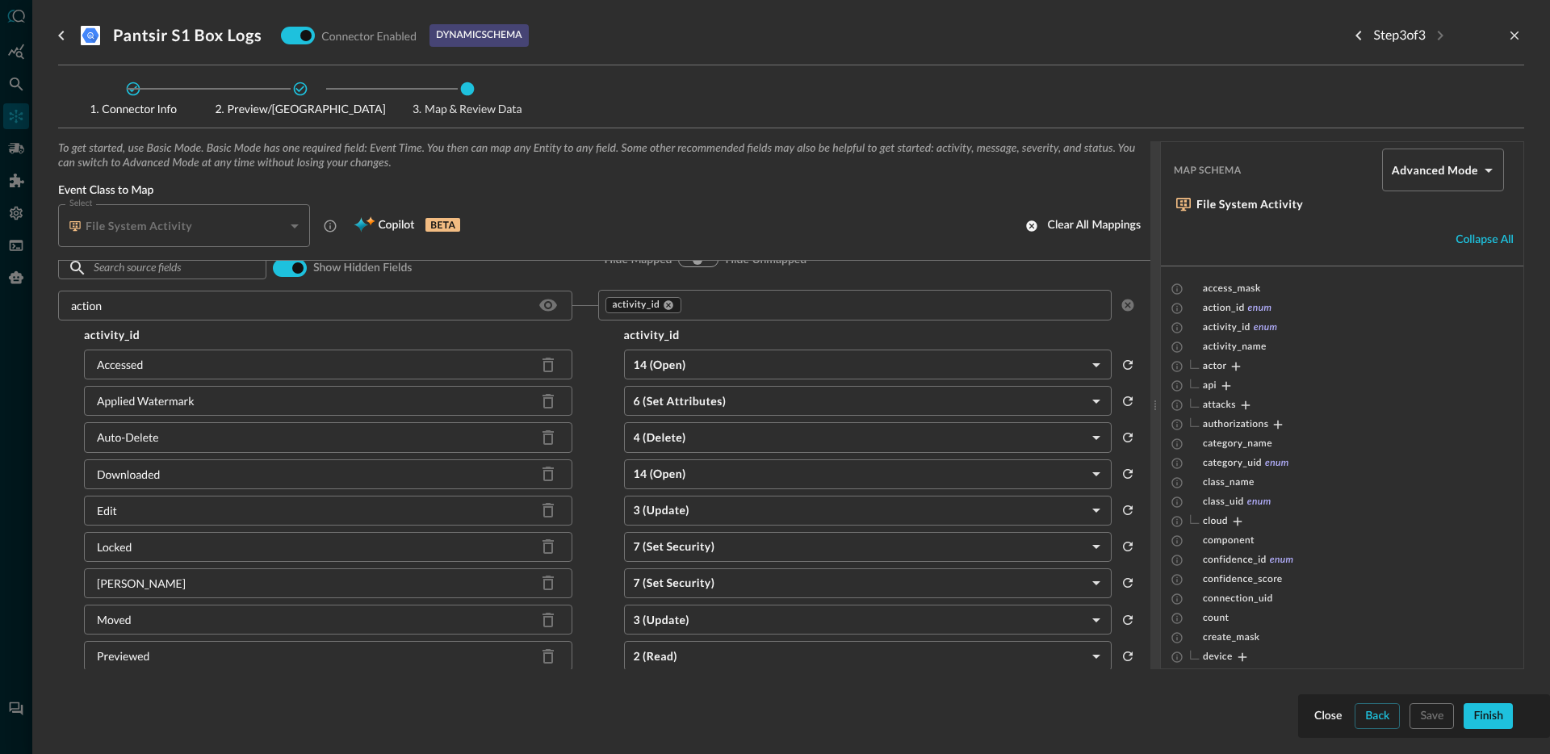
click at [134, 365] on div "Accessed" at bounding box center [120, 364] width 46 height 17
click at [189, 345] on div "activity_id activity_id Accessed 14 (Open) OPEN ​ Applied Watermark 6 (Set Attr…" at bounding box center [597, 642] width 1079 height 631
click at [1233, 367] on icon "Expand" at bounding box center [1235, 366] width 15 height 15
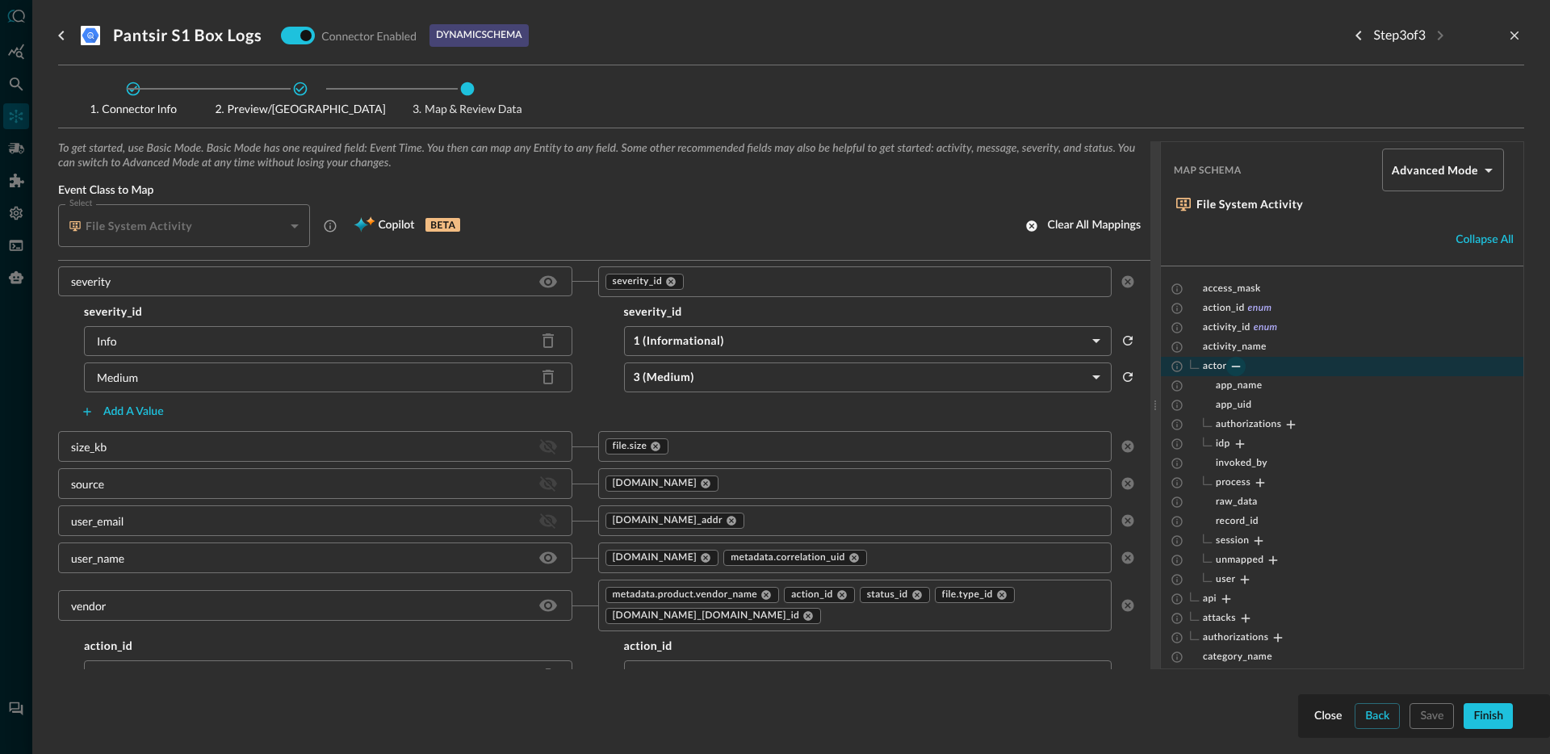
scroll to position [1377, 0]
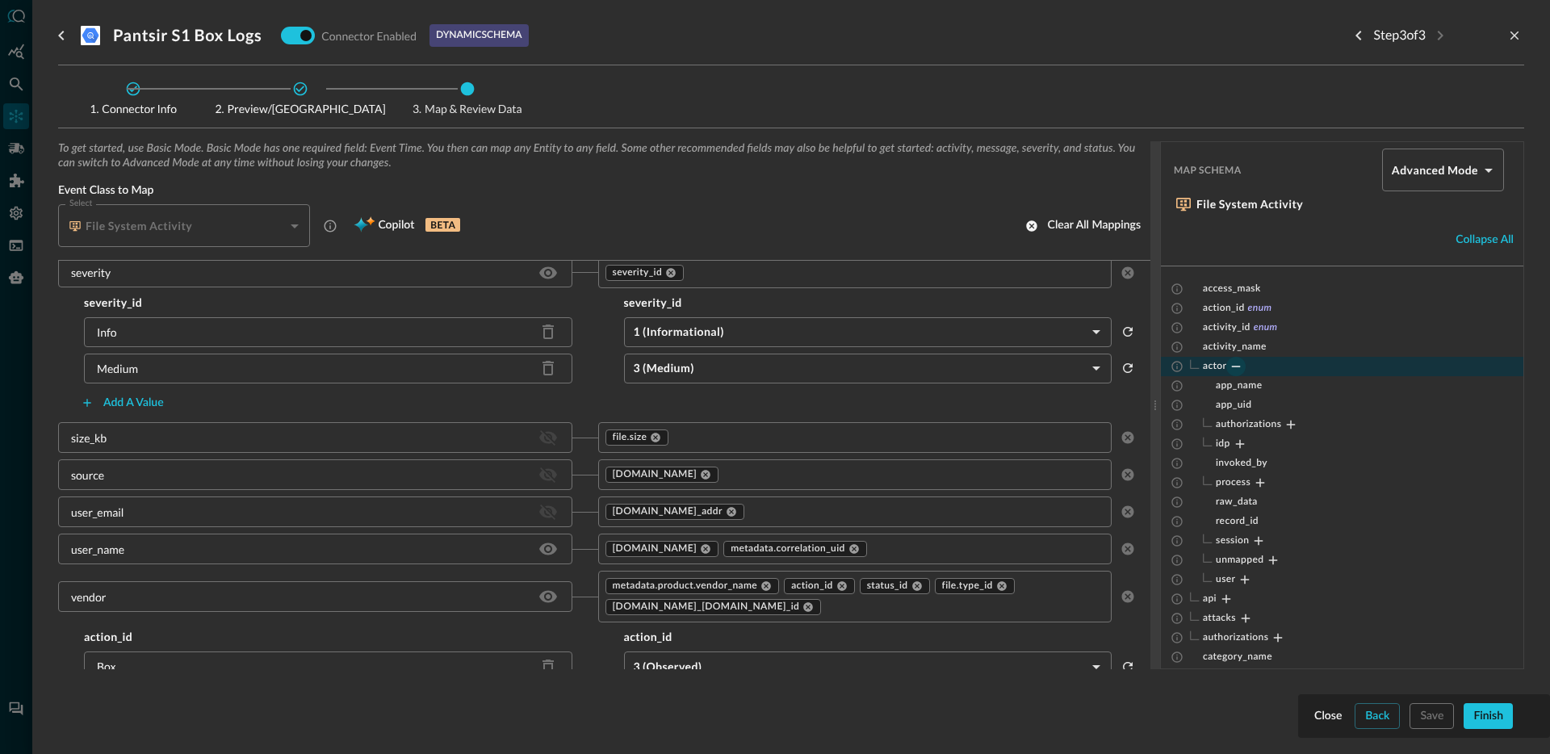
click at [116, 511] on div "user_email" at bounding box center [97, 512] width 52 height 17
click at [115, 511] on div "user_email" at bounding box center [97, 512] width 52 height 17
click at [108, 544] on div "user_name" at bounding box center [97, 549] width 53 height 17
click at [1517, 45] on div "Step 3 of 3" at bounding box center [1434, 35] width 178 height 32
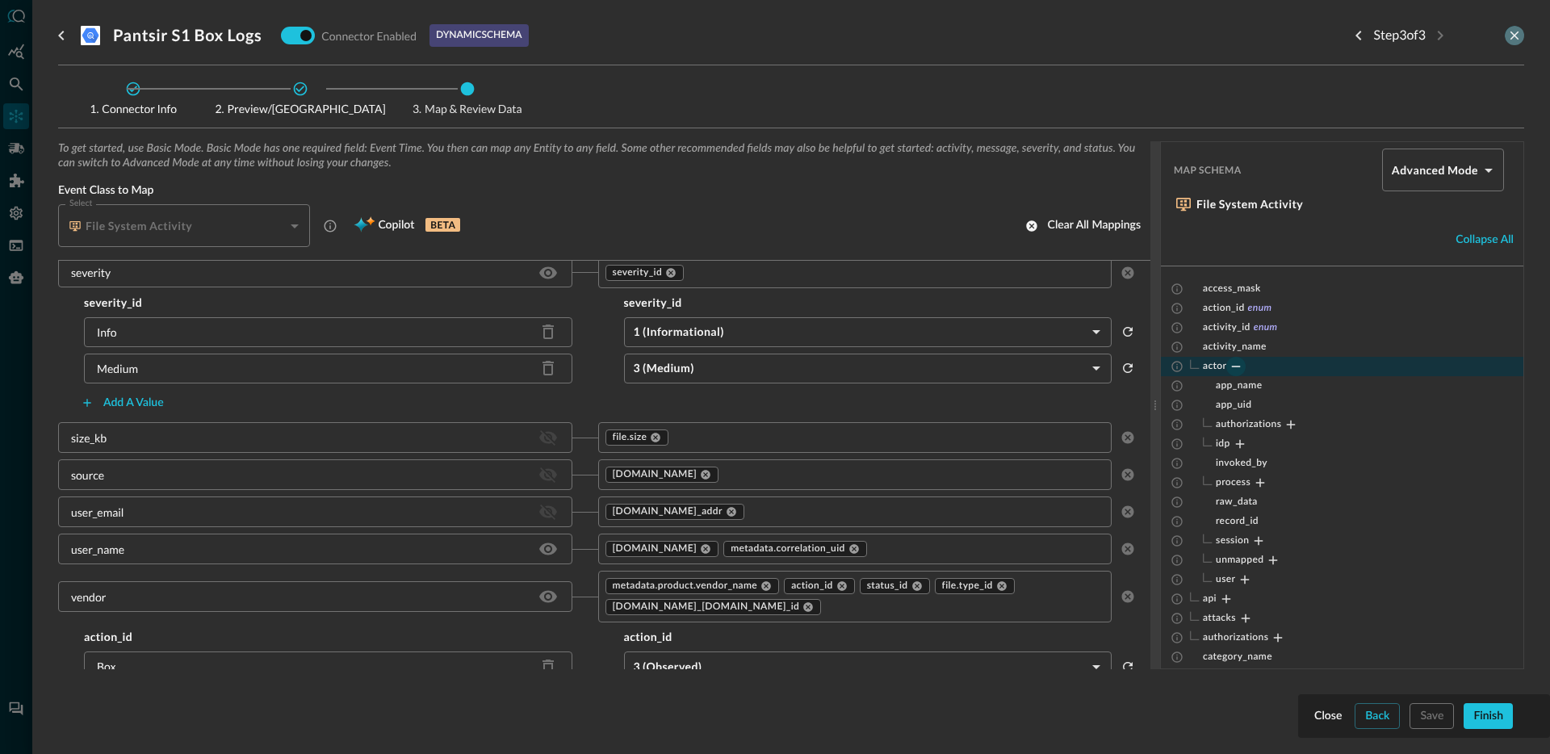
click at [1514, 39] on icon "close-drawer" at bounding box center [1514, 35] width 15 height 15
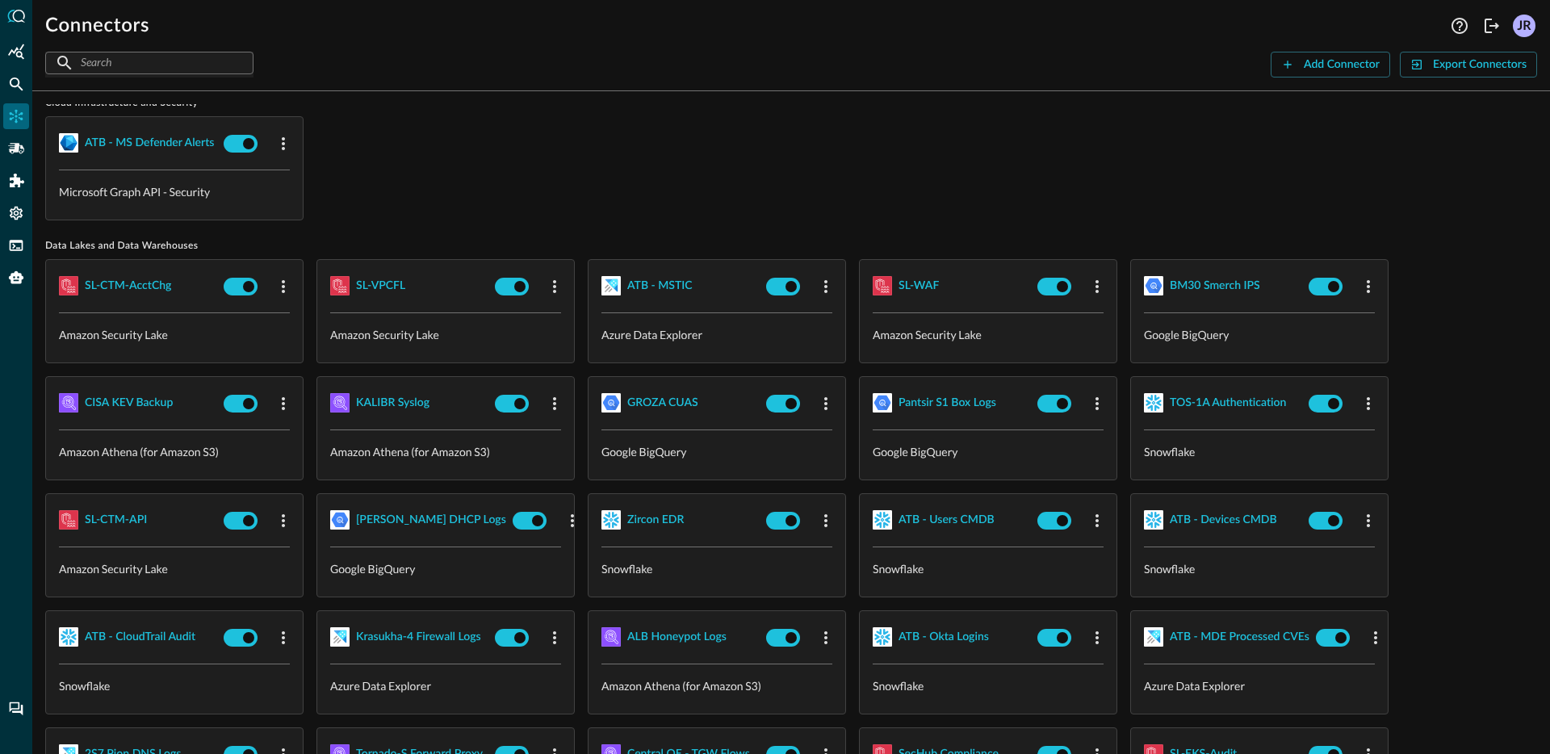
click at [680, 210] on div "ATB - MS Defender Alerts Microsoft Graph API - Security" at bounding box center [790, 168] width 1491 height 104
click at [378, 288] on div "SL-VPCFL" at bounding box center [380, 286] width 49 height 20
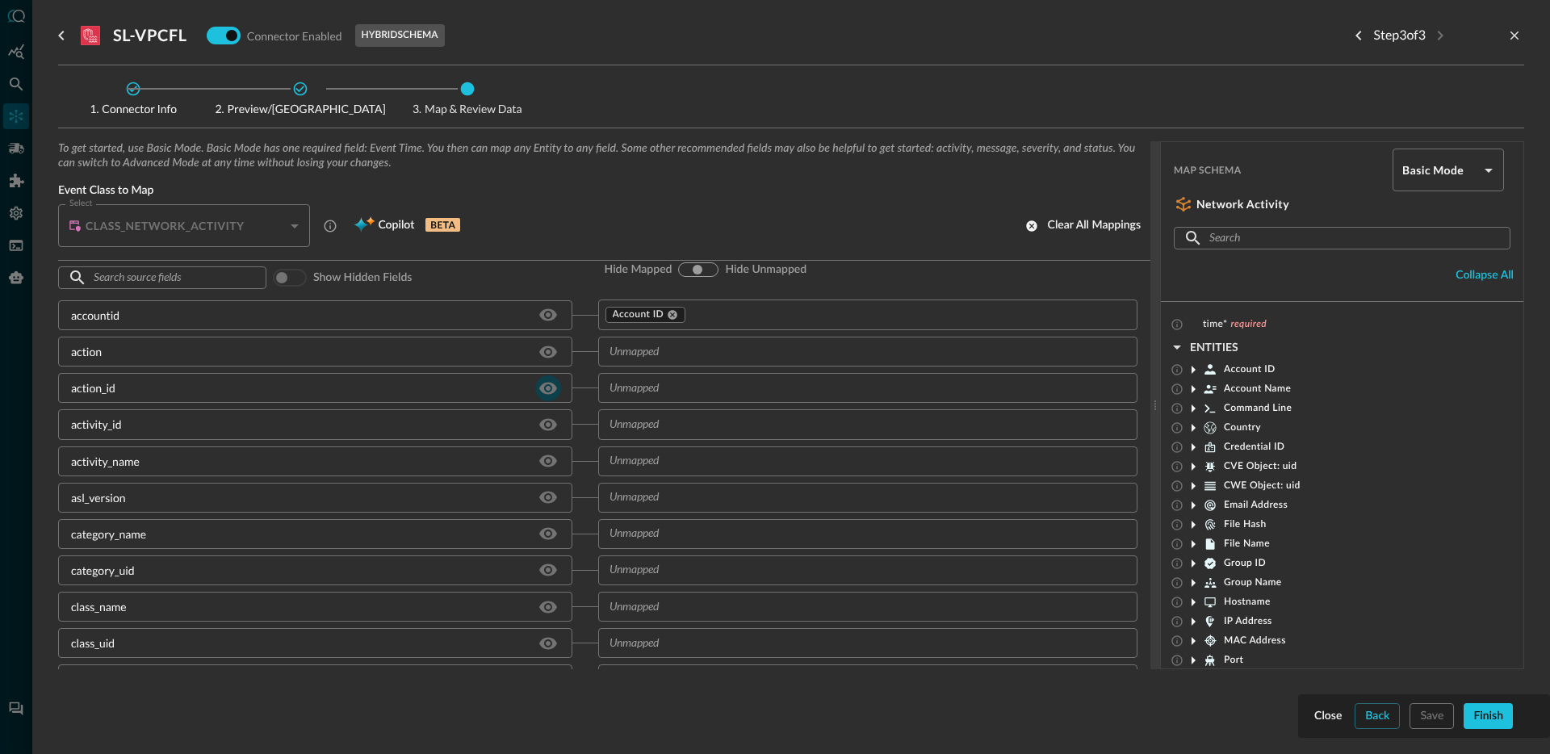
scroll to position [52, 0]
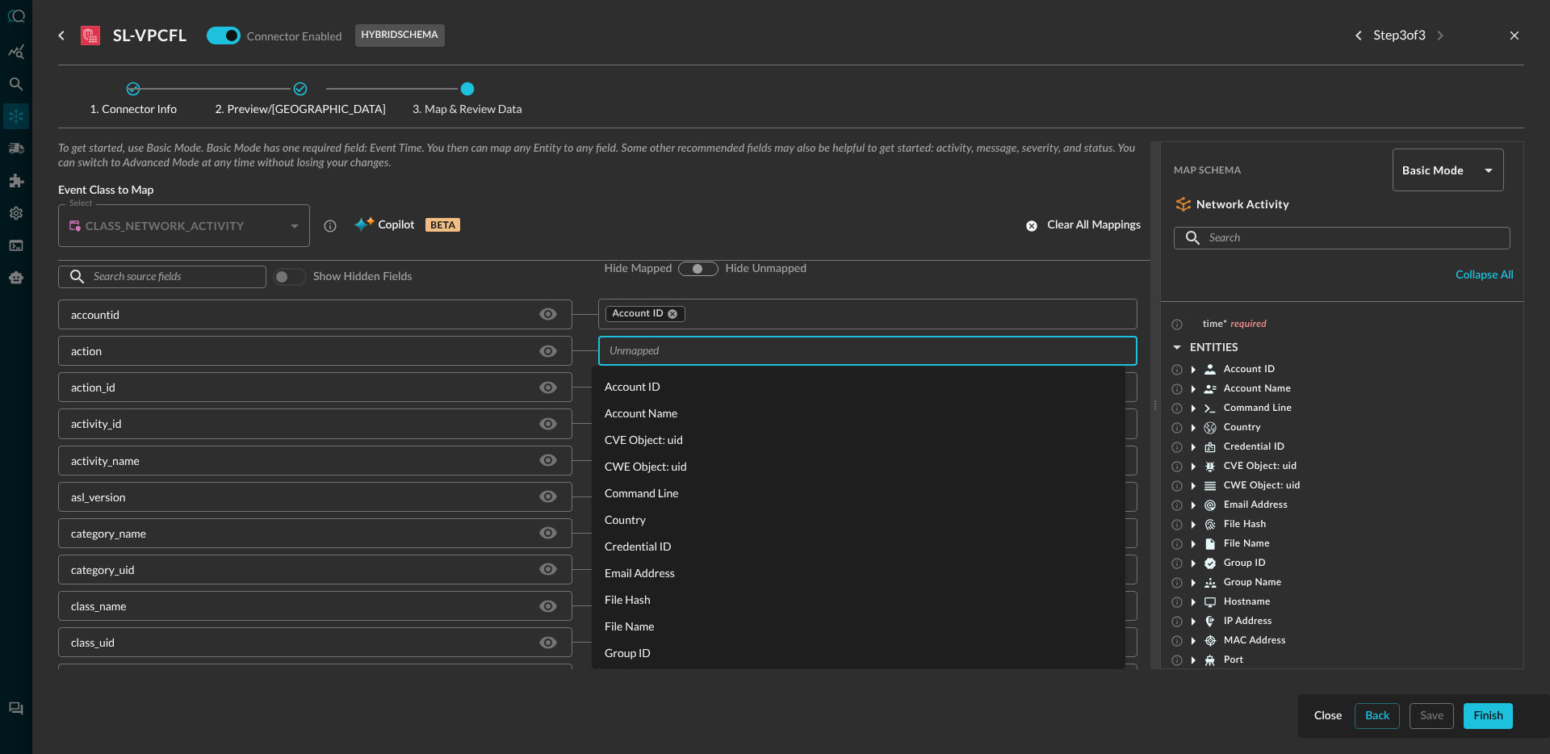
click at [667, 350] on input "text" at bounding box center [855, 351] width 504 height 20
click at [299, 471] on div "activity_name" at bounding box center [315, 460] width 514 height 30
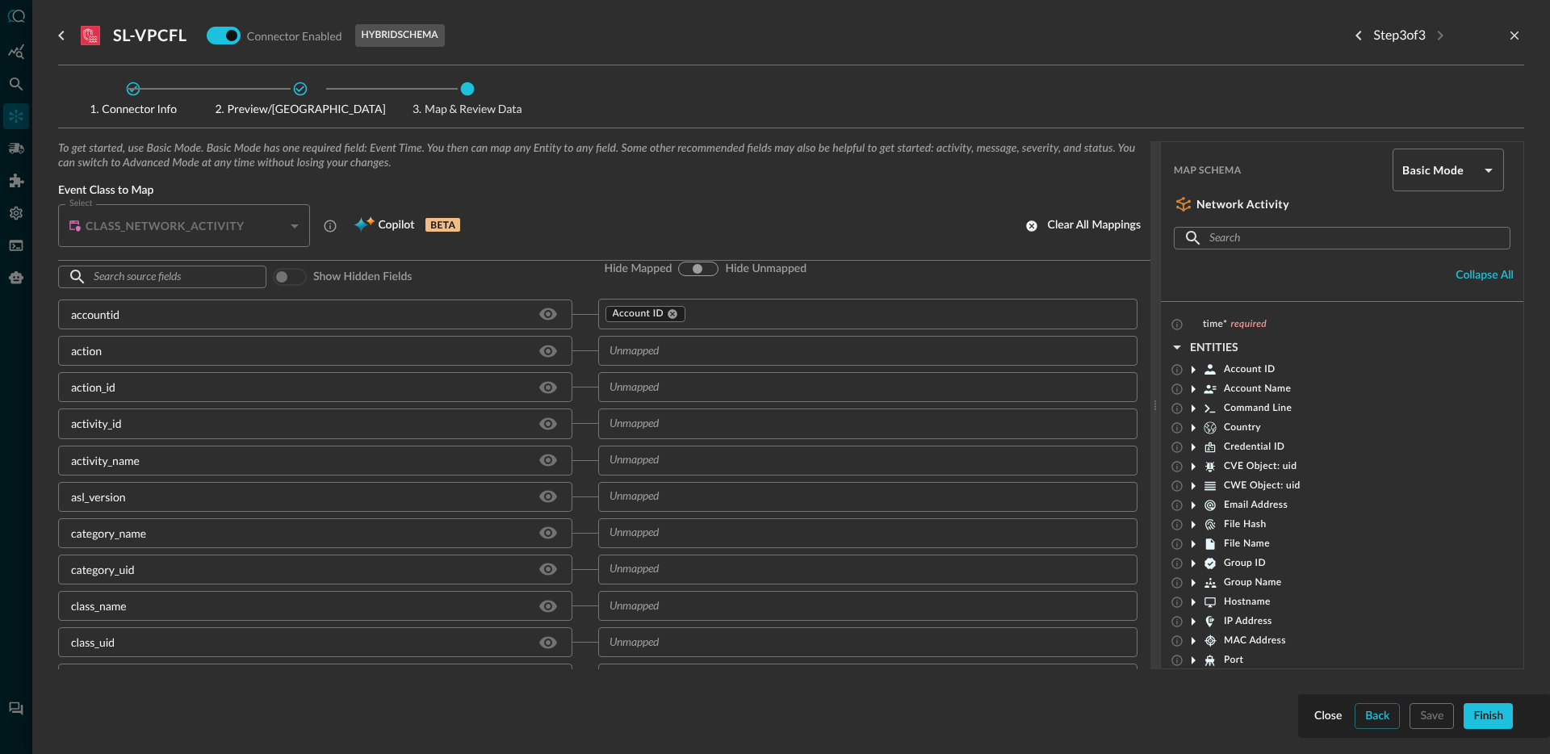
click at [682, 362] on div "​" at bounding box center [868, 351] width 540 height 30
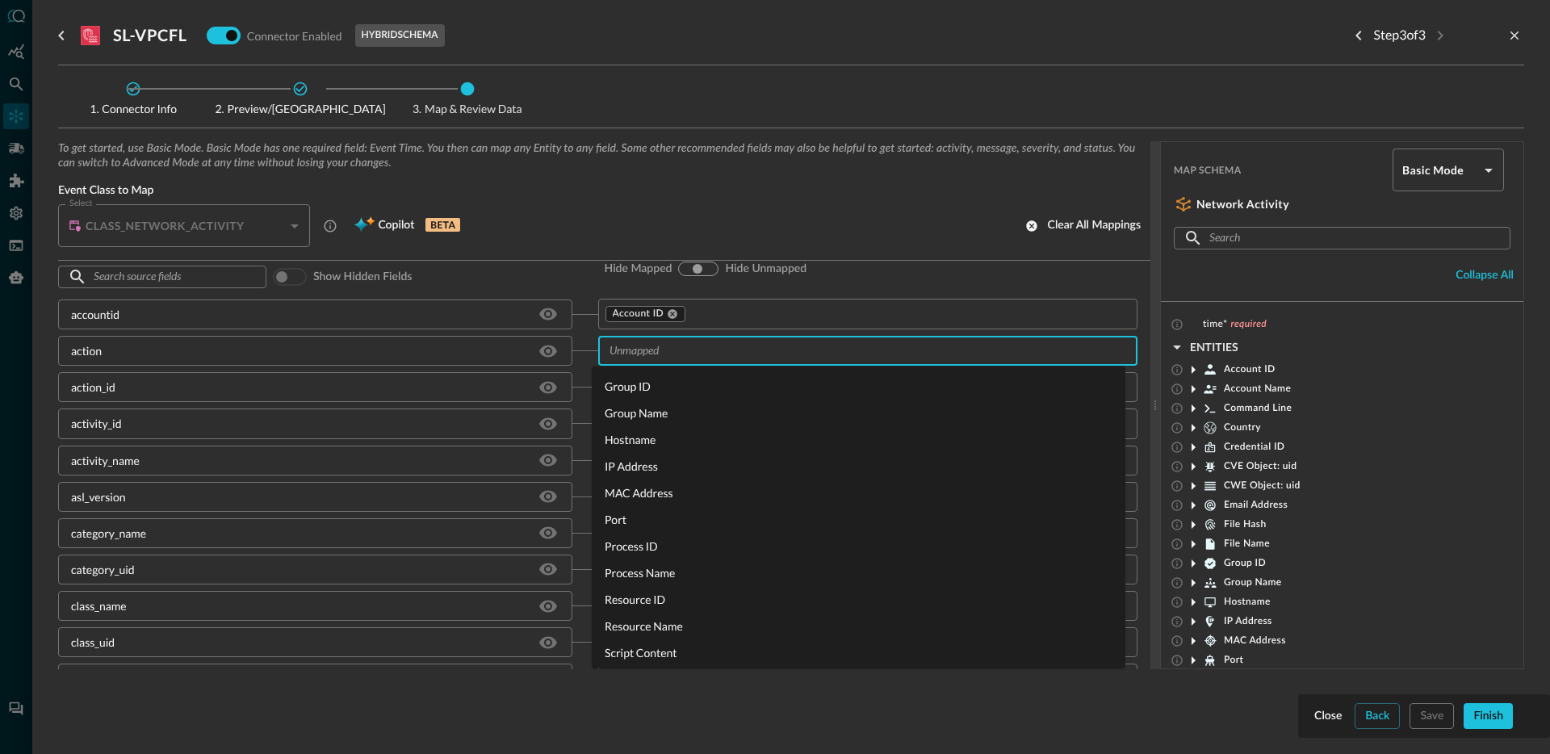
scroll to position [430, 0]
click at [415, 420] on div "activity_id" at bounding box center [315, 423] width 514 height 30
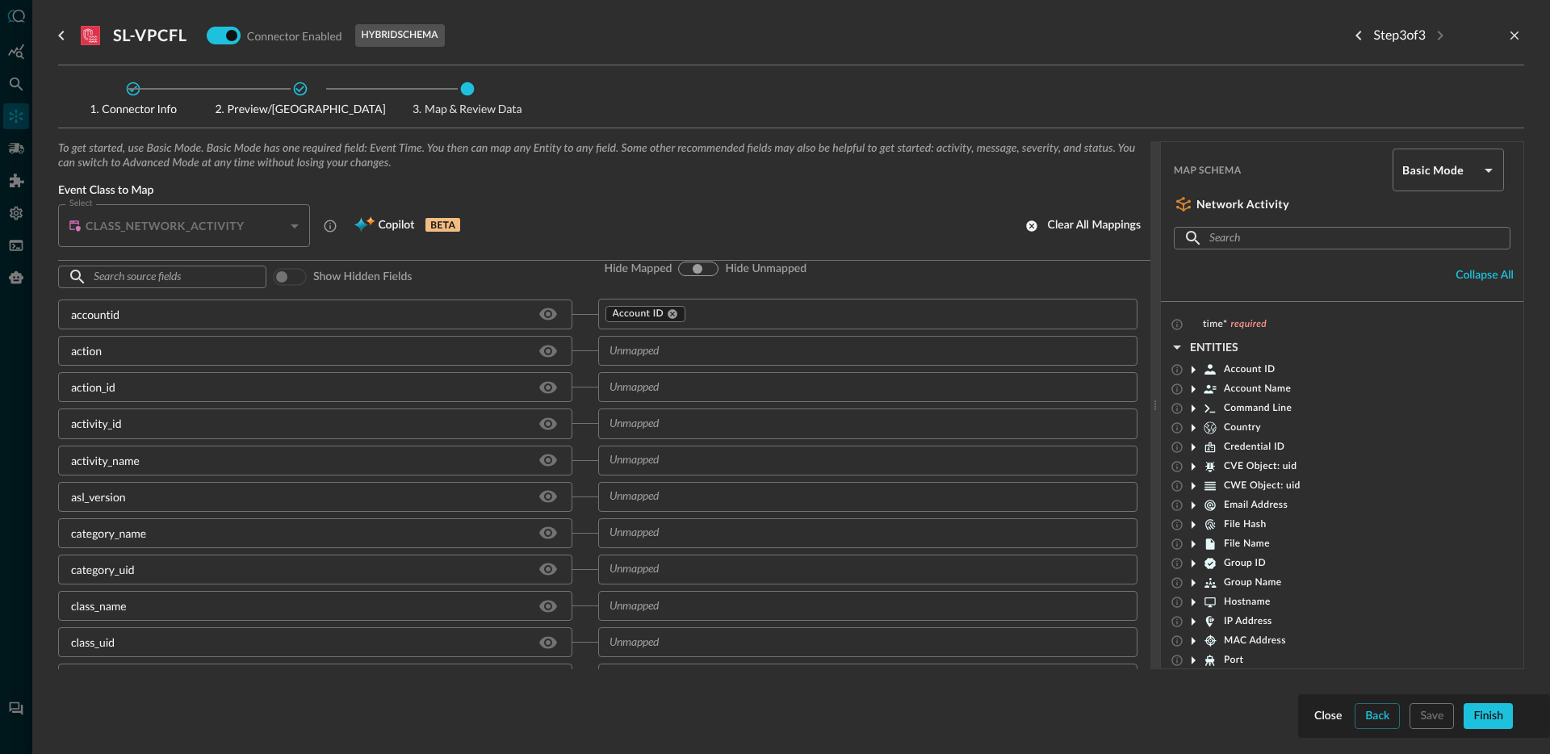
click at [1502, 36] on div "Step 3 of 3" at bounding box center [1434, 35] width 178 height 32
click at [1512, 34] on icon "close-drawer" at bounding box center [1514, 35] width 15 height 15
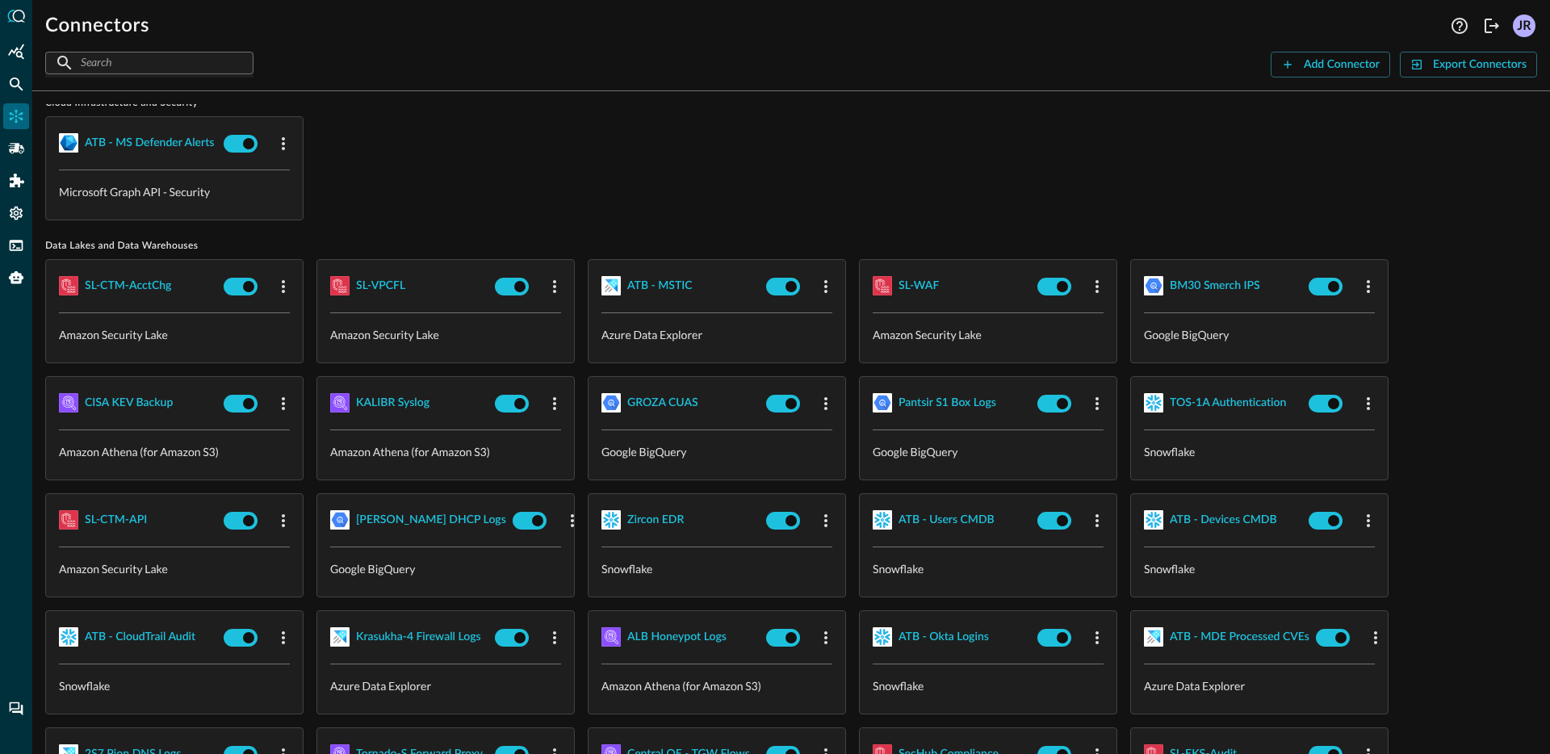
click at [667, 150] on div "ATB - MS Defender Alerts Microsoft Graph API - Security" at bounding box center [790, 168] width 1491 height 104
click at [15, 157] on div "Pipelines" at bounding box center [16, 149] width 26 height 26
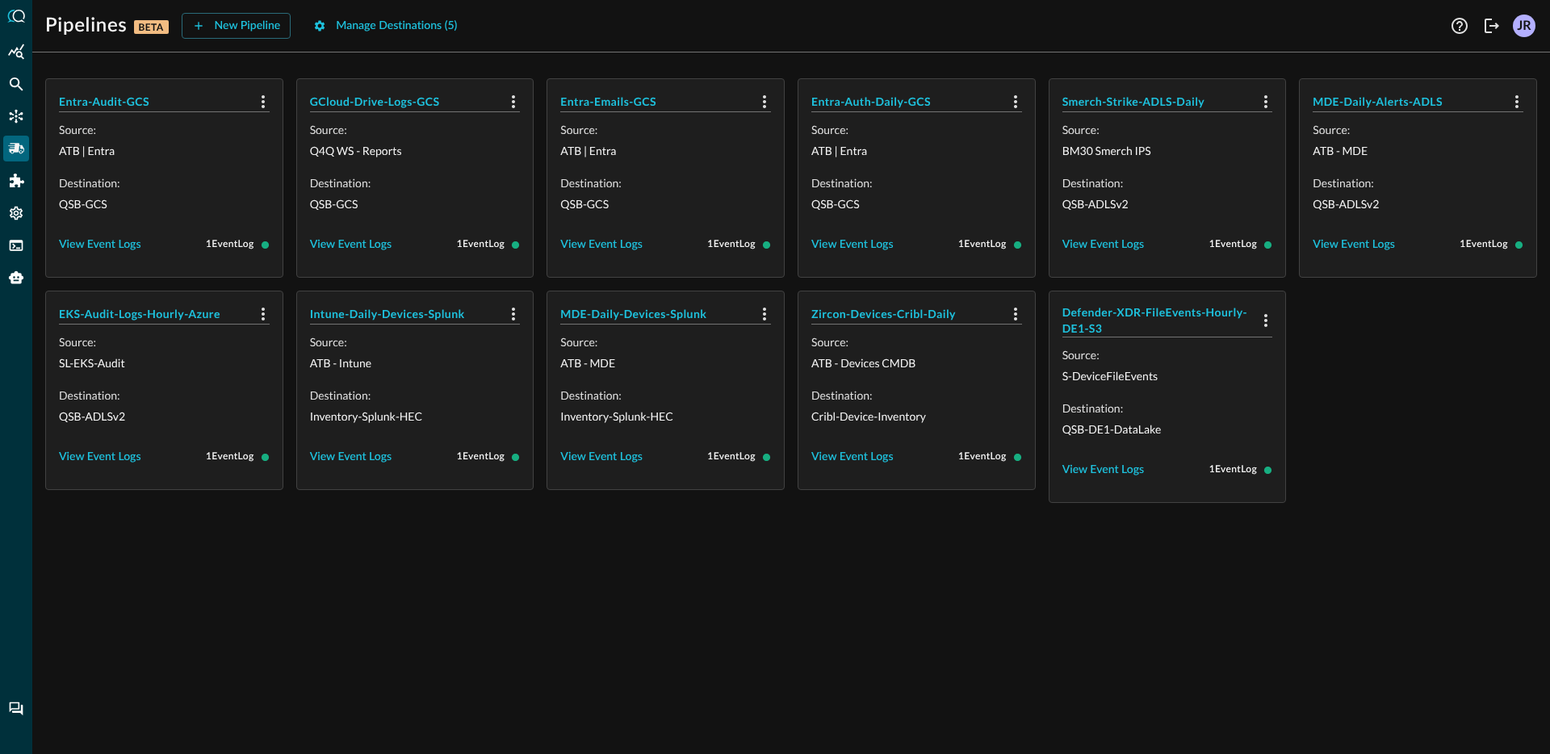
click at [818, 636] on div "Entra-Audit-GCS Source: ATB | Entra Destination: QSB-GCS View Event Logs 1 Even…" at bounding box center [790, 409] width 1517 height 688
click at [247, 29] on div "New Pipeline" at bounding box center [248, 26] width 66 height 20
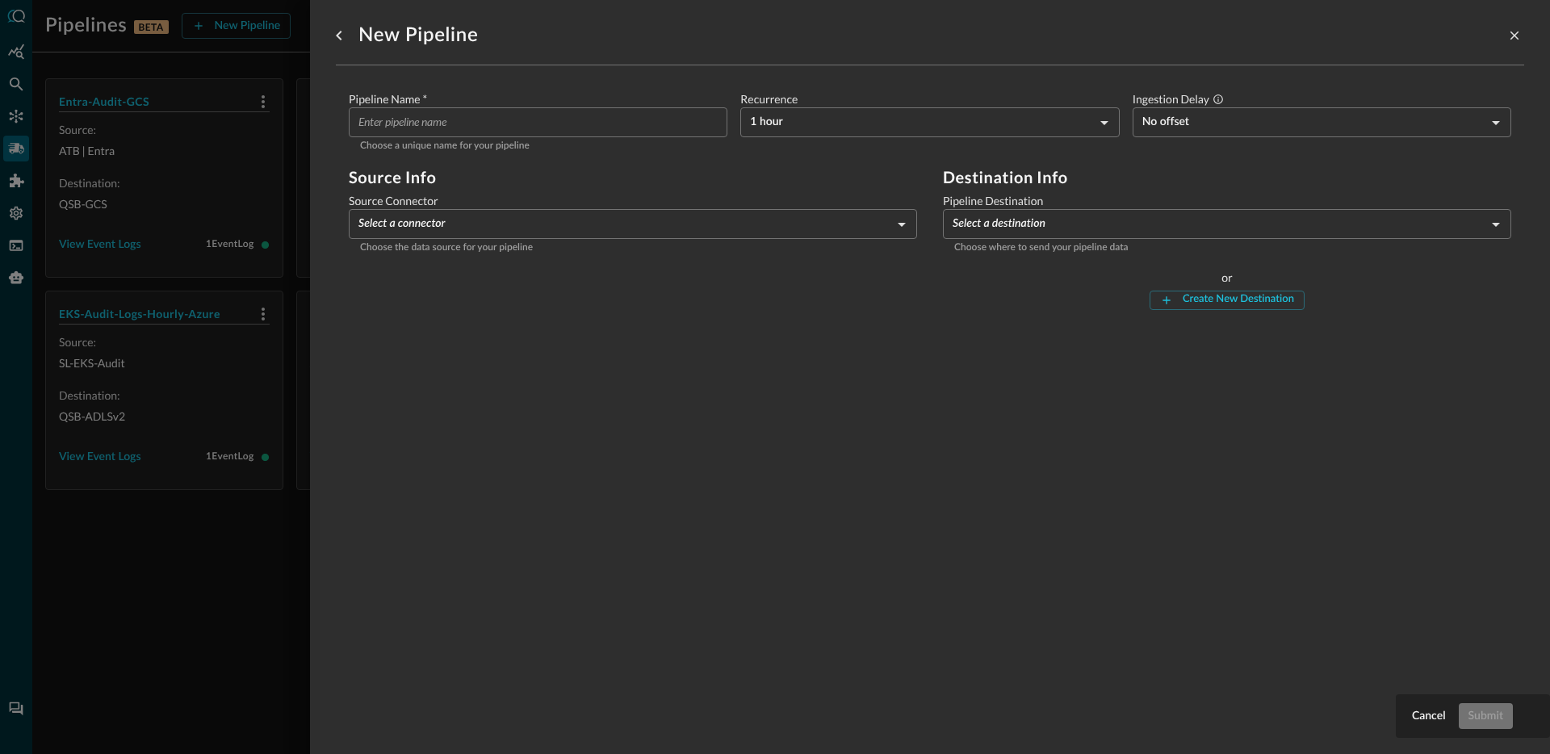
click at [463, 123] on input "Pipeline Name   *" at bounding box center [542, 122] width 369 height 30
type input "asda"
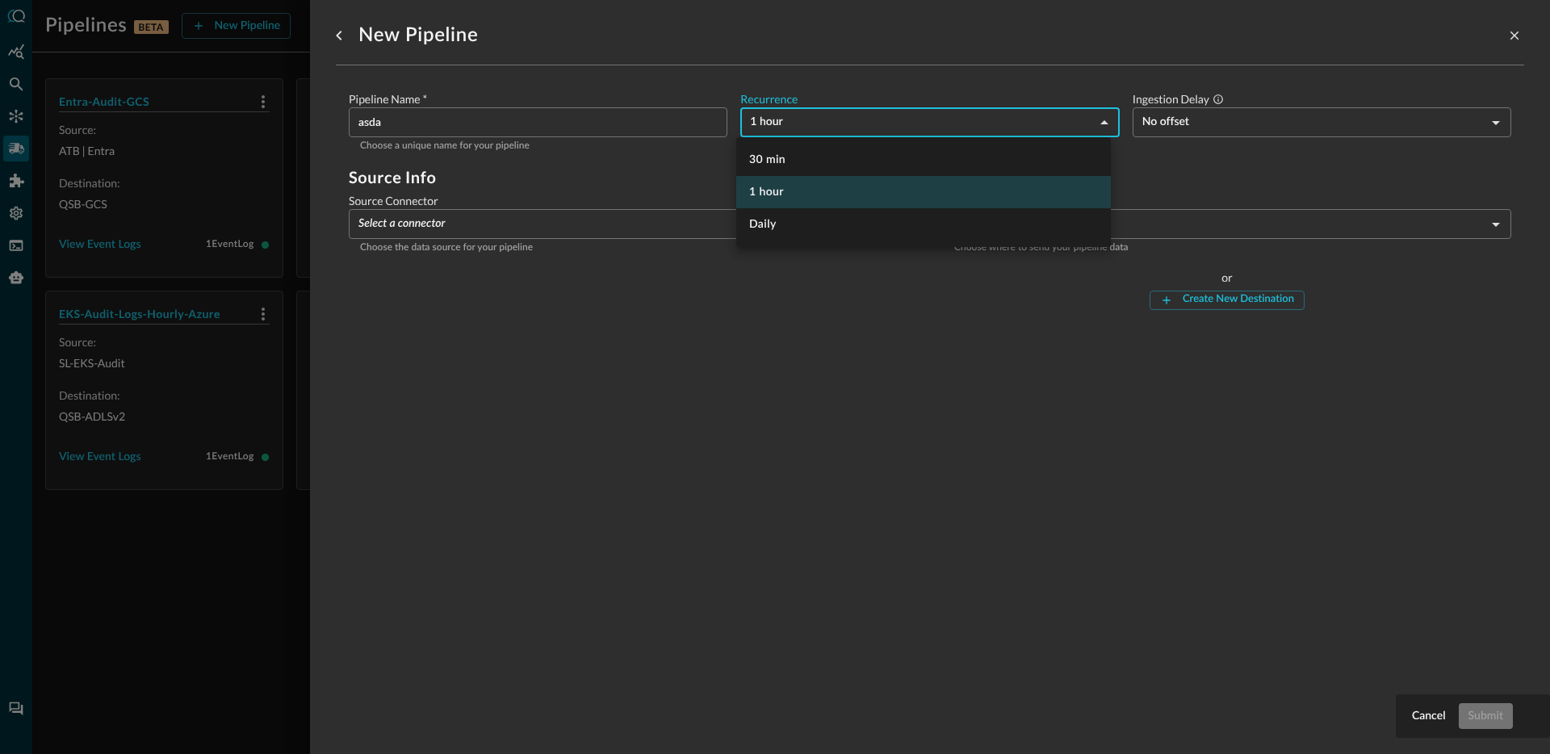
click at [793, 130] on body "Pipelines BETA New Pipeline Manage Destinations ( 5 ) Help Logout JR Entra-Audi…" at bounding box center [775, 377] width 1550 height 754
click at [825, 196] on li "1 hour" at bounding box center [923, 192] width 374 height 32
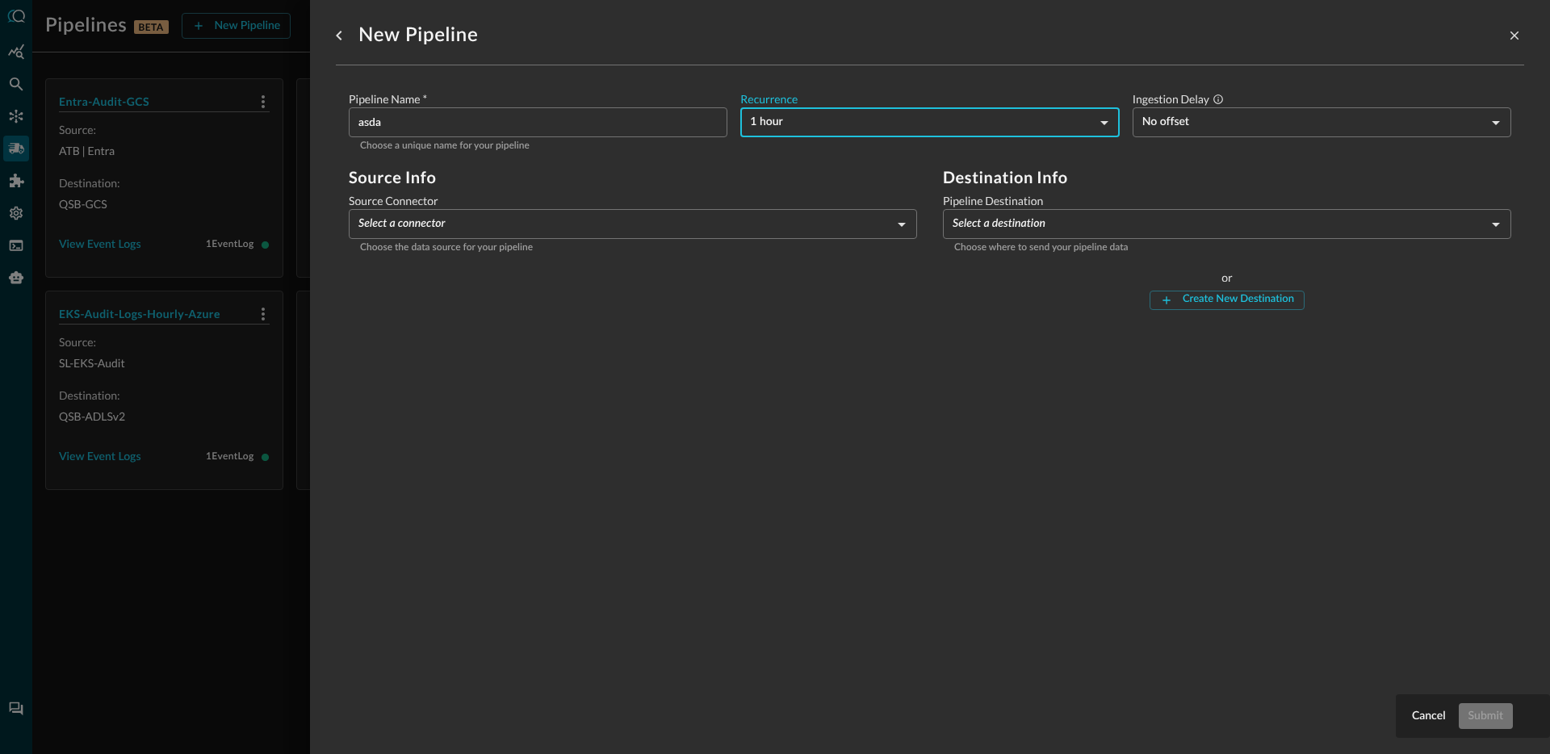
click at [952, 228] on body "Pipelines BETA New Pipeline Manage Destinations ( 5 ) Help Logout JR Entra-Audi…" at bounding box center [775, 377] width 1550 height 754
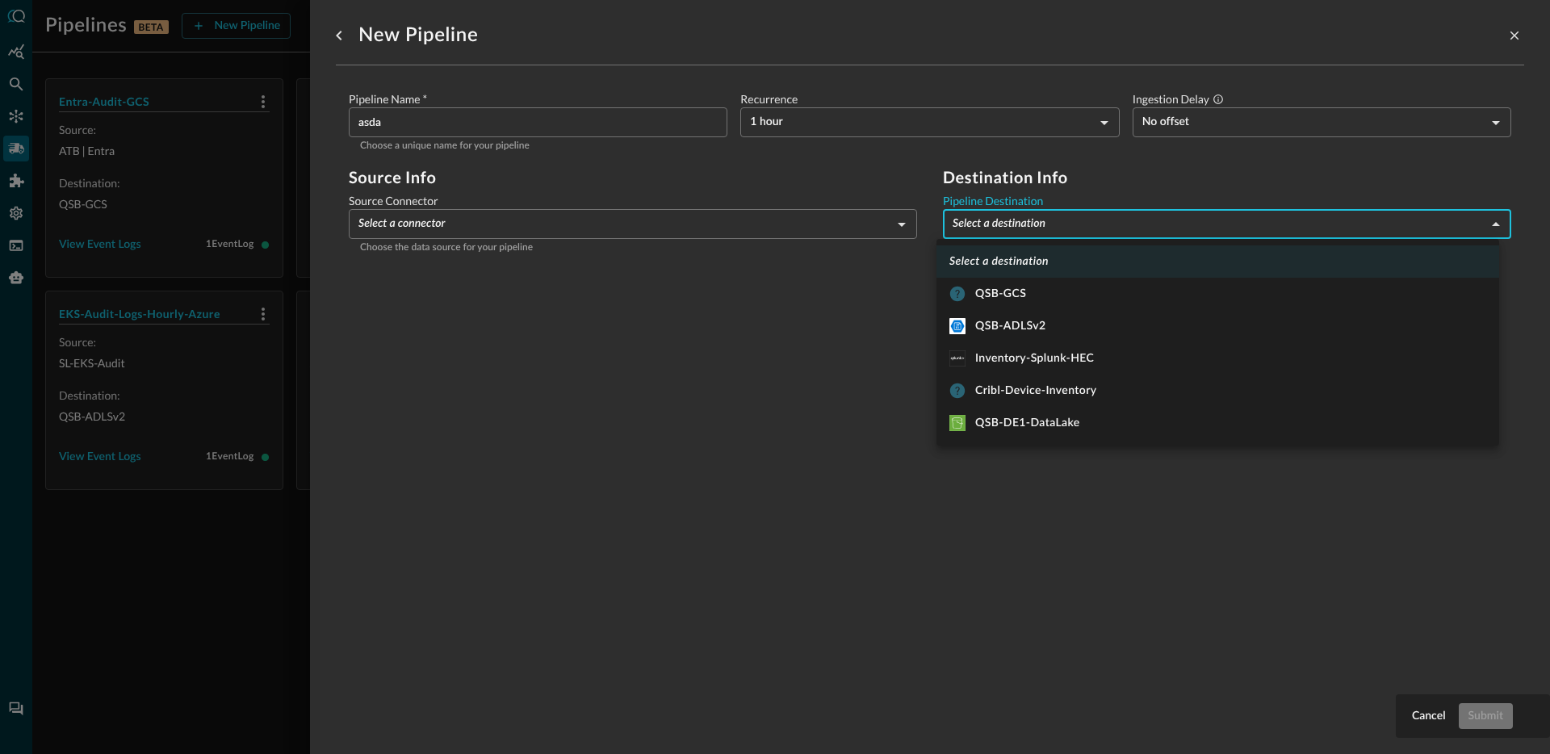
click at [872, 353] on div at bounding box center [775, 377] width 1550 height 754
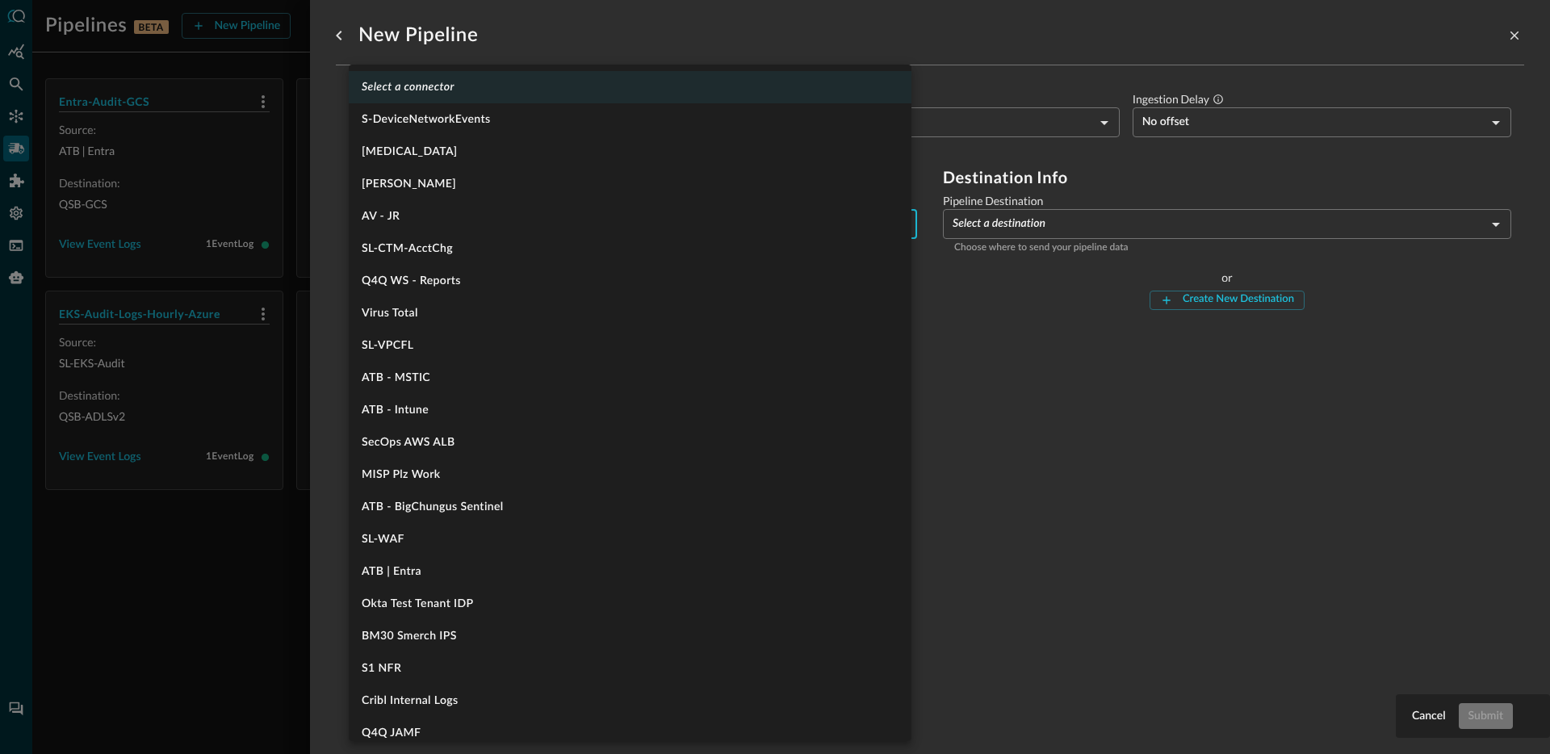
click at [594, 223] on body "Pipelines BETA New Pipeline Manage Destinations ( 5 ) Help Logout JR Entra-Audi…" at bounding box center [775, 377] width 1550 height 754
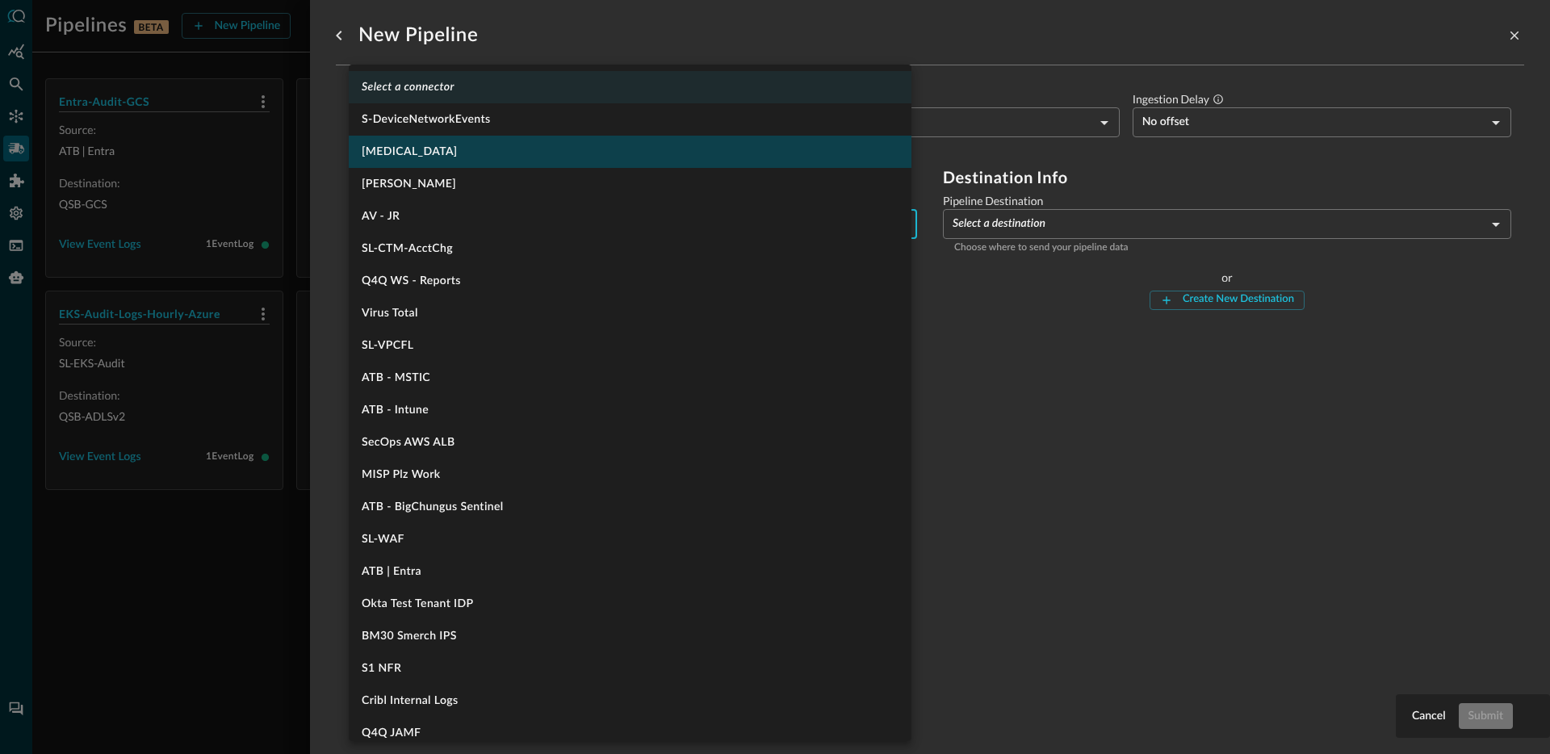
click at [473, 153] on li "CBC Test" at bounding box center [630, 152] width 563 height 32
type input "1404"
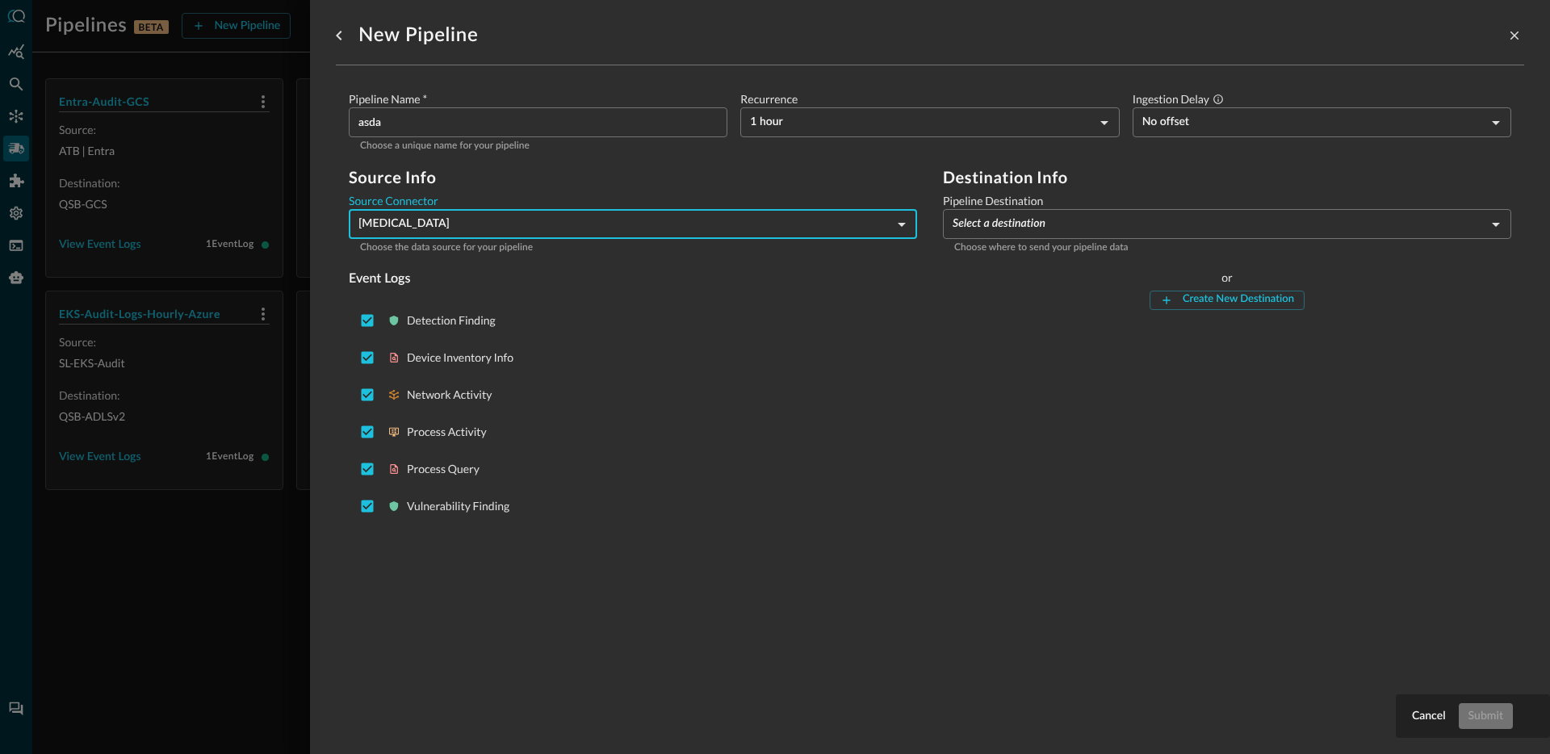
click at [1224, 231] on body "Pipelines BETA New Pipeline Manage Destinations ( 5 ) Help Logout JR Entra-Audi…" at bounding box center [775, 377] width 1550 height 754
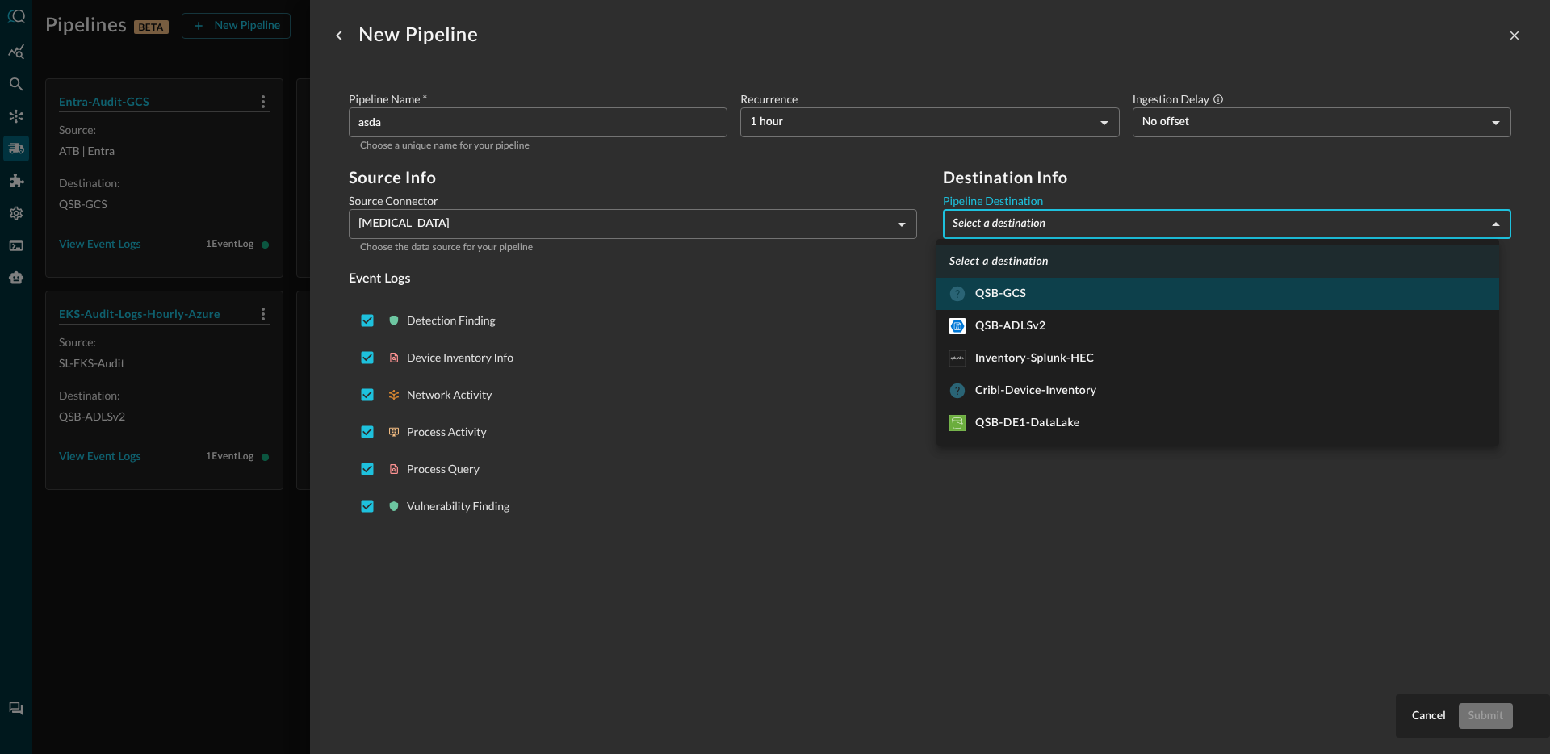
click at [1006, 304] on li "QSB-GCS" at bounding box center [1217, 294] width 563 height 32
type input "9"
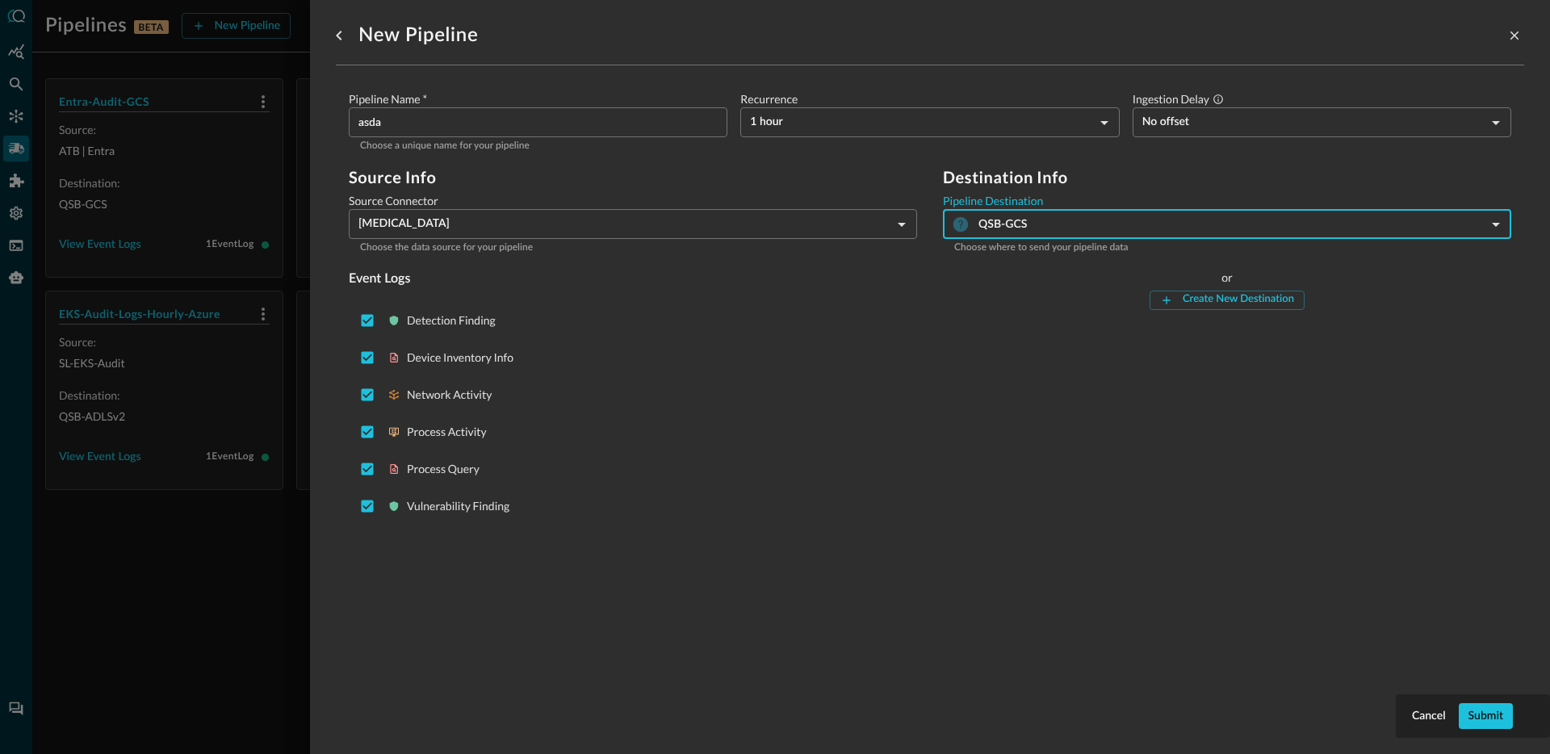
click at [863, 341] on div "Detection Finding Device Inventory Info Network Activity Process Activity Proce…" at bounding box center [633, 413] width 568 height 236
click at [1475, 730] on div "Cancel Submit" at bounding box center [1472, 716] width 154 height 44
click at [1475, 720] on div "Submit" at bounding box center [1485, 716] width 35 height 20
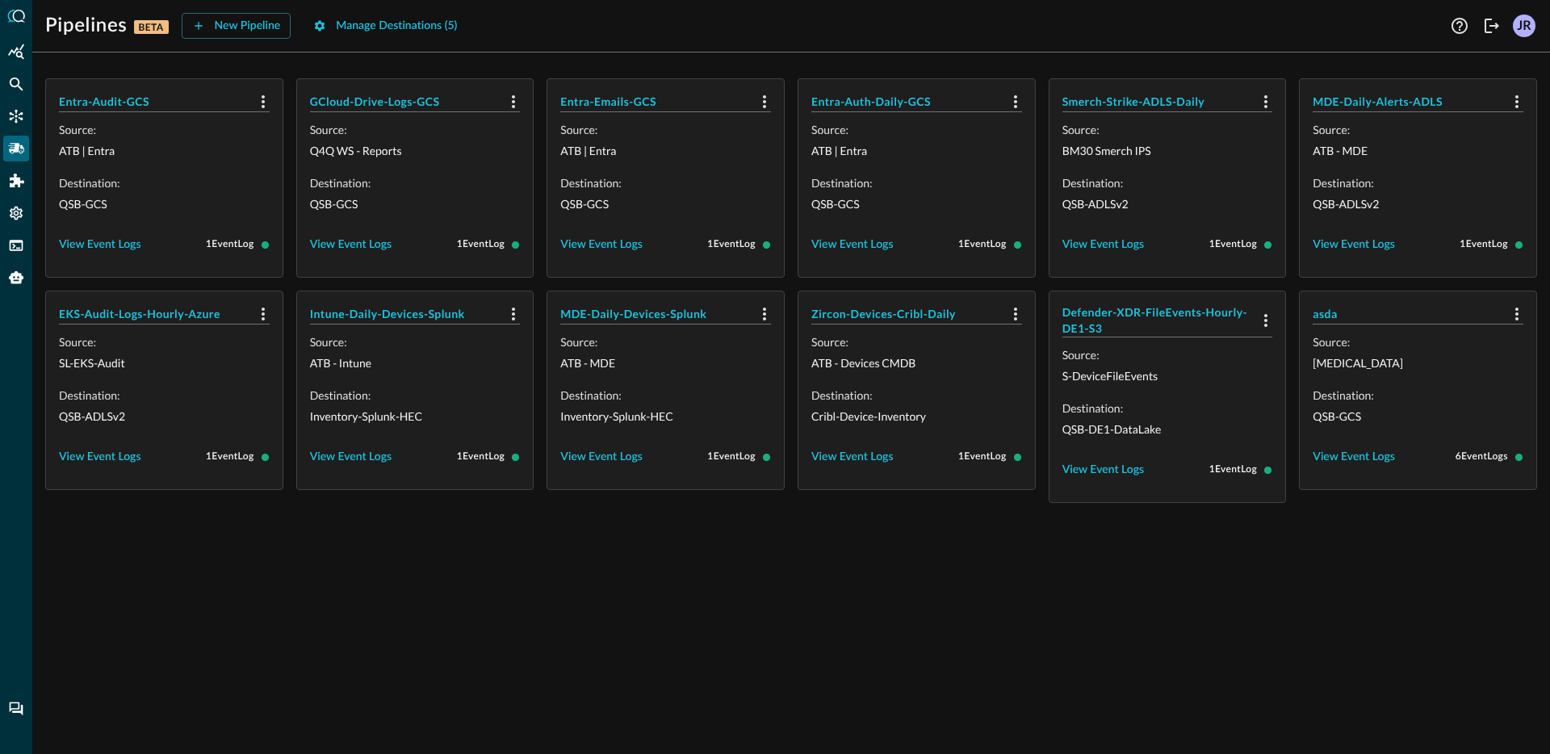
click at [834, 584] on div "Entra-Audit-GCS Source: ATB | Entra Destination: QSB-GCS View Event Logs 1 Even…" at bounding box center [790, 409] width 1517 height 688
click at [614, 47] on div "Pipelines BETA New Pipeline Manage Destinations ( 5 ) Help Logout JR Entra-Audi…" at bounding box center [790, 377] width 1517 height 754
click at [8, 248] on icon "FSQL" at bounding box center [16, 245] width 16 height 16
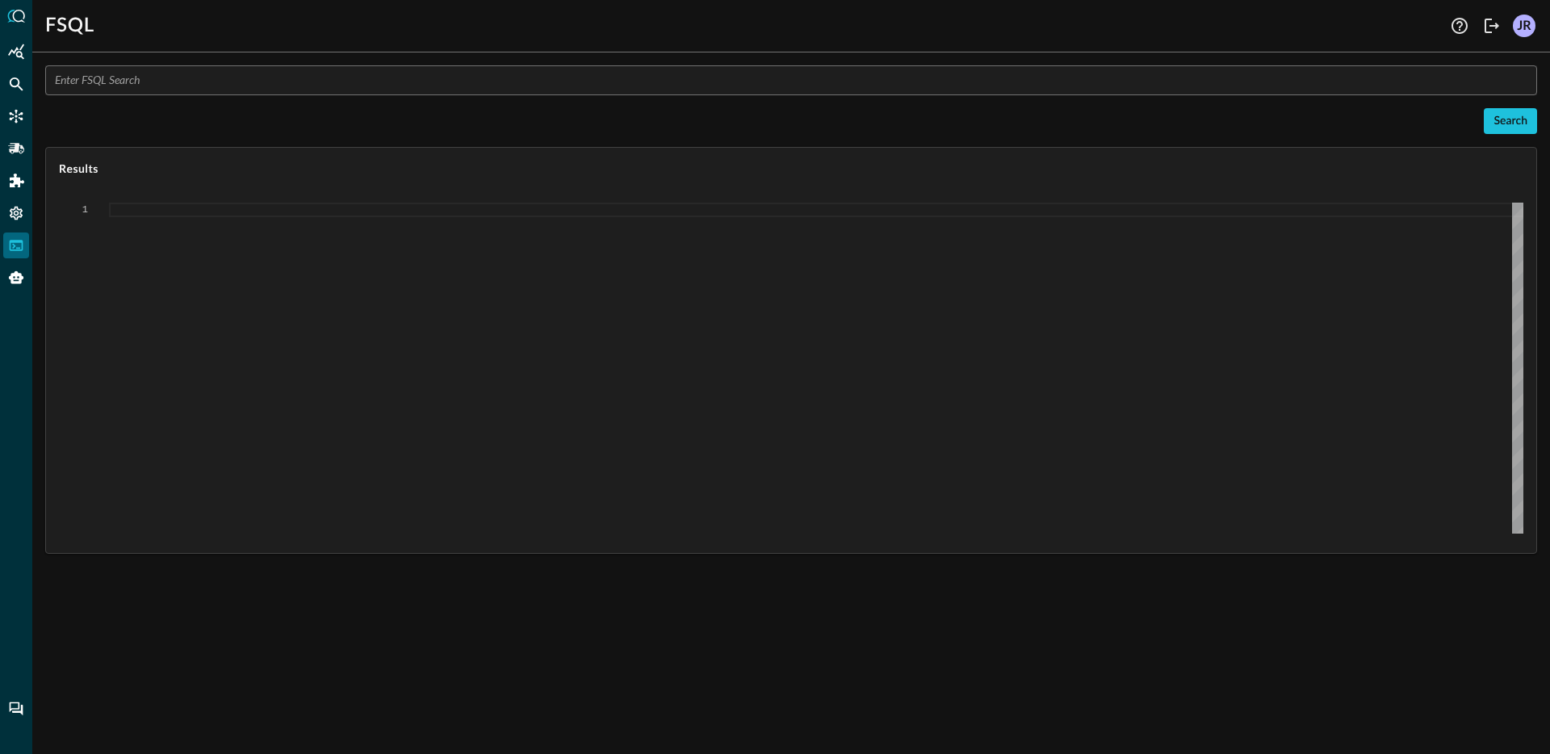
click at [164, 118] on div "Search" at bounding box center [790, 121] width 1491 height 26
click at [10, 93] on div "Federated Search" at bounding box center [16, 84] width 26 height 26
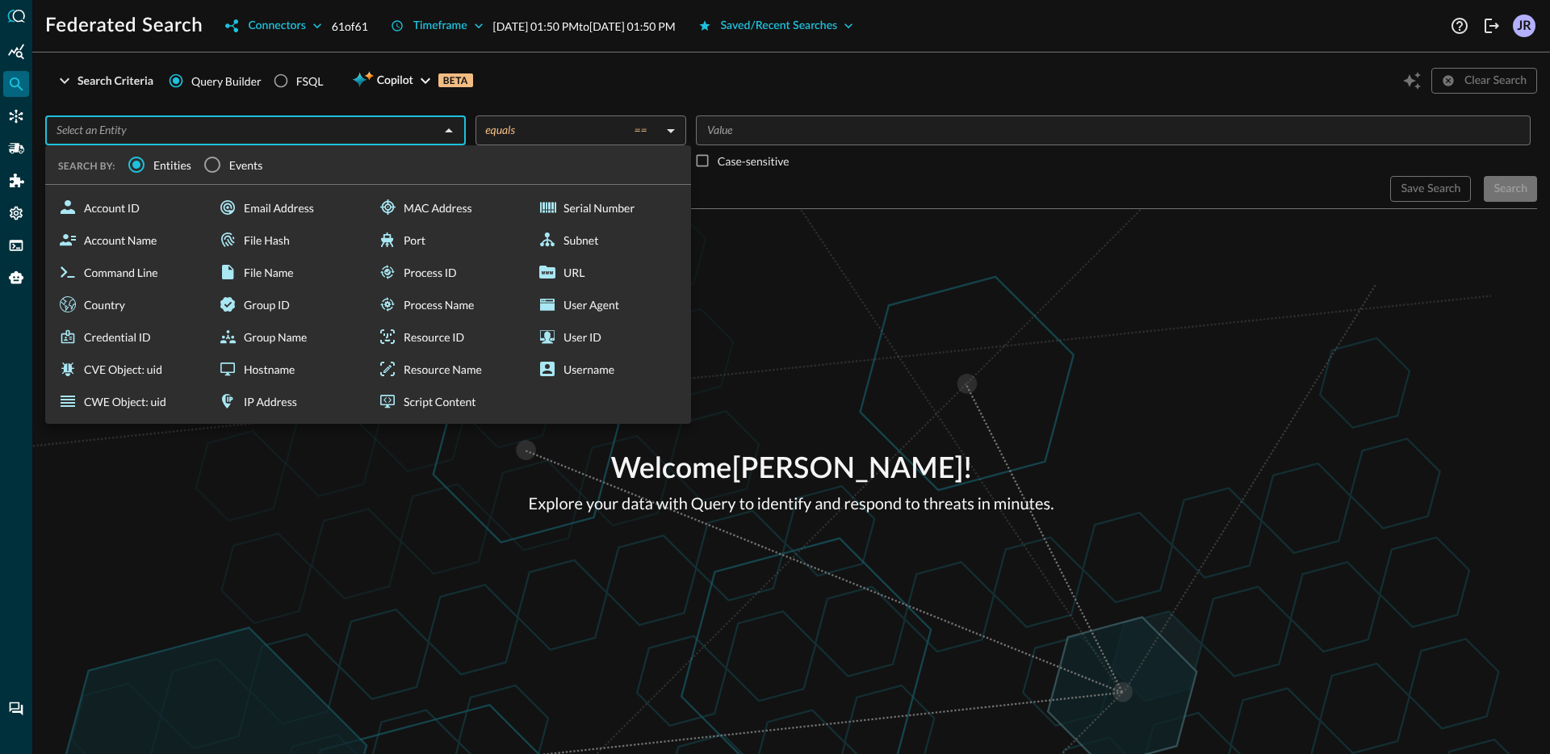
click at [238, 131] on input "text" at bounding box center [242, 130] width 384 height 20
click at [207, 169] on input "Events" at bounding box center [212, 165] width 34 height 34
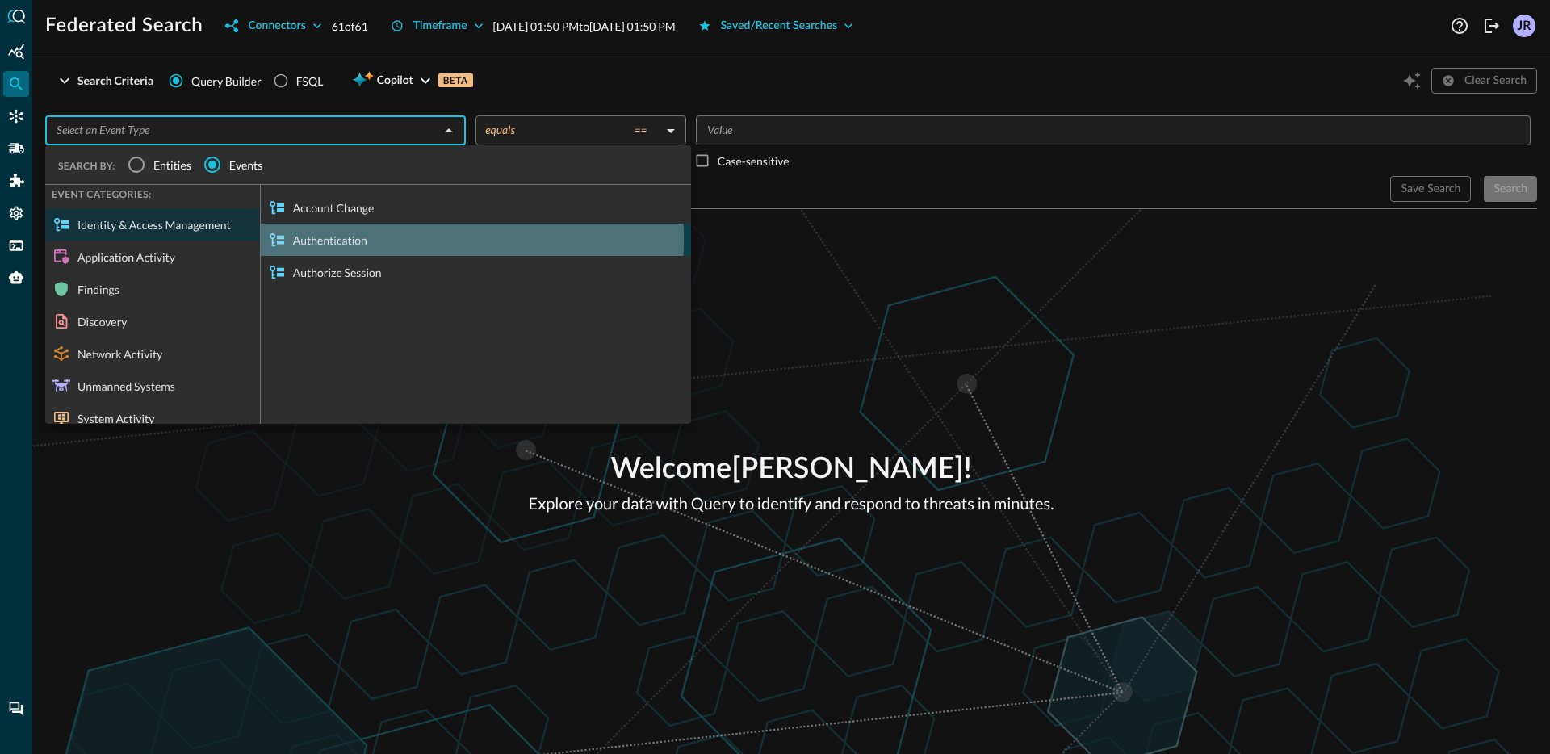
click at [312, 239] on div "Authentication" at bounding box center [476, 240] width 430 height 32
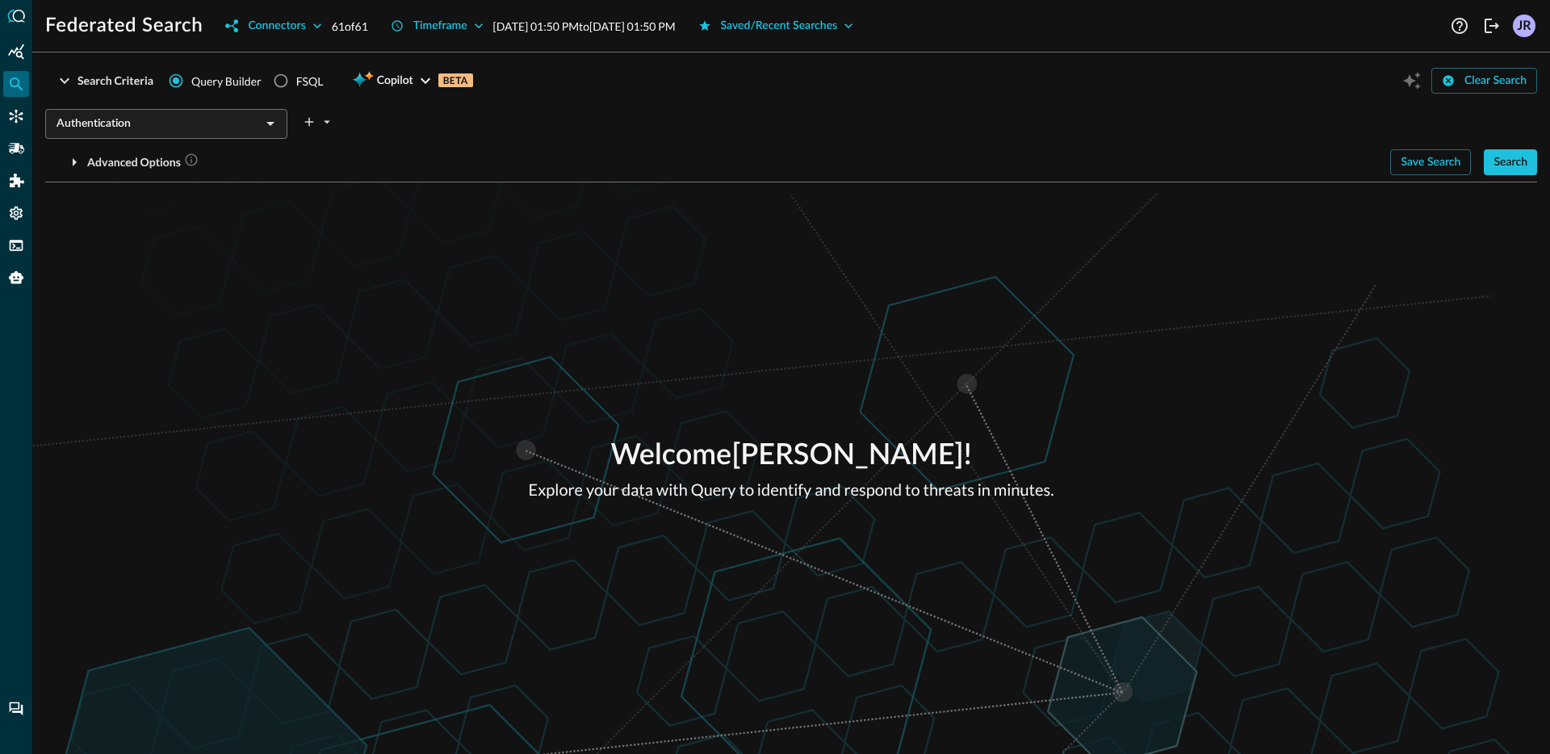
click at [1516, 141] on div "Authentication ​ Advanced Options Save Search Search Which Related Record Types…" at bounding box center [790, 138] width 1491 height 73
click at [1514, 156] on div "Search" at bounding box center [1510, 163] width 34 height 20
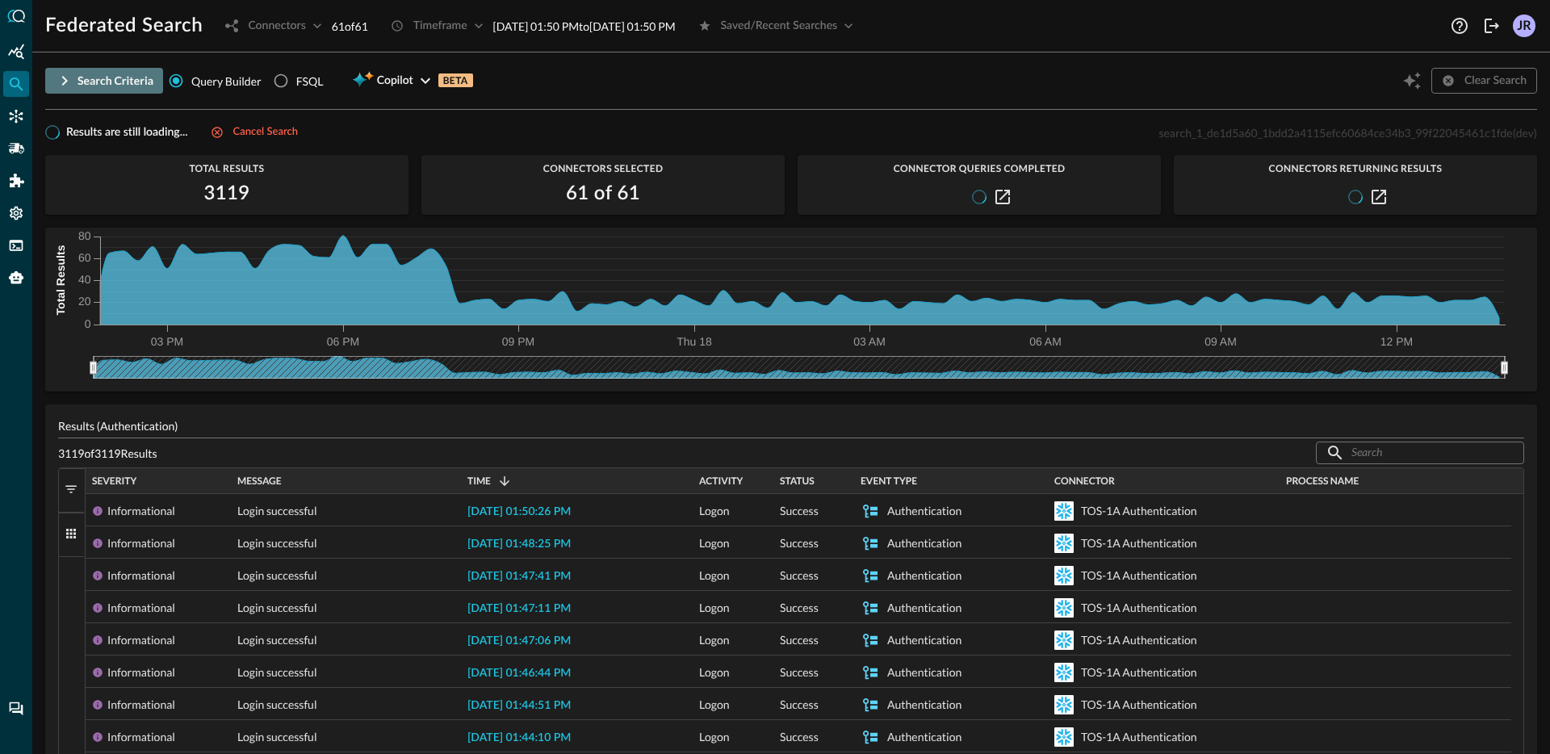
click at [75, 87] on button "Search Criteria" at bounding box center [104, 81] width 118 height 26
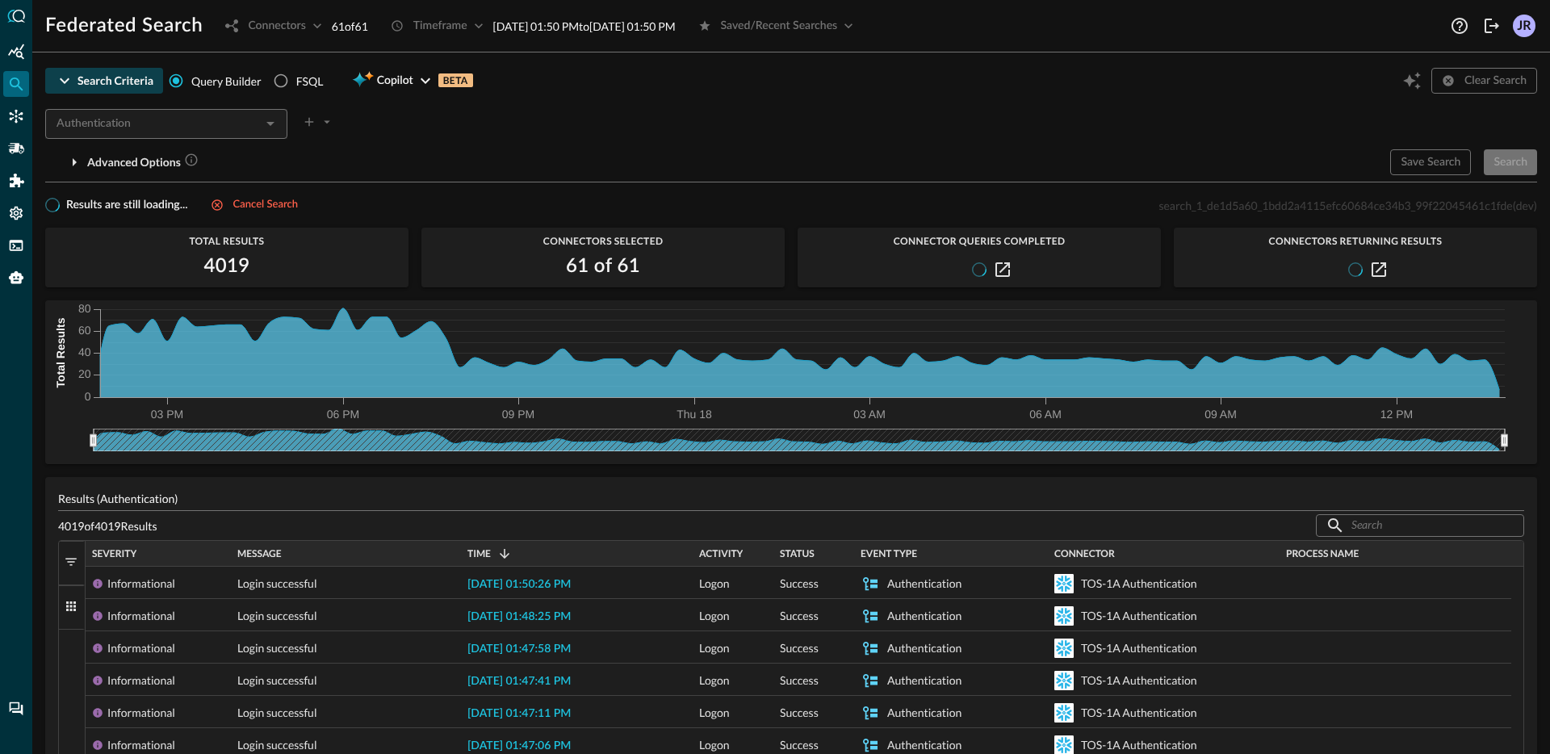
click at [91, 87] on div "Search Criteria" at bounding box center [115, 81] width 76 height 20
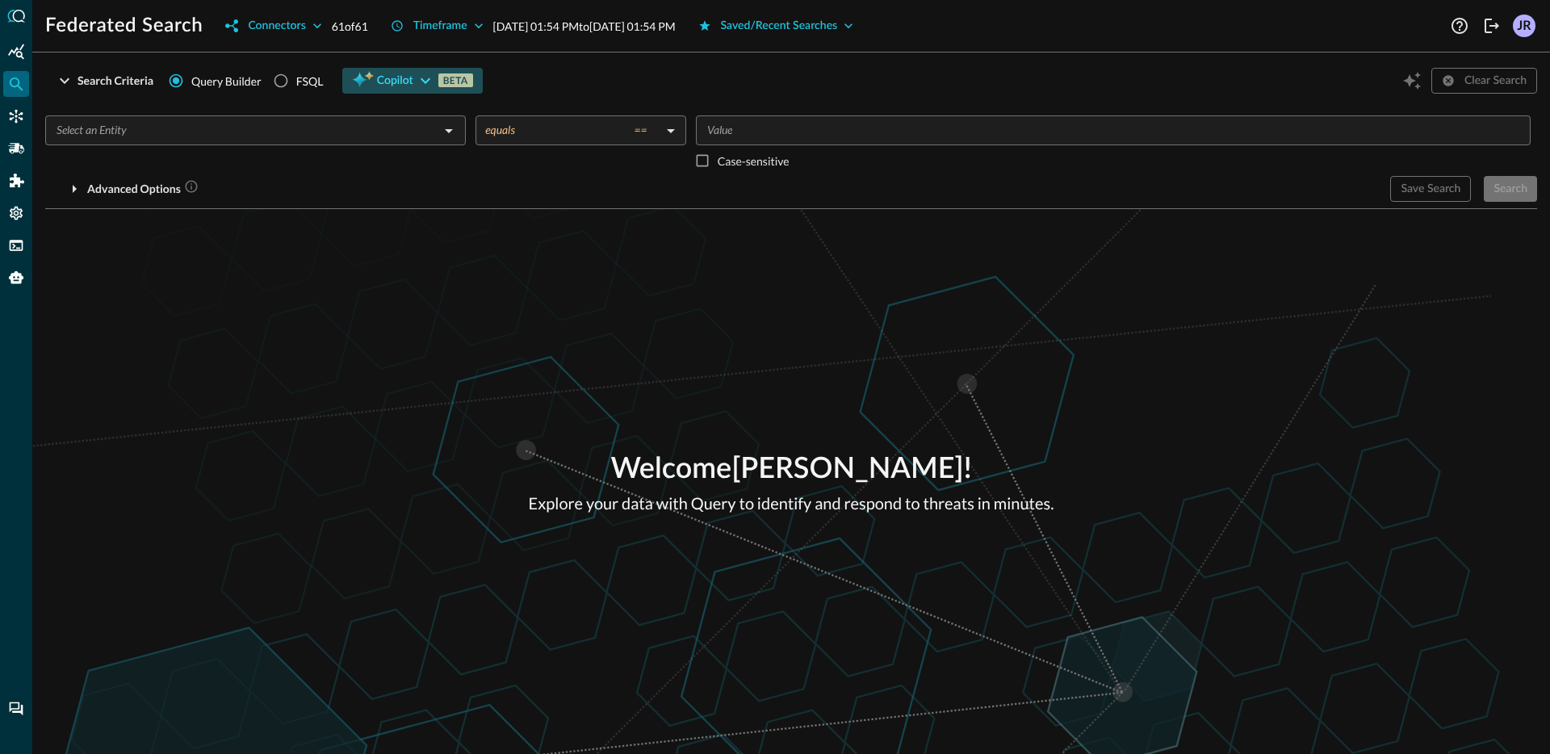
click at [381, 90] on span "Copilot" at bounding box center [395, 81] width 36 height 20
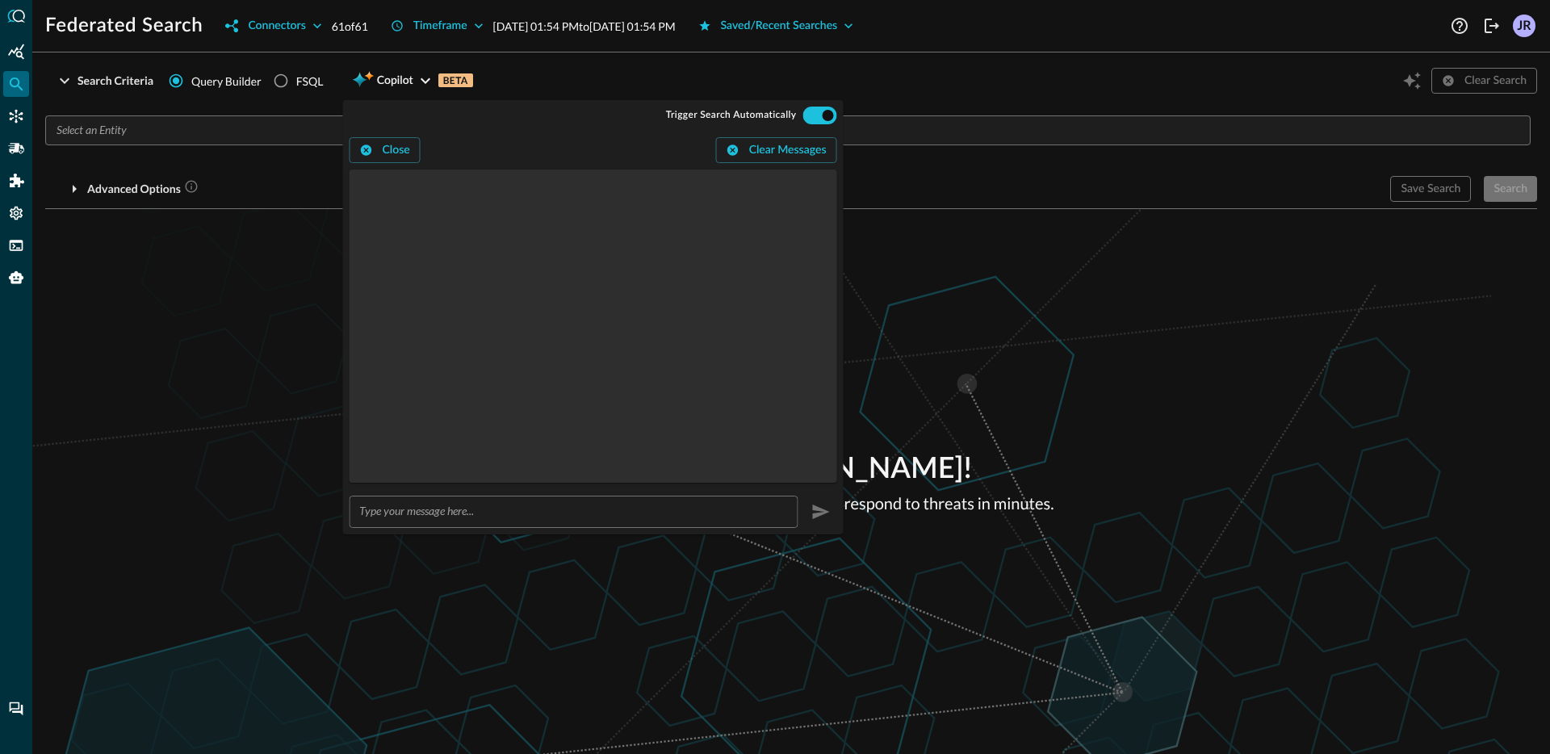
click at [500, 511] on input "text" at bounding box center [578, 511] width 439 height 30
type input "Show me critical detections from the last 24 hours"
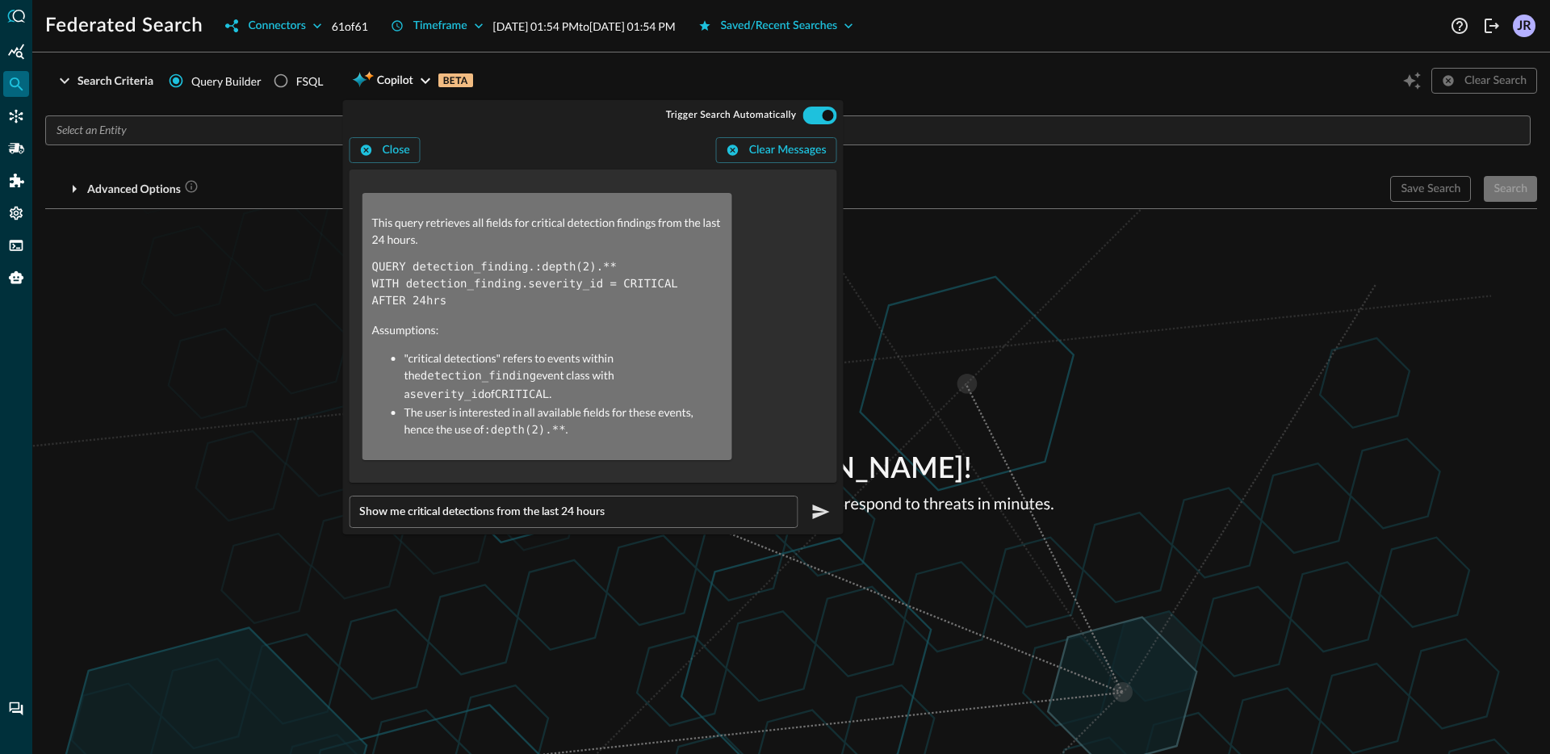
scroll to position [93, 0]
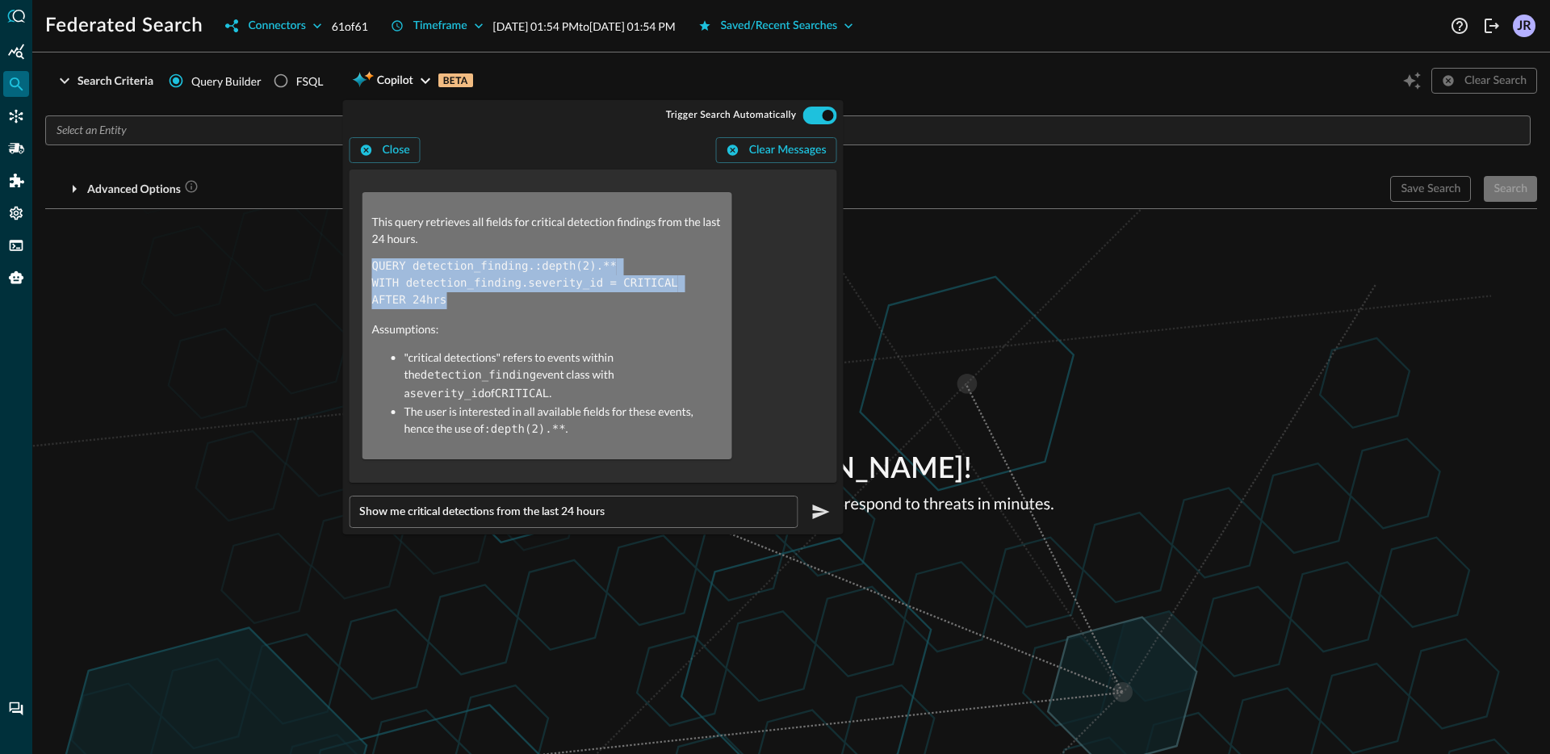
drag, startPoint x: 454, startPoint y: 301, endPoint x: 367, endPoint y: 274, distance: 91.4
click at [367, 274] on div "This query retrieves all fields for critical detection findings from the last 2…" at bounding box center [547, 325] width 370 height 267
copy code "QUERY detection_finding.:depth(2).** WITH detection_finding.severity_id = CRITI…"
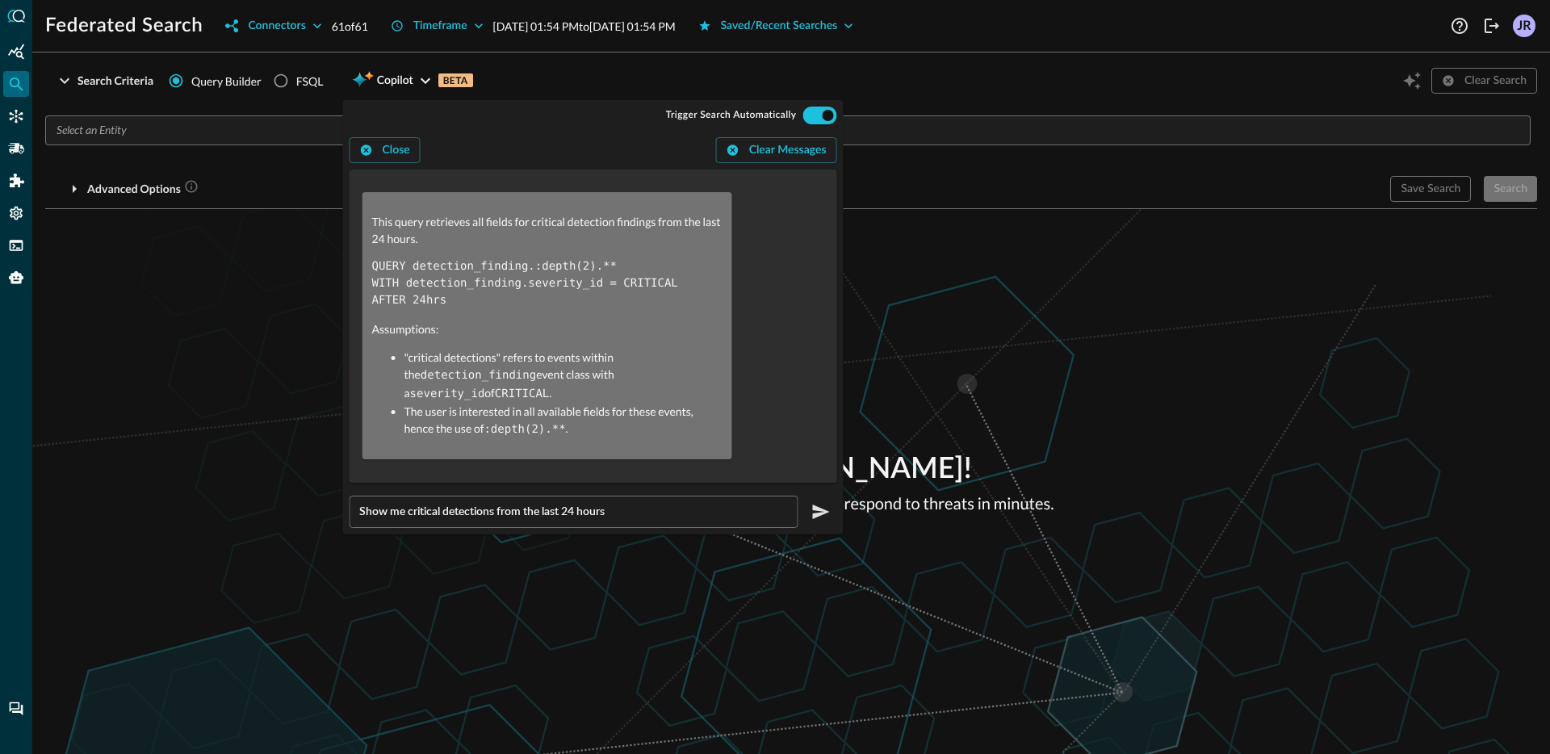
click at [283, 287] on div "Welcome [PERSON_NAME] ! Explore your data with Query to identify and respond to…" at bounding box center [790, 481] width 1517 height 545
click at [17, 248] on icon "FSQL" at bounding box center [17, 245] width 14 height 10
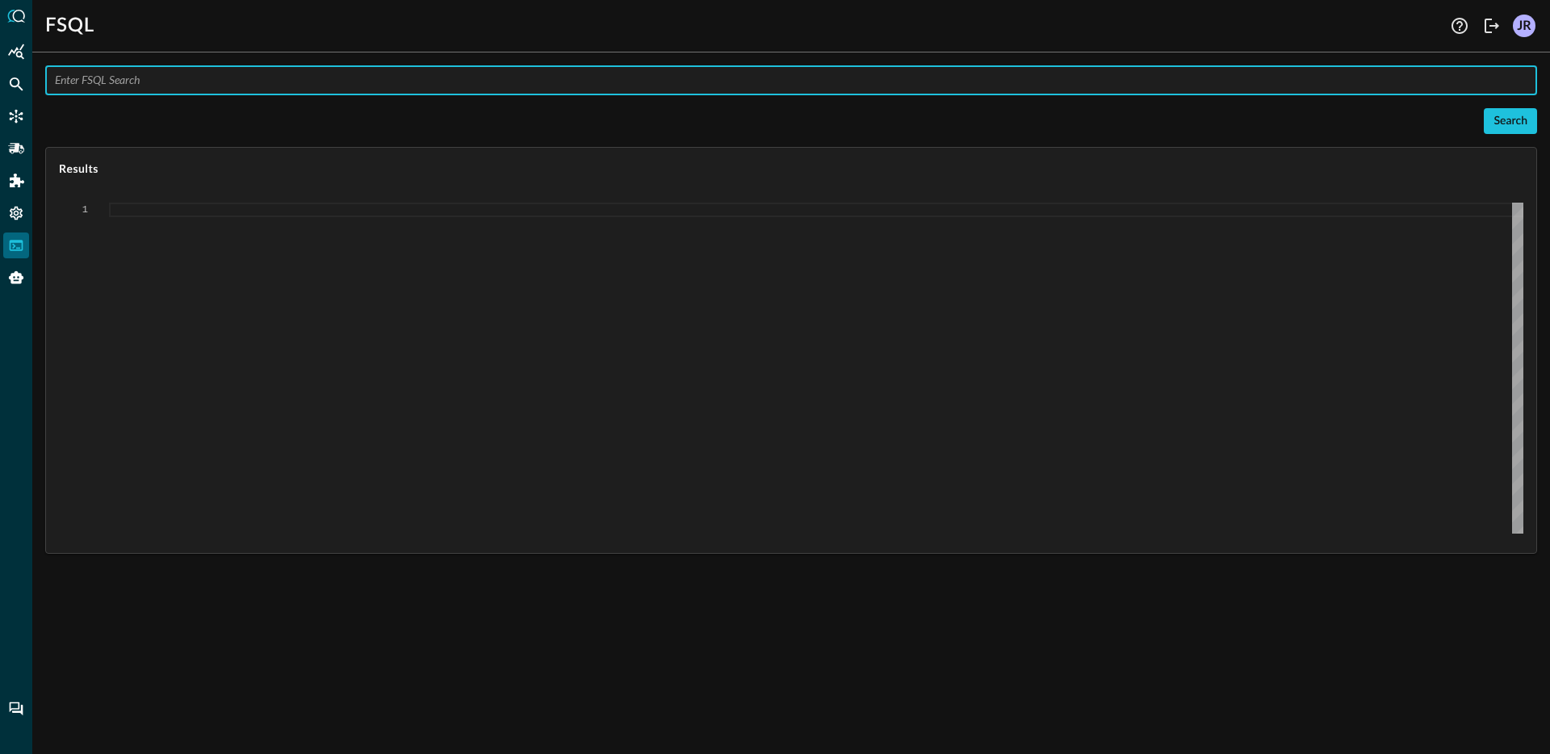
click at [140, 73] on input "text" at bounding box center [796, 80] width 1482 height 30
paste input "QUERY detection_finding.:depth(2).** WITH detection_finding.severity_id = CRITI…"
type input "QUERY detection_finding.:depth(2).** WITH detection_finding.severity_id = CRITI…"
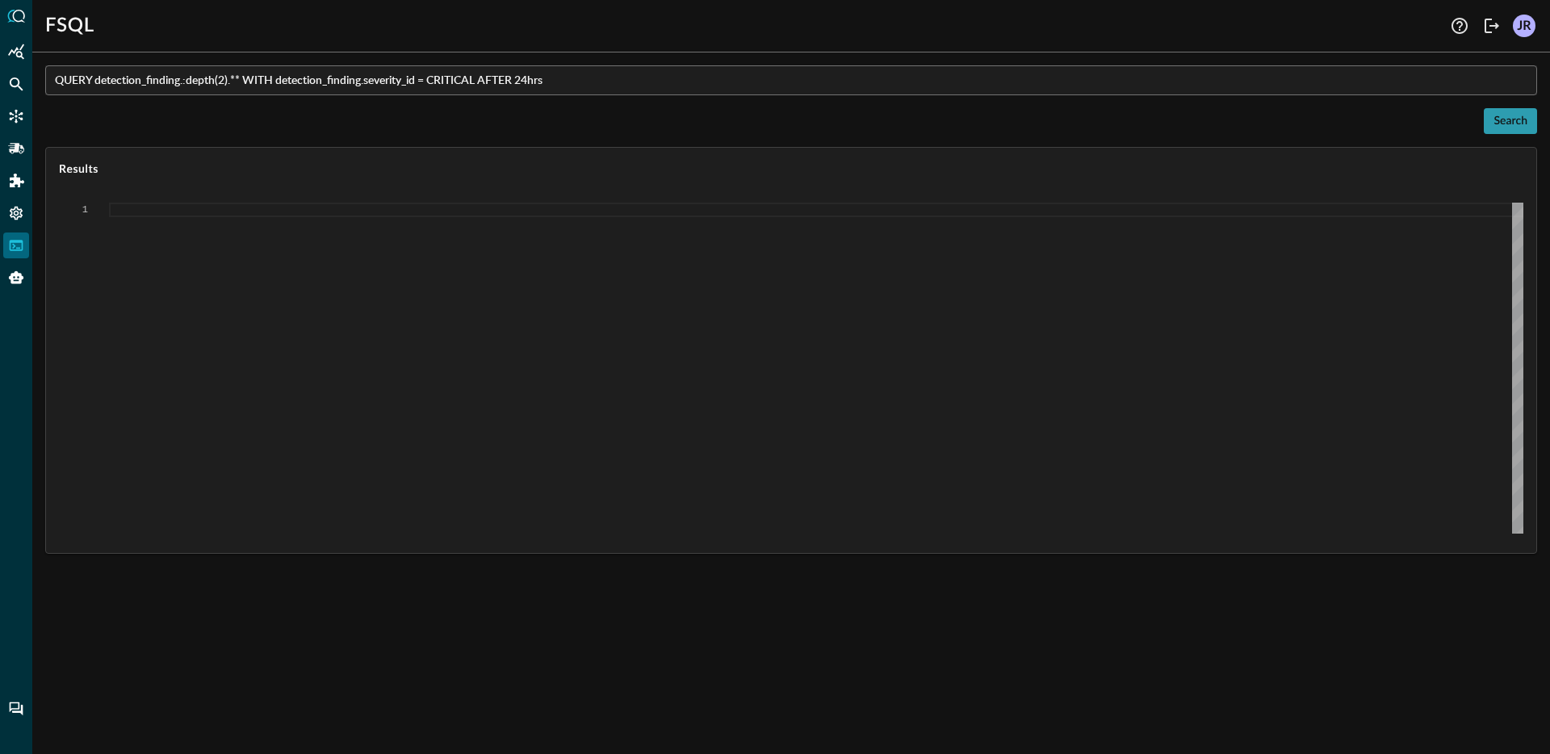
click at [1492, 119] on button "Search" at bounding box center [1509, 121] width 53 height 26
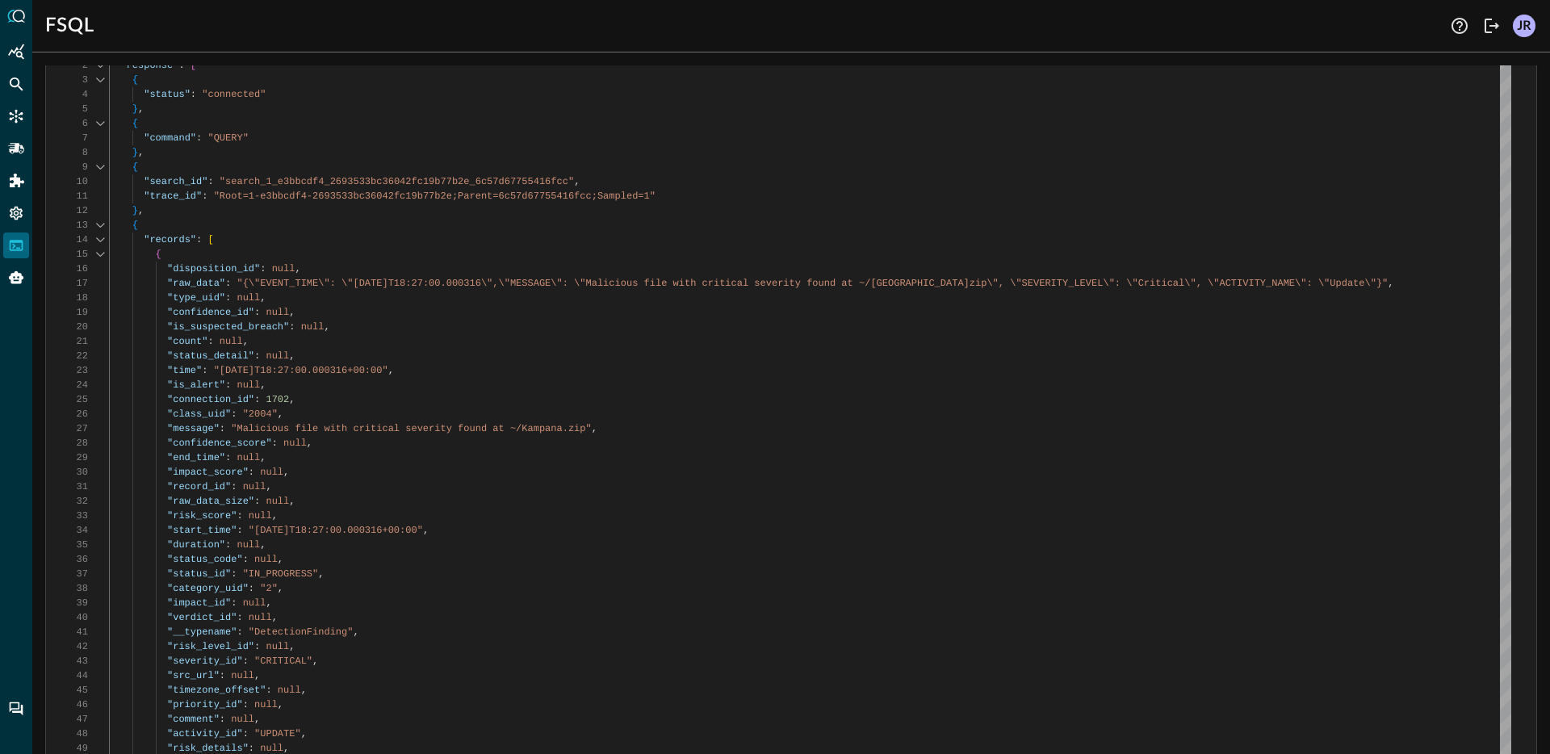
scroll to position [463, 0]
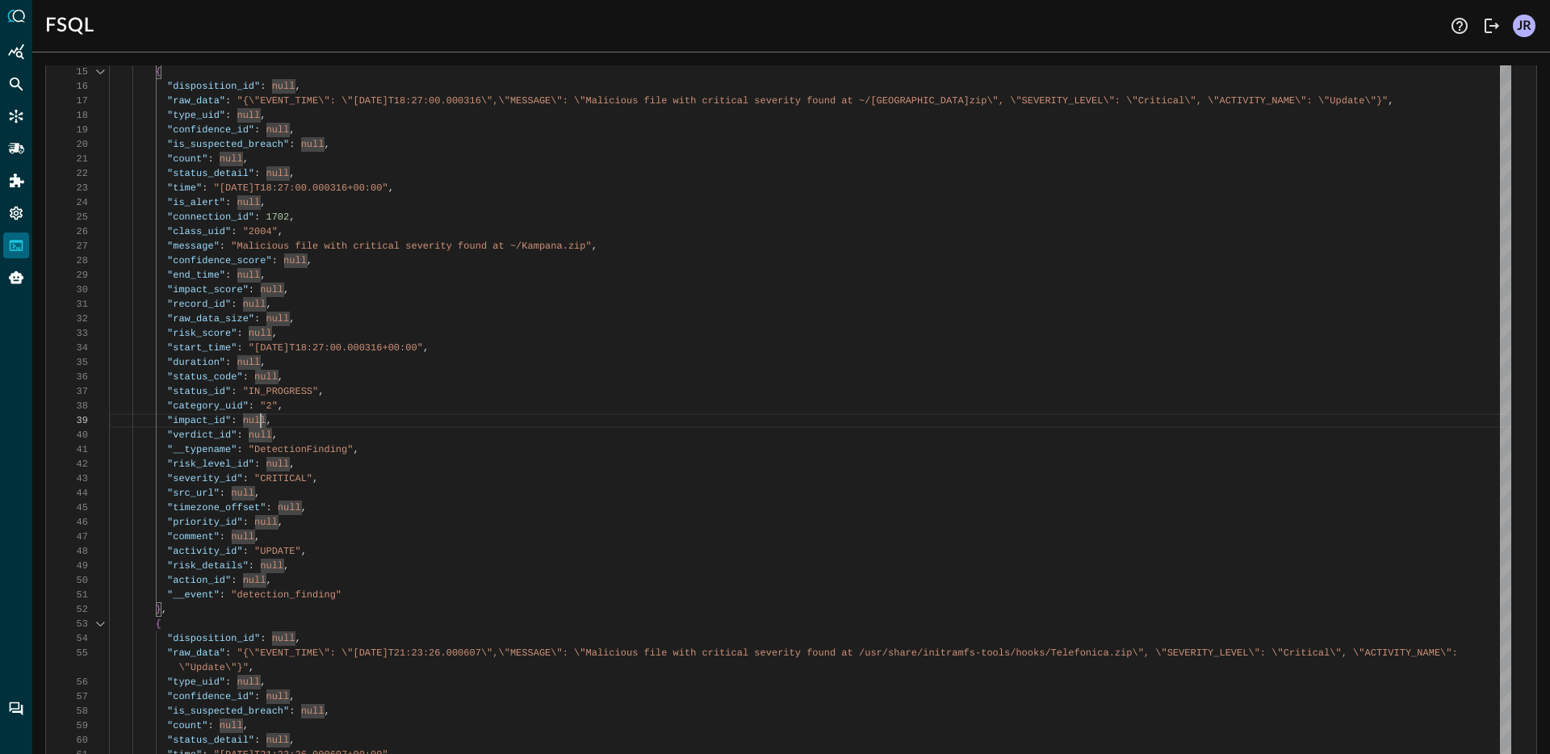
scroll to position [338, 0]
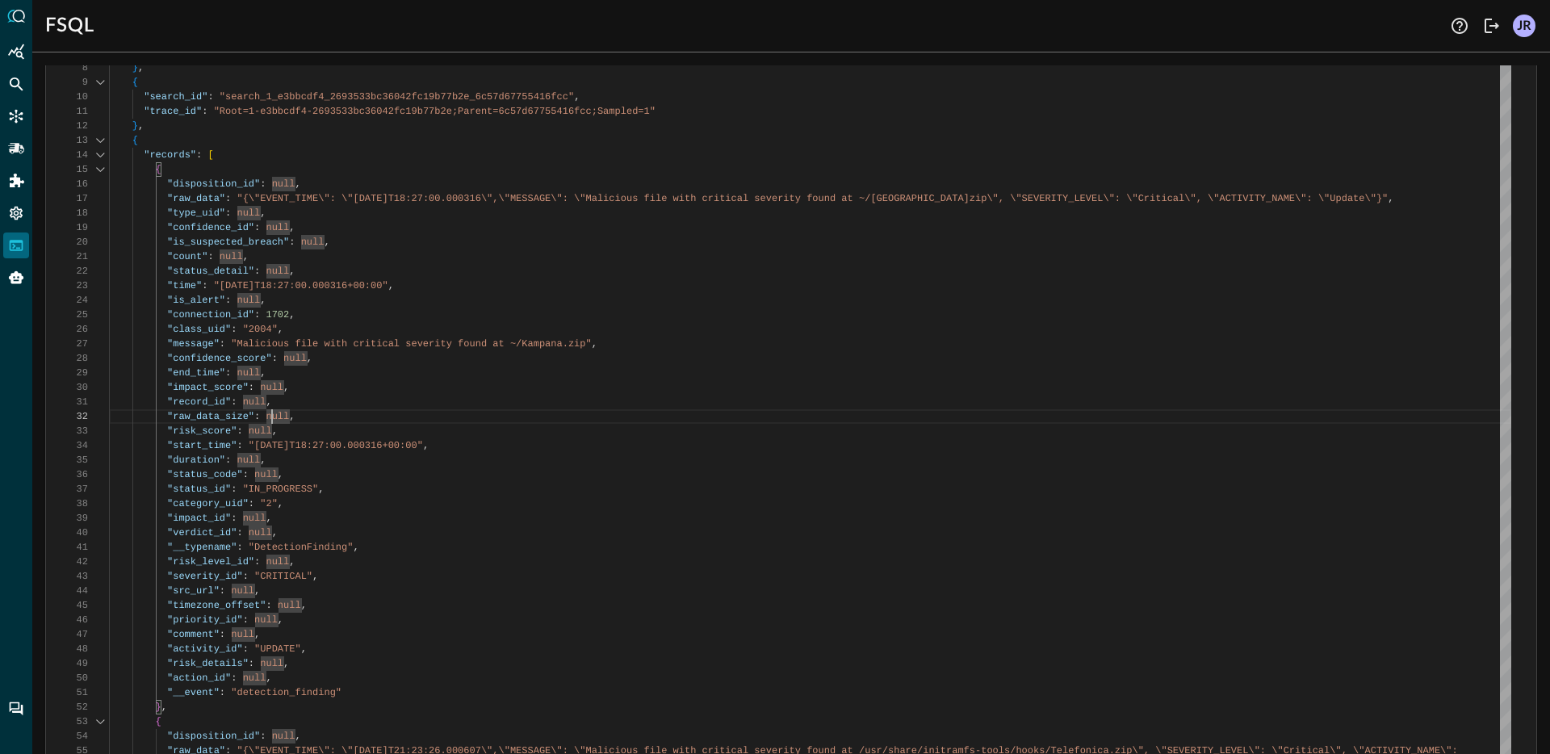
scroll to position [238, 0]
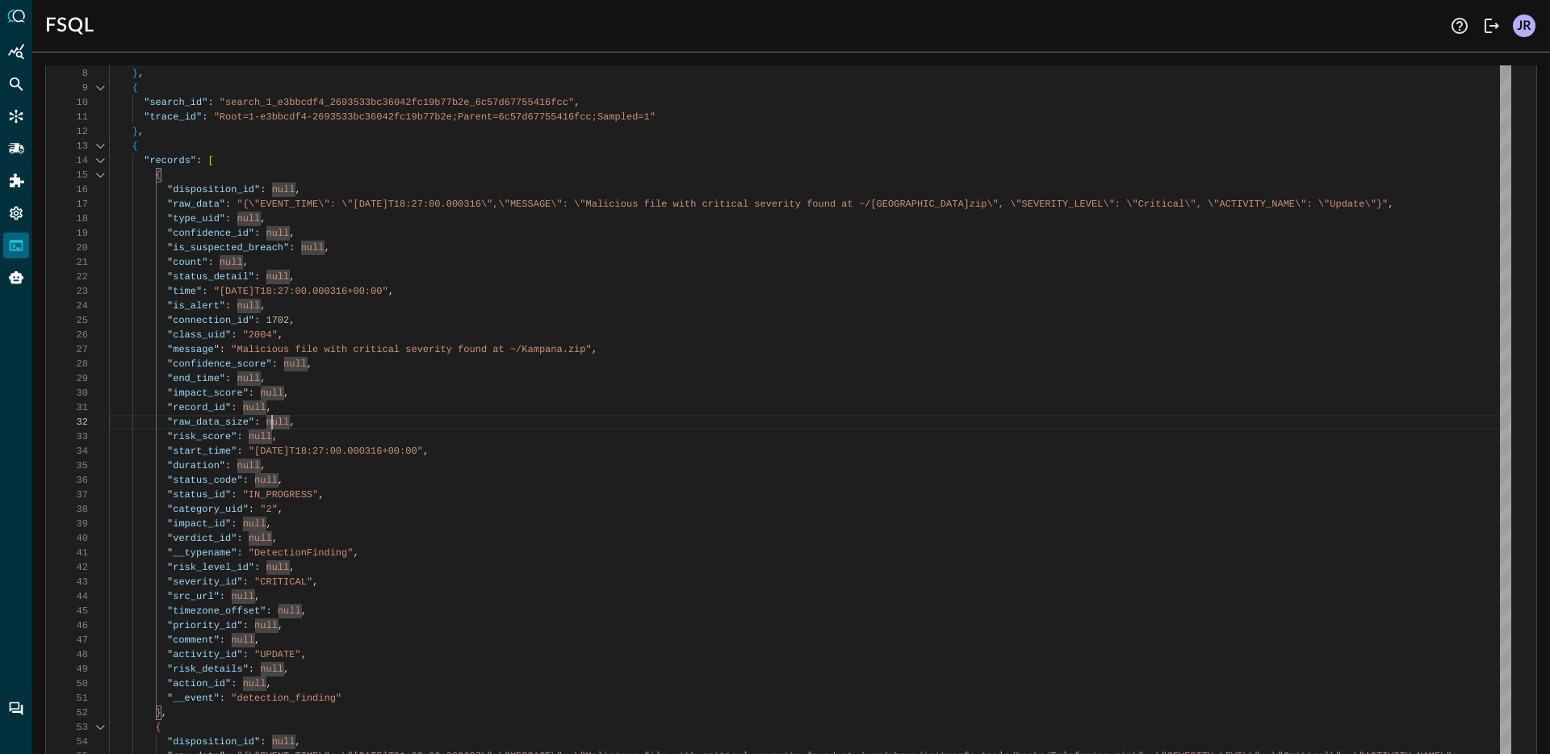
type textarea ""count": null, "status_detail": null, "time": "[DATE]T18:27:00.000316+00:00", "…"
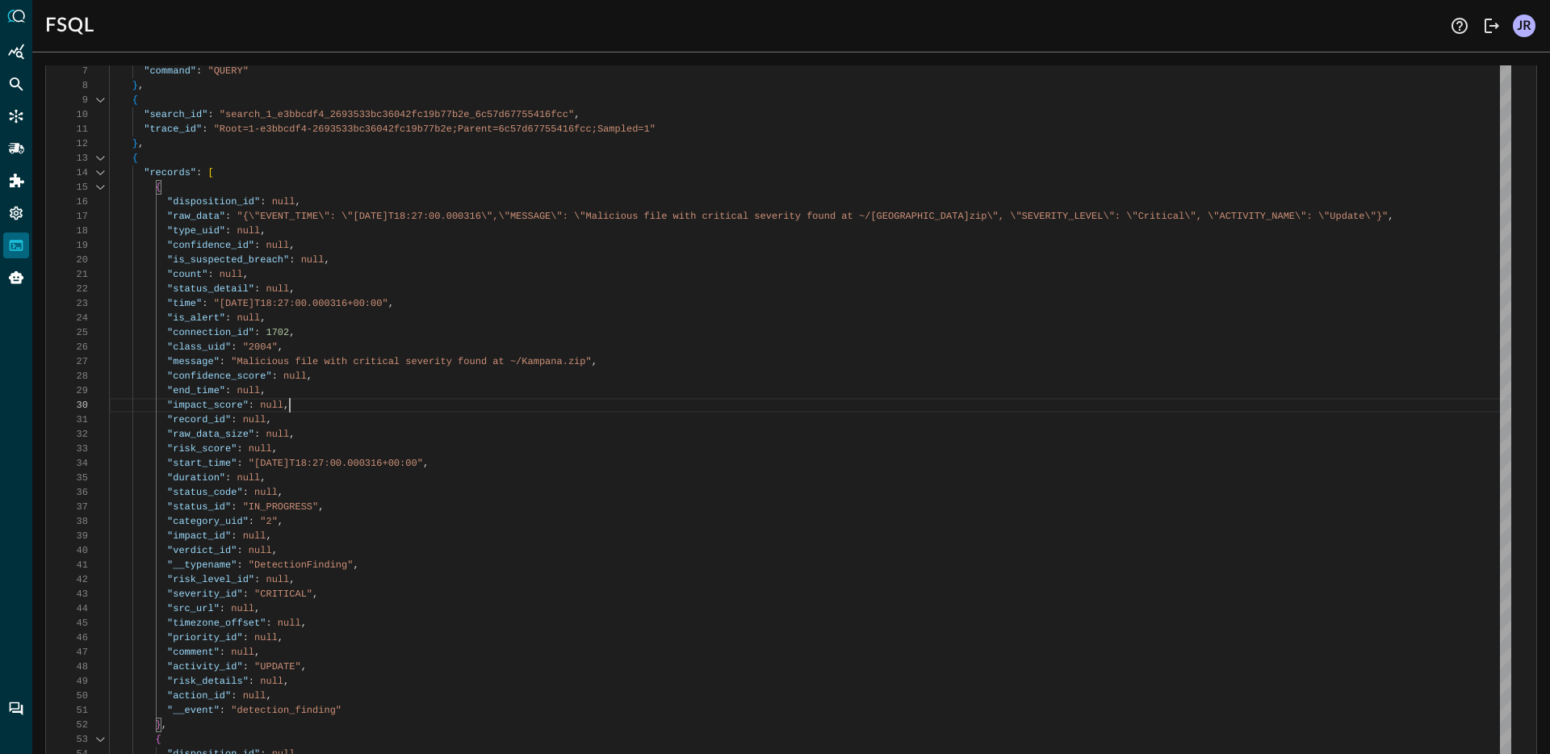
scroll to position [211, 0]
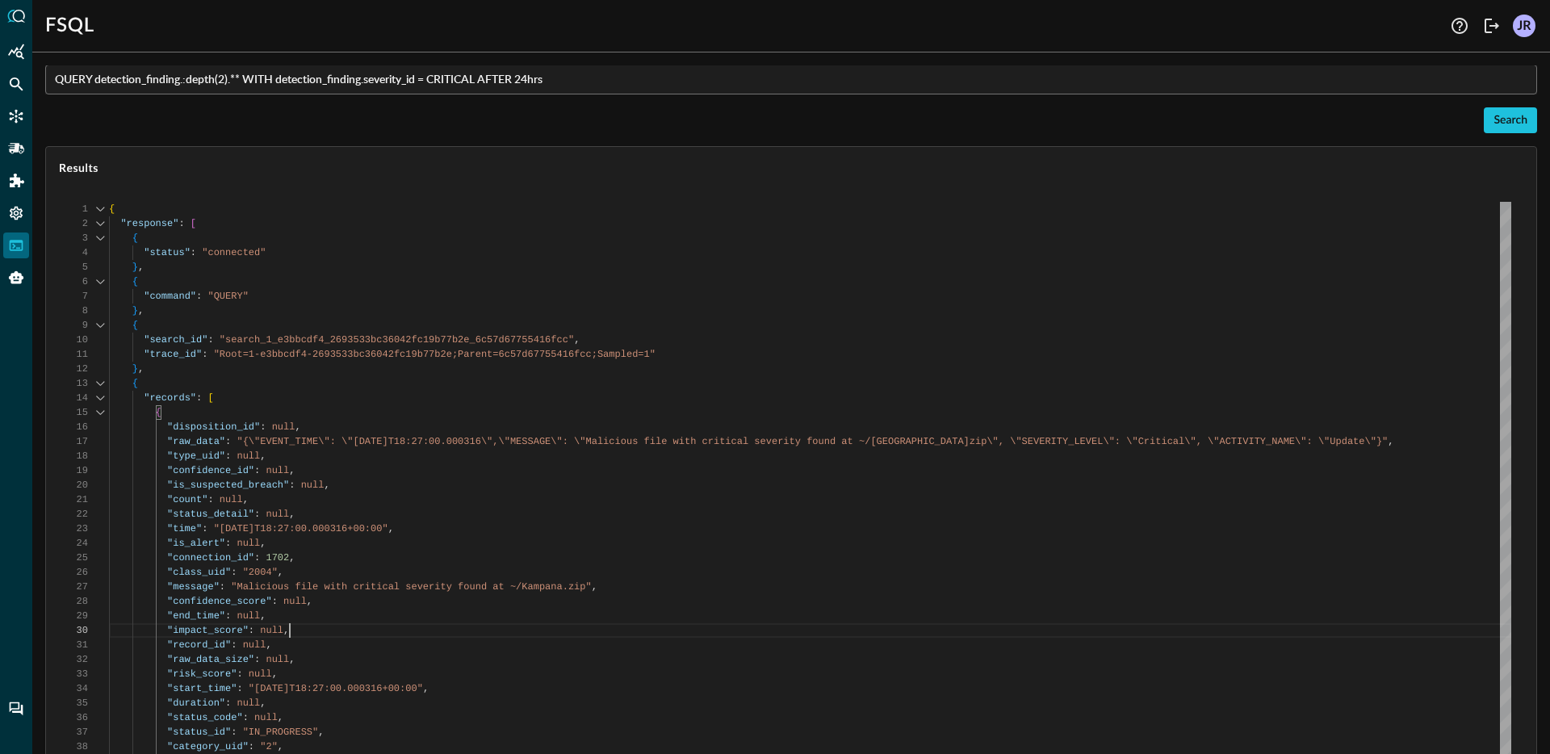
scroll to position [0, 0]
drag, startPoint x: 16, startPoint y: 282, endPoint x: 433, endPoint y: 337, distance: 419.9
click at [16, 282] on icon "Query Agent" at bounding box center [16, 277] width 15 height 13
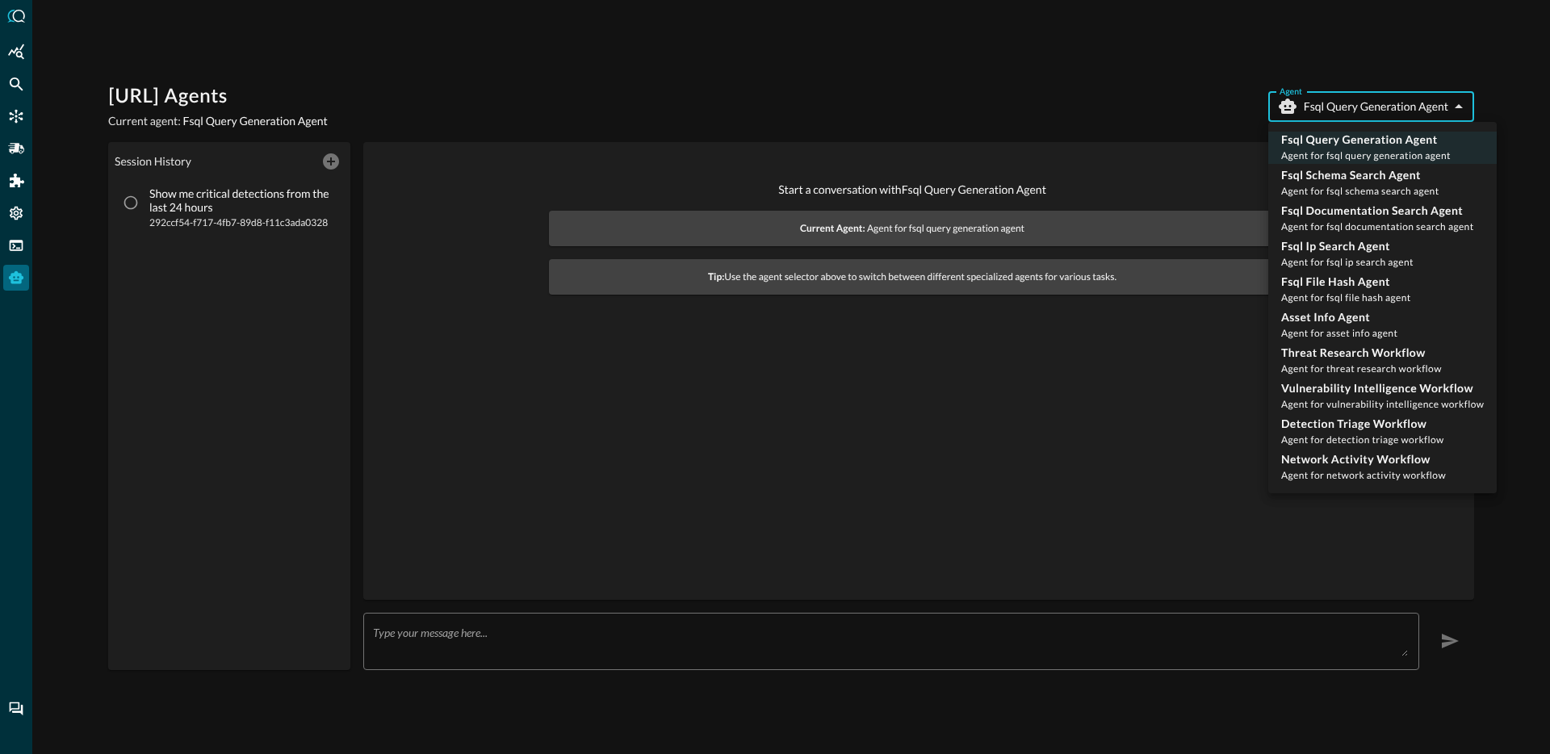
click at [1347, 114] on body "[URL] Agents Current agent: Fsql Query Generation Agent Agent Fsql Query Genera…" at bounding box center [775, 377] width 1550 height 754
click at [676, 339] on div at bounding box center [775, 377] width 1550 height 754
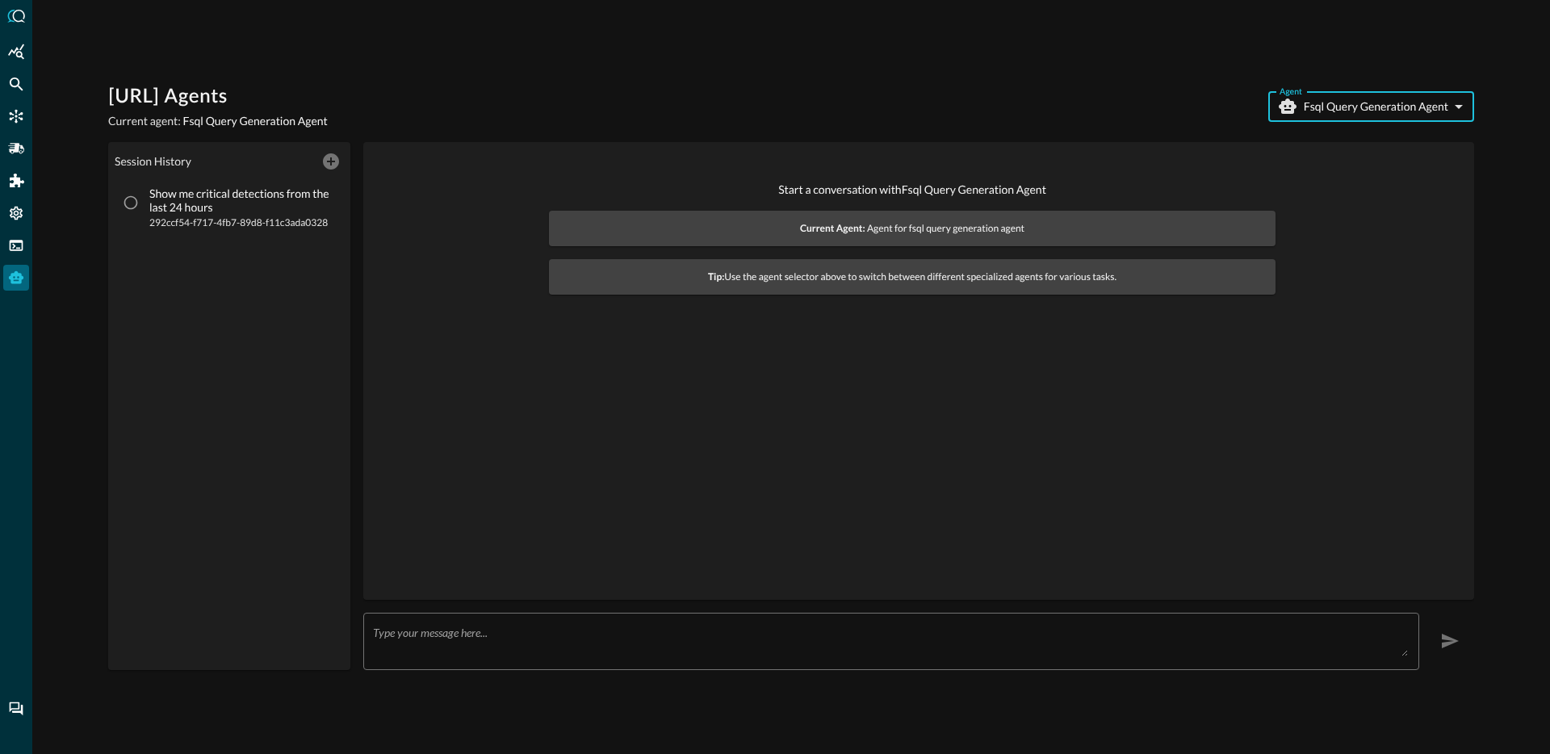
click at [1374, 99] on body "[URL] Agents Current agent: Fsql Query Generation Agent Agent Fsql Query Genera…" at bounding box center [775, 377] width 1550 height 754
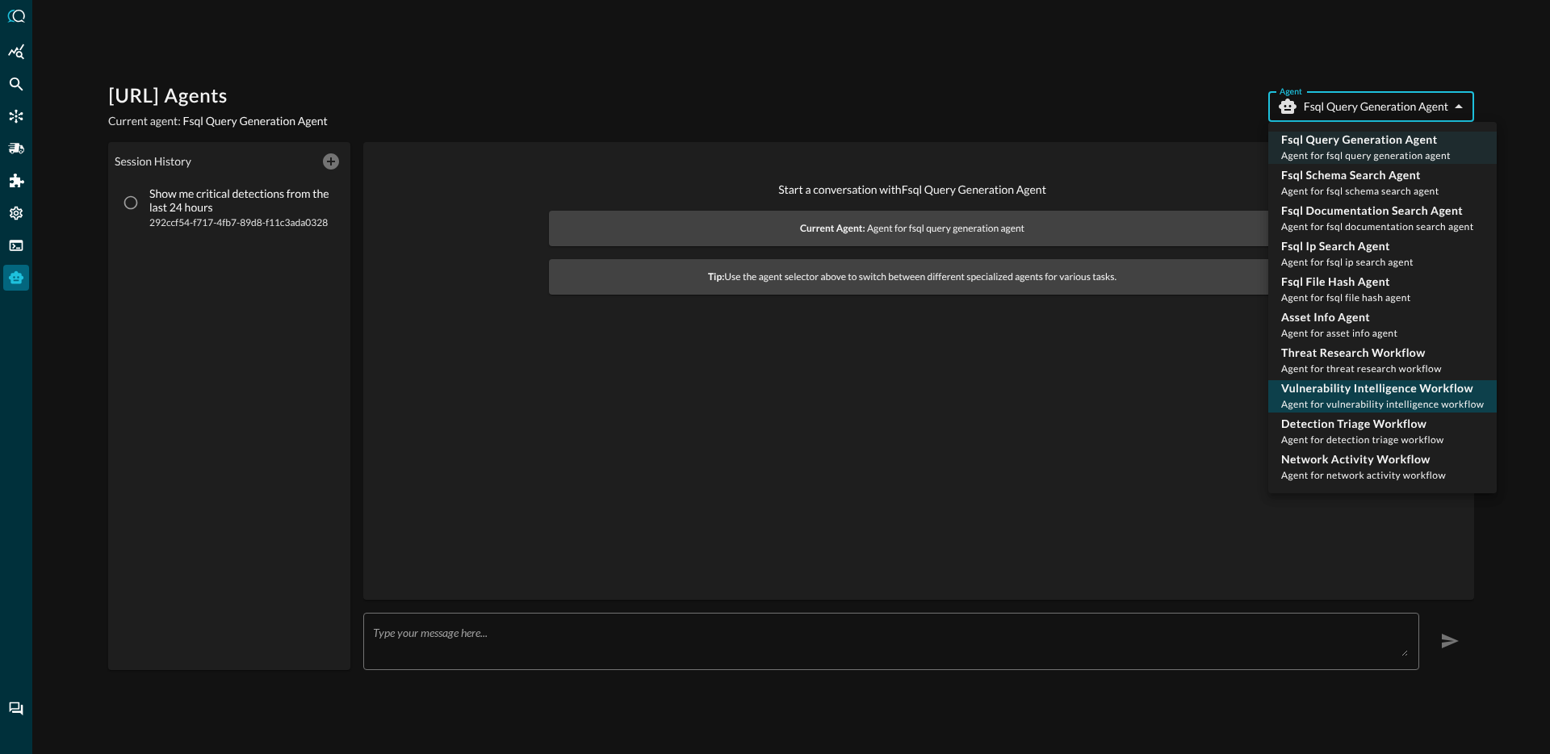
click at [1384, 391] on p "Vulnerability Intelligence Workflow" at bounding box center [1382, 388] width 203 height 16
type input "vulnerability_intelligence_workflow"
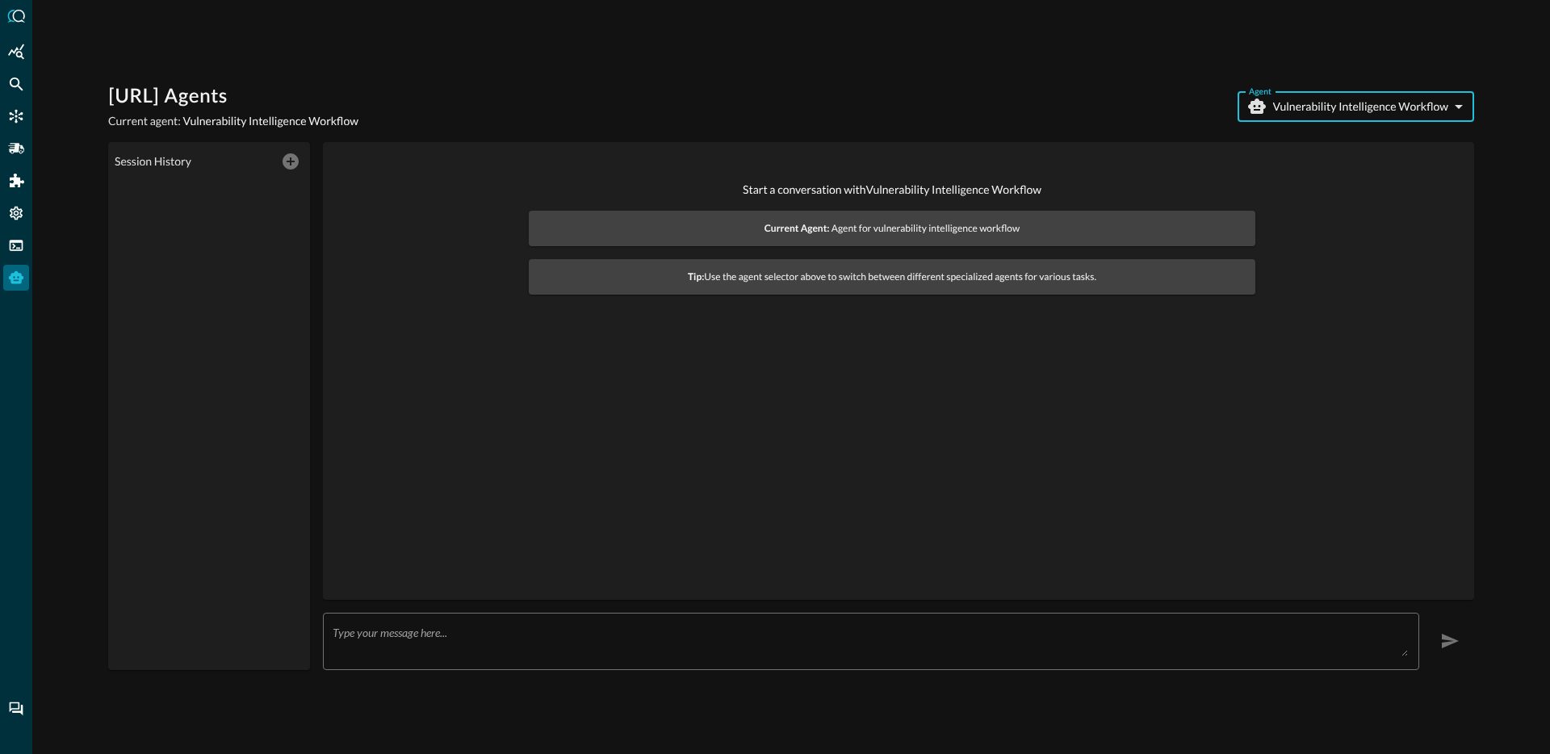
click at [760, 369] on div "Start a conversation with Vulnerability Intelligence Workflow Current Agent: Ag…" at bounding box center [898, 371] width 1125 height 432
click at [701, 623] on div "x ​" at bounding box center [871, 641] width 1096 height 57
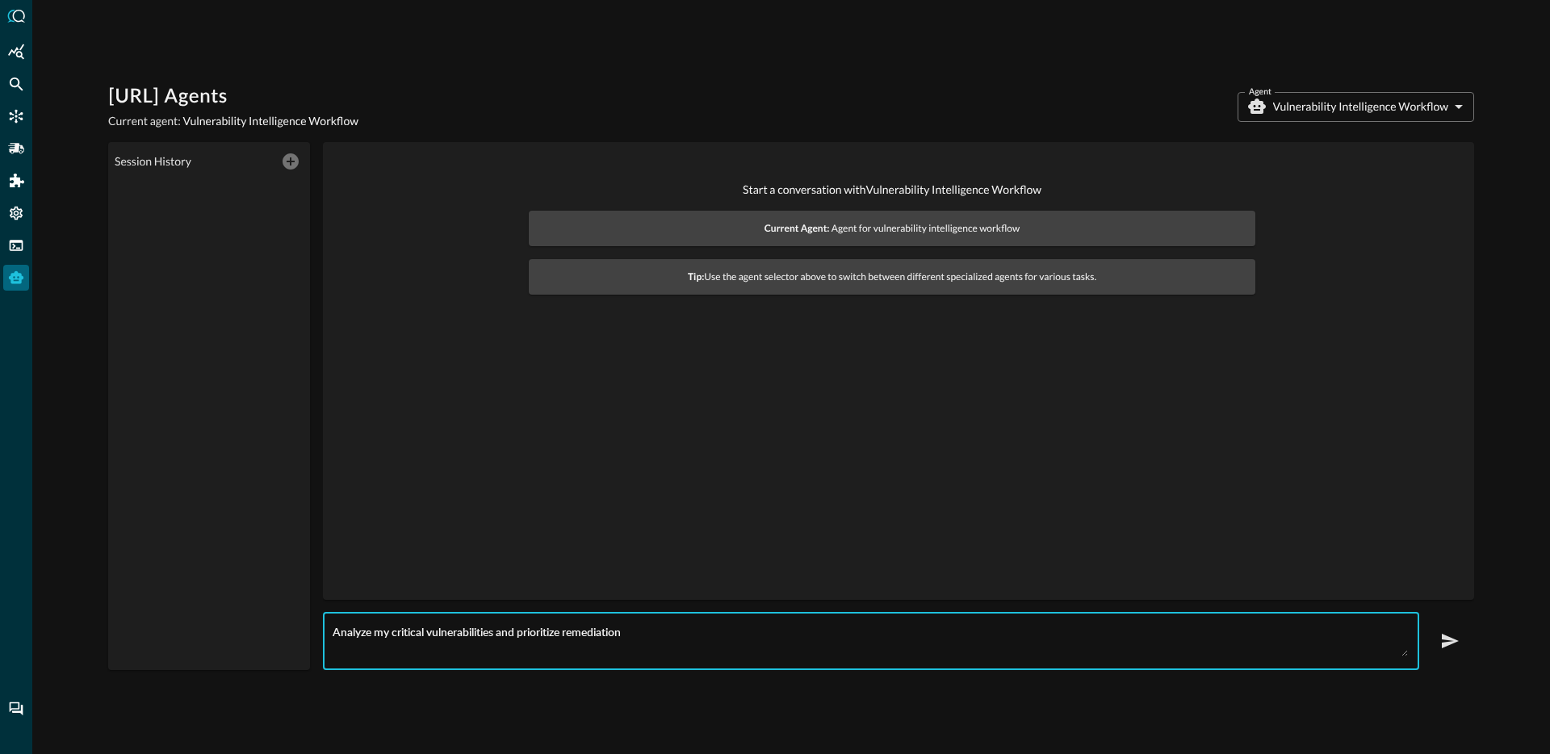
type textarea "Analyze my critical vulnerabilities and prioritize remediation"
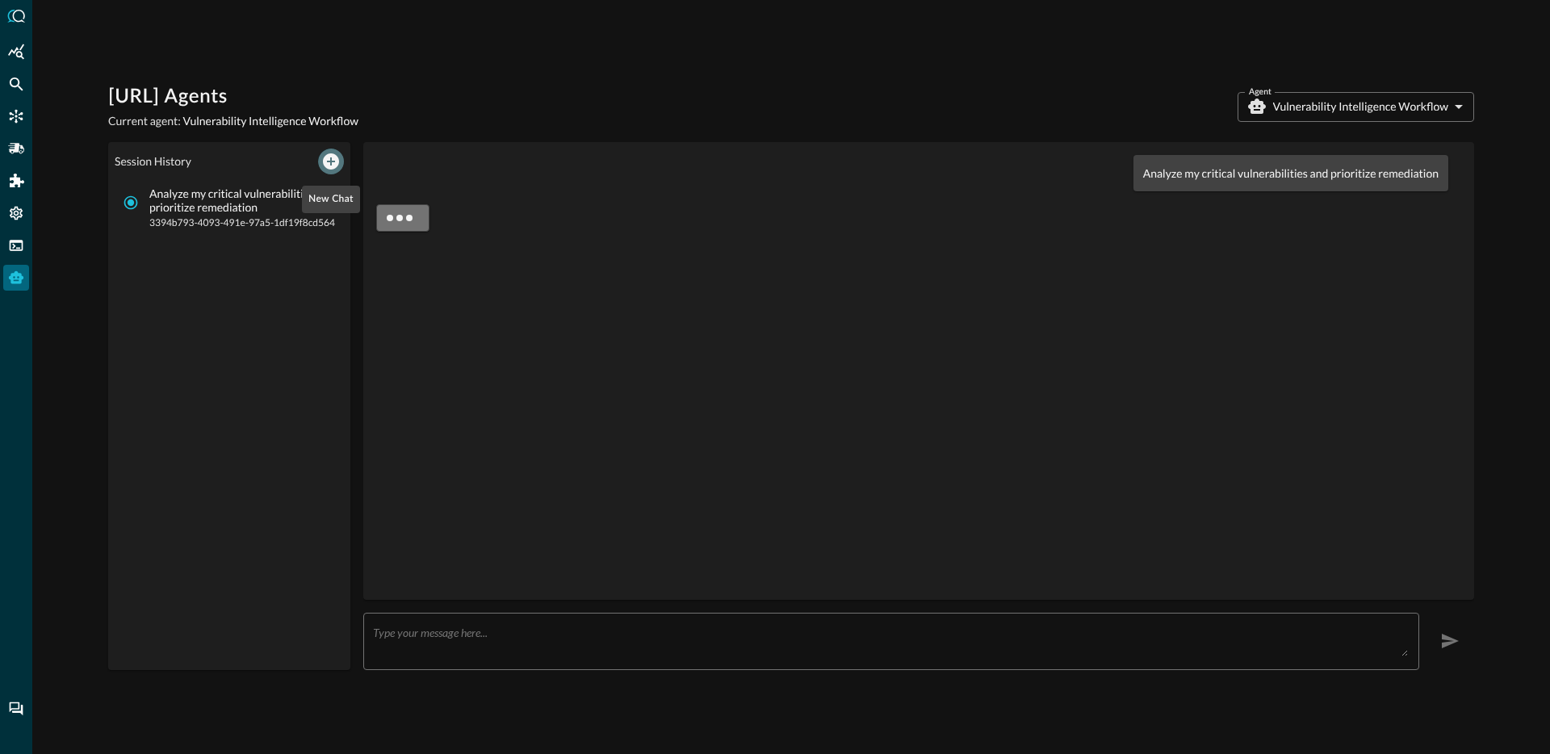
click at [327, 162] on icon "New Chat" at bounding box center [331, 161] width 16 height 16
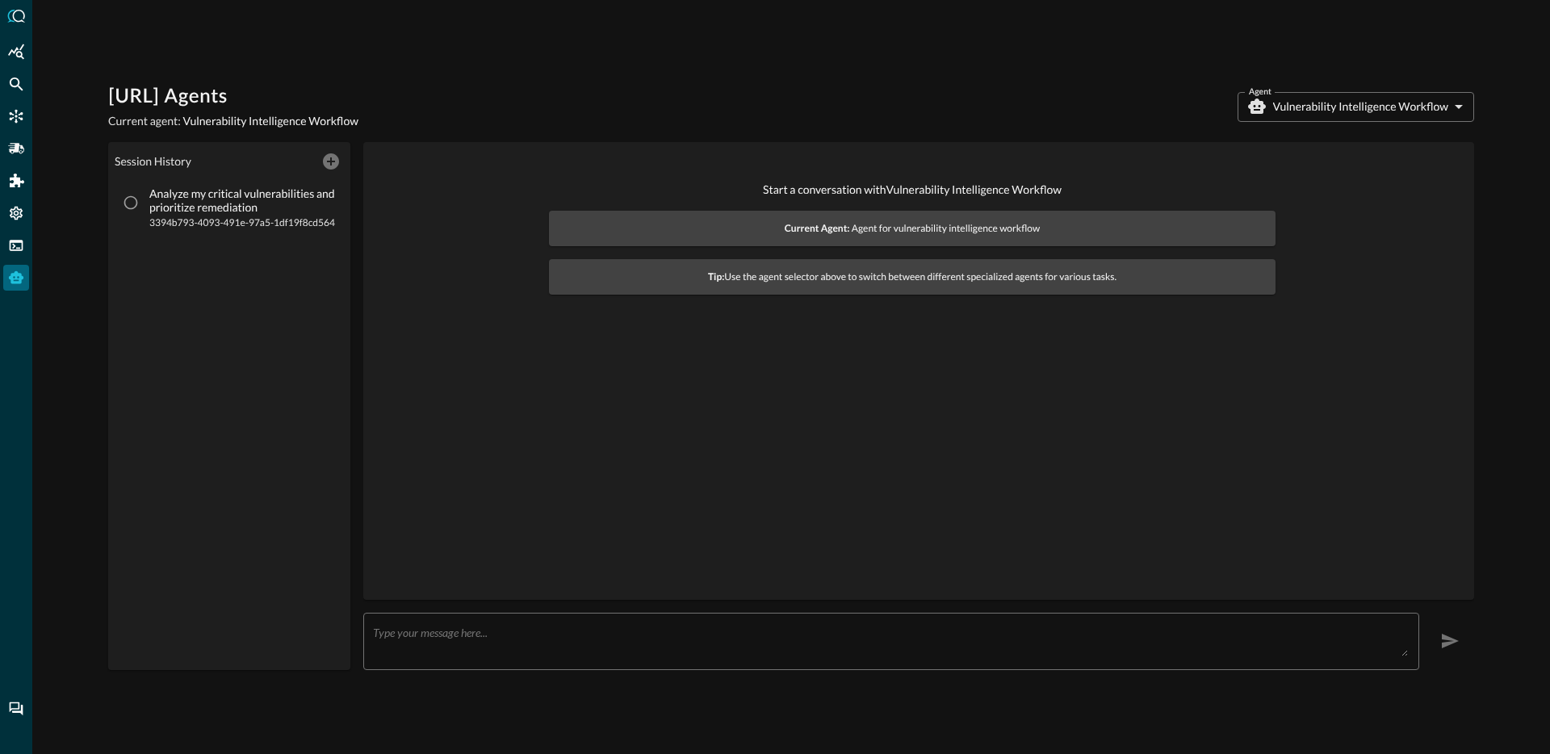
click at [328, 155] on div "Session History" at bounding box center [229, 161] width 229 height 26
drag, startPoint x: 278, startPoint y: 212, endPoint x: 262, endPoint y: 212, distance: 16.1
click at [278, 212] on p "Analyze my critical vulnerabilities and prioritize remediation" at bounding box center [242, 200] width 186 height 27
click at [146, 212] on input "Analyze my critical vulnerabilities and prioritize remediation 3394b793-4093-49…" at bounding box center [130, 202] width 31 height 31
radio input "true"
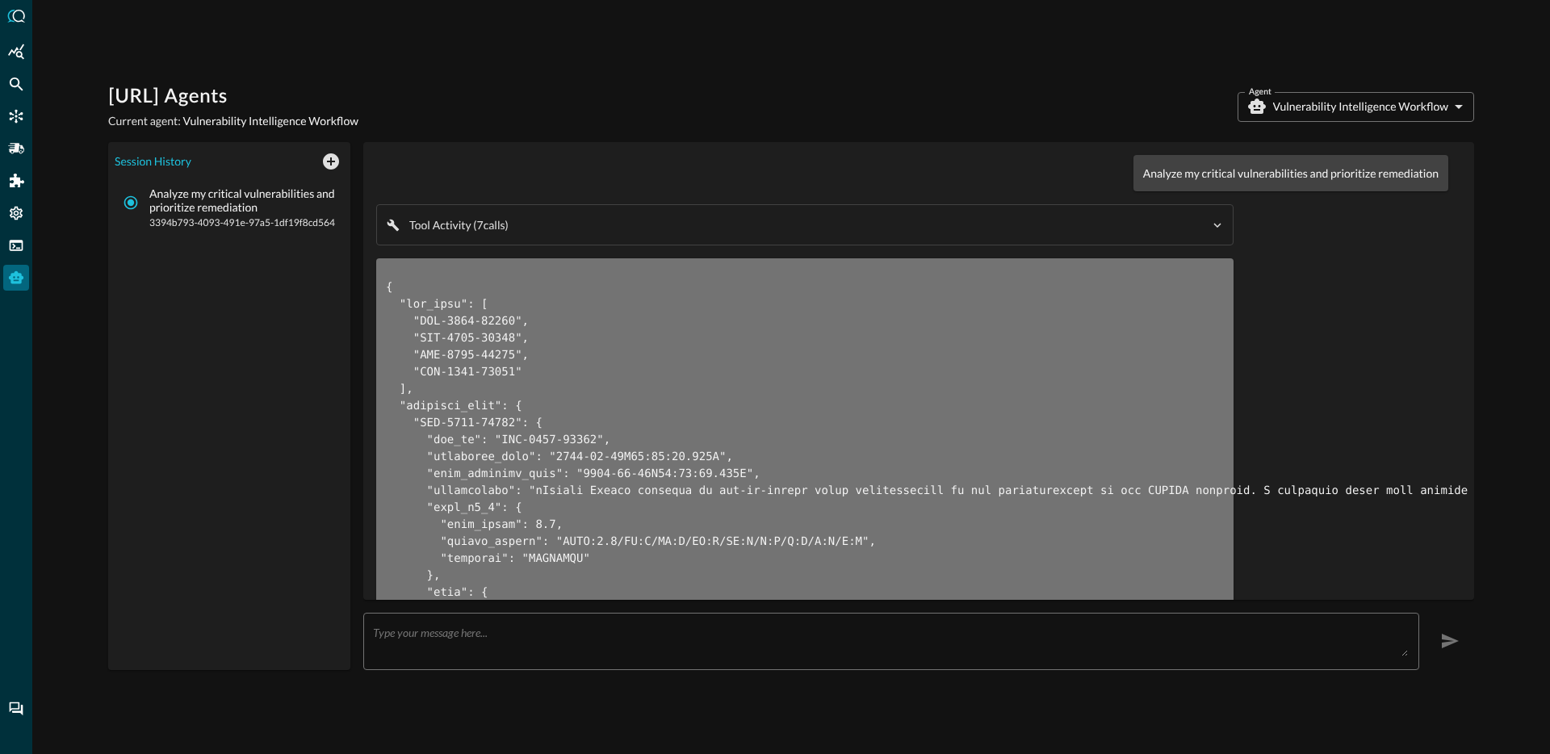
click at [779, 230] on div "Tool Activity ( 7 call s )" at bounding box center [807, 225] width 797 height 16
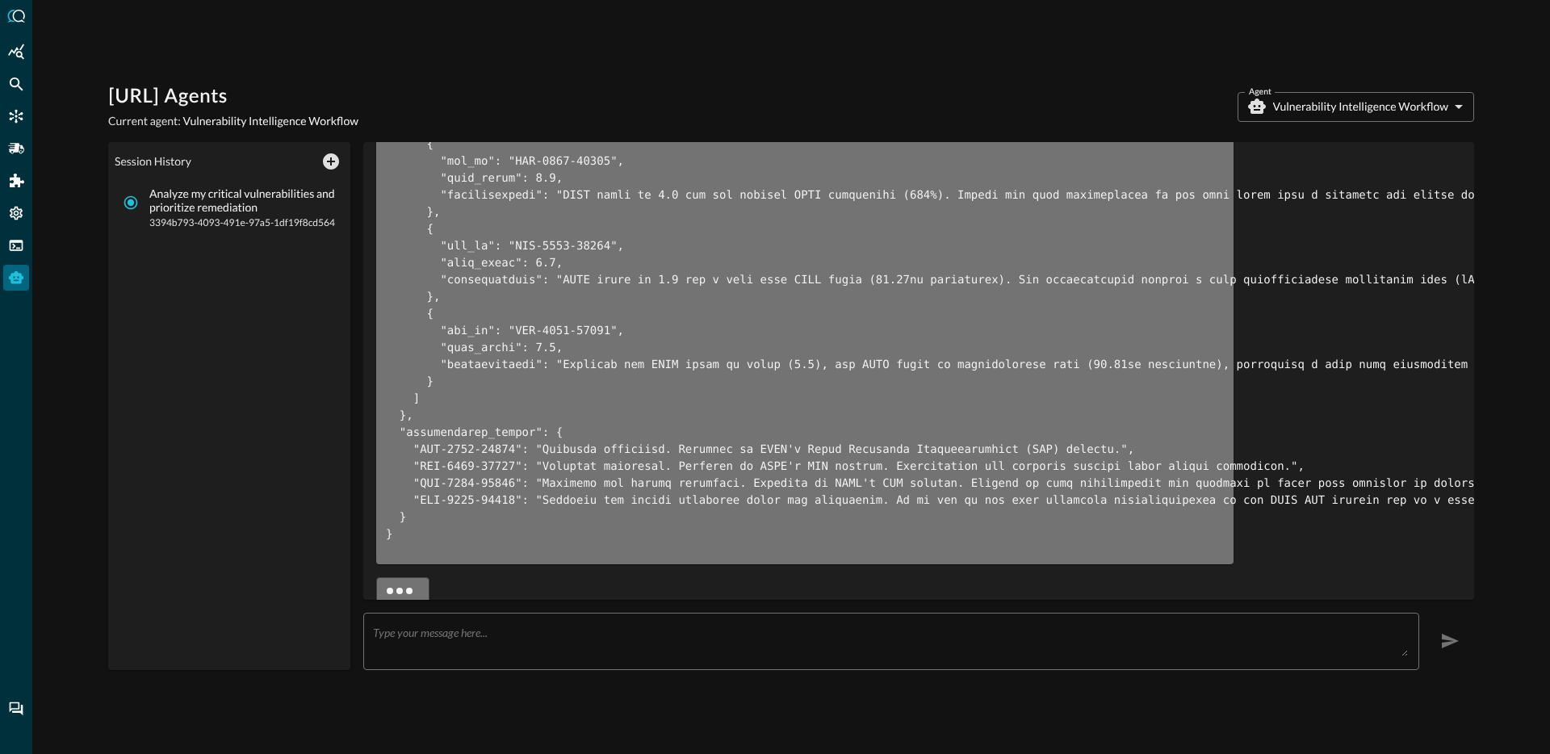
scroll to position [3201, 0]
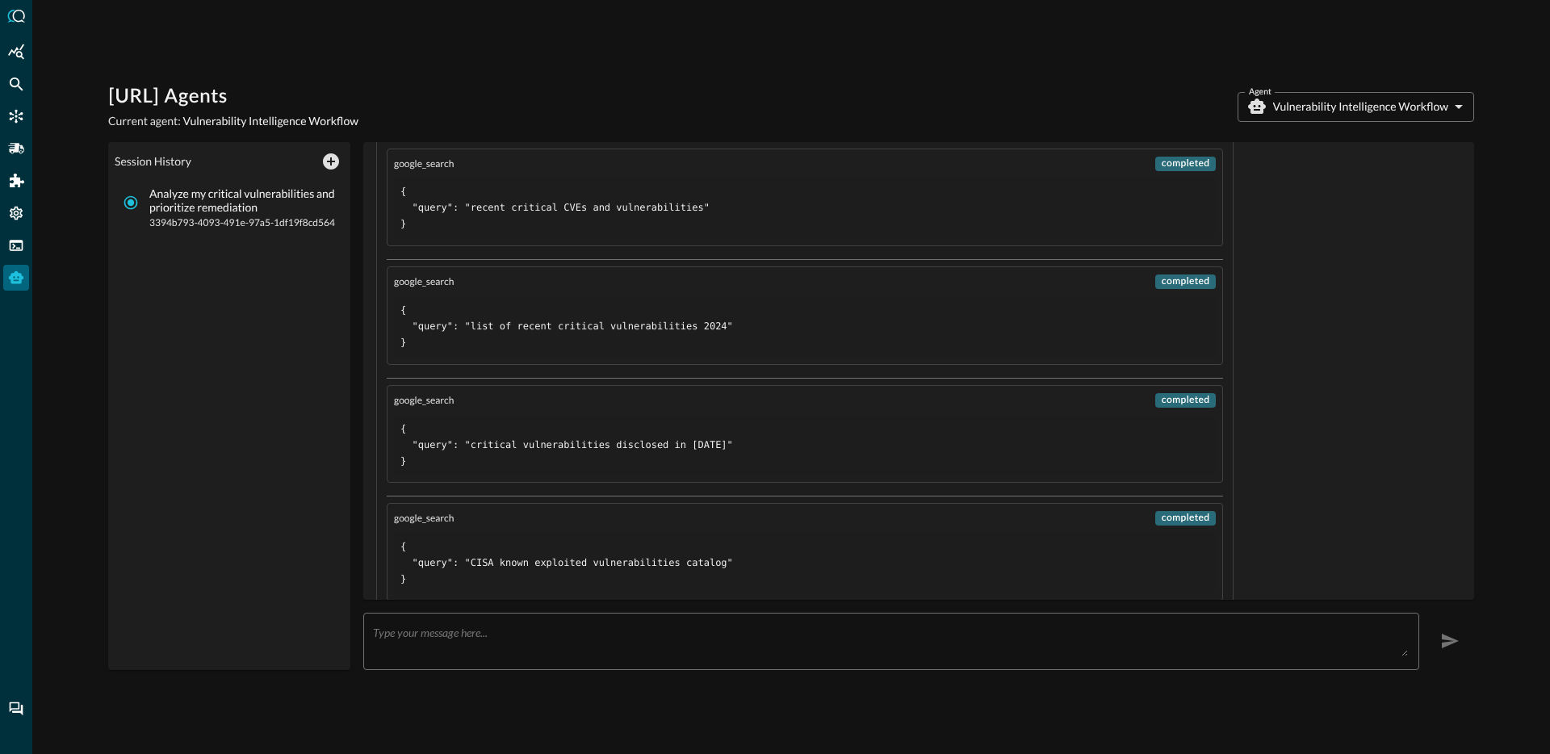
scroll to position [0, 0]
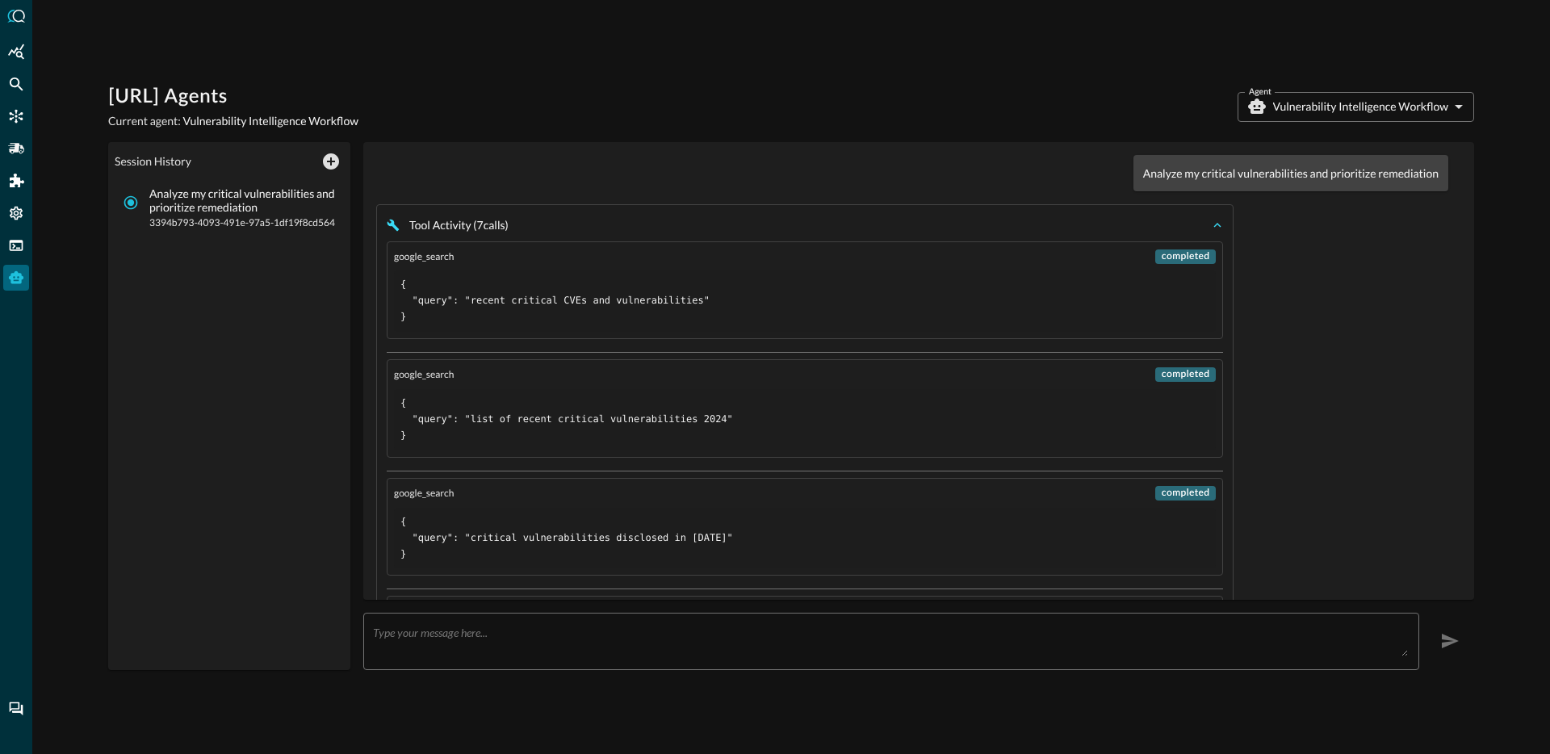
click at [554, 233] on button "Tool Activity ( 7 call s )" at bounding box center [805, 224] width 836 height 19
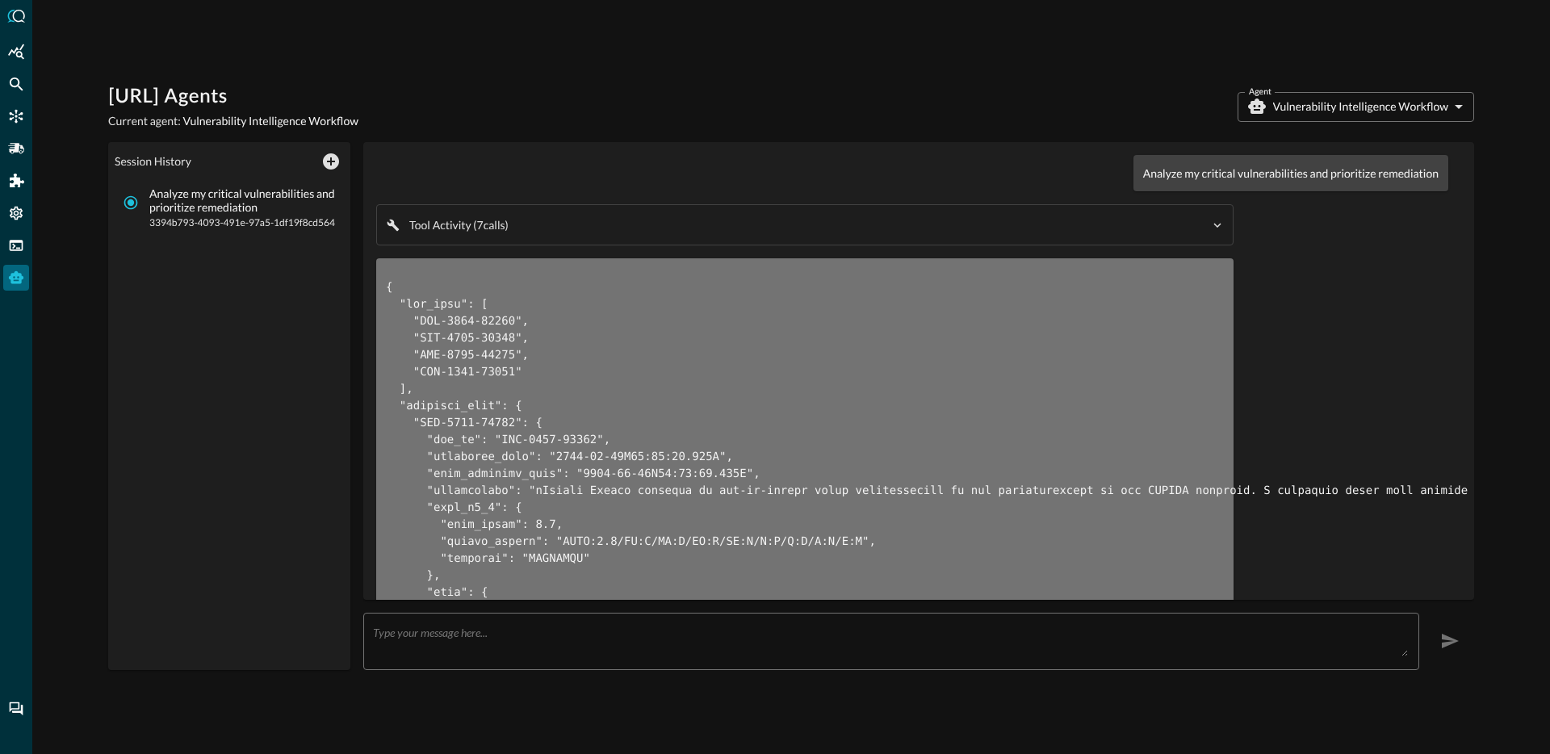
click at [558, 213] on div "Tool Activity ( 7 call s ) google_search completed { "query": "recent critical …" at bounding box center [804, 224] width 855 height 39
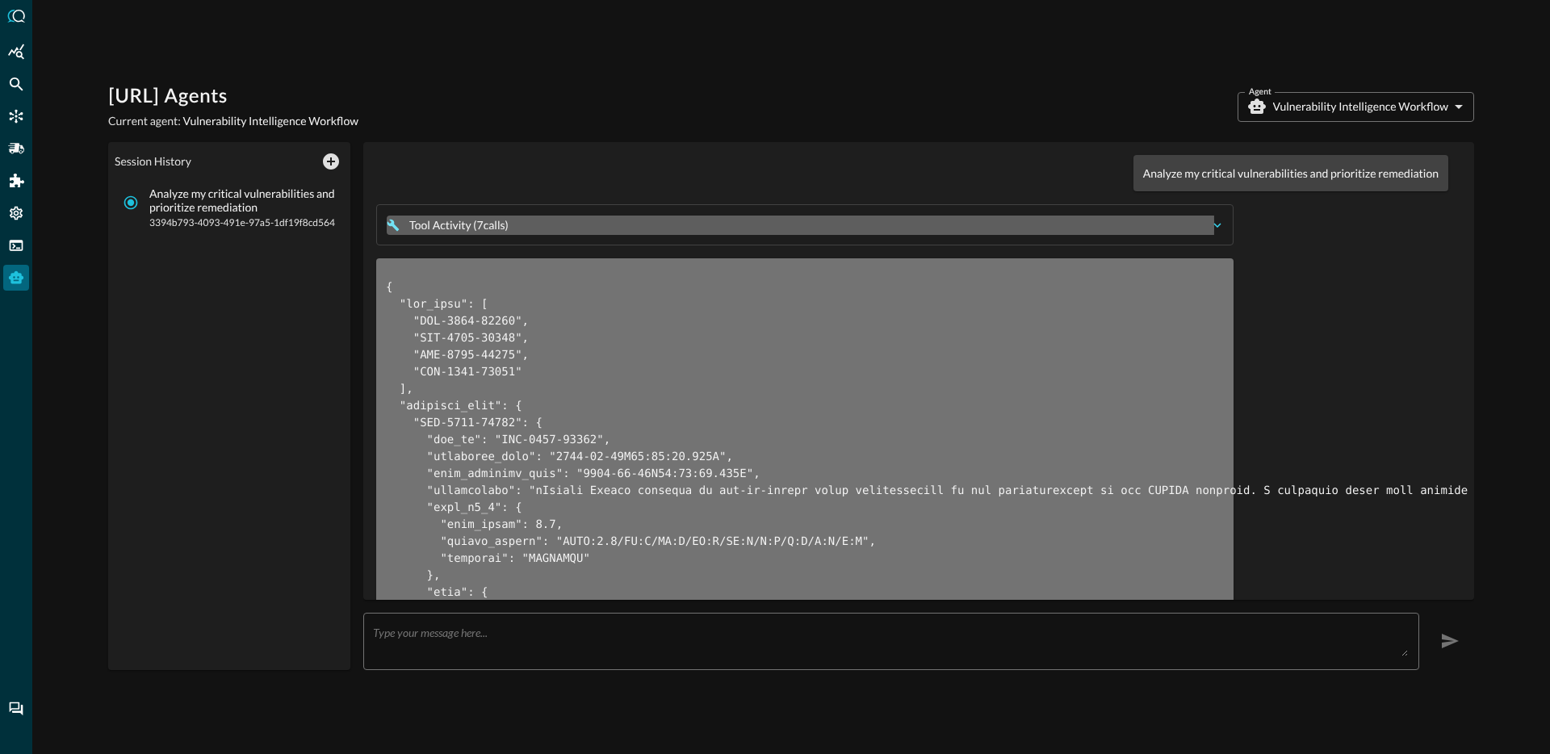
click at [556, 226] on div "Tool Activity ( 7 call s )" at bounding box center [807, 225] width 797 height 16
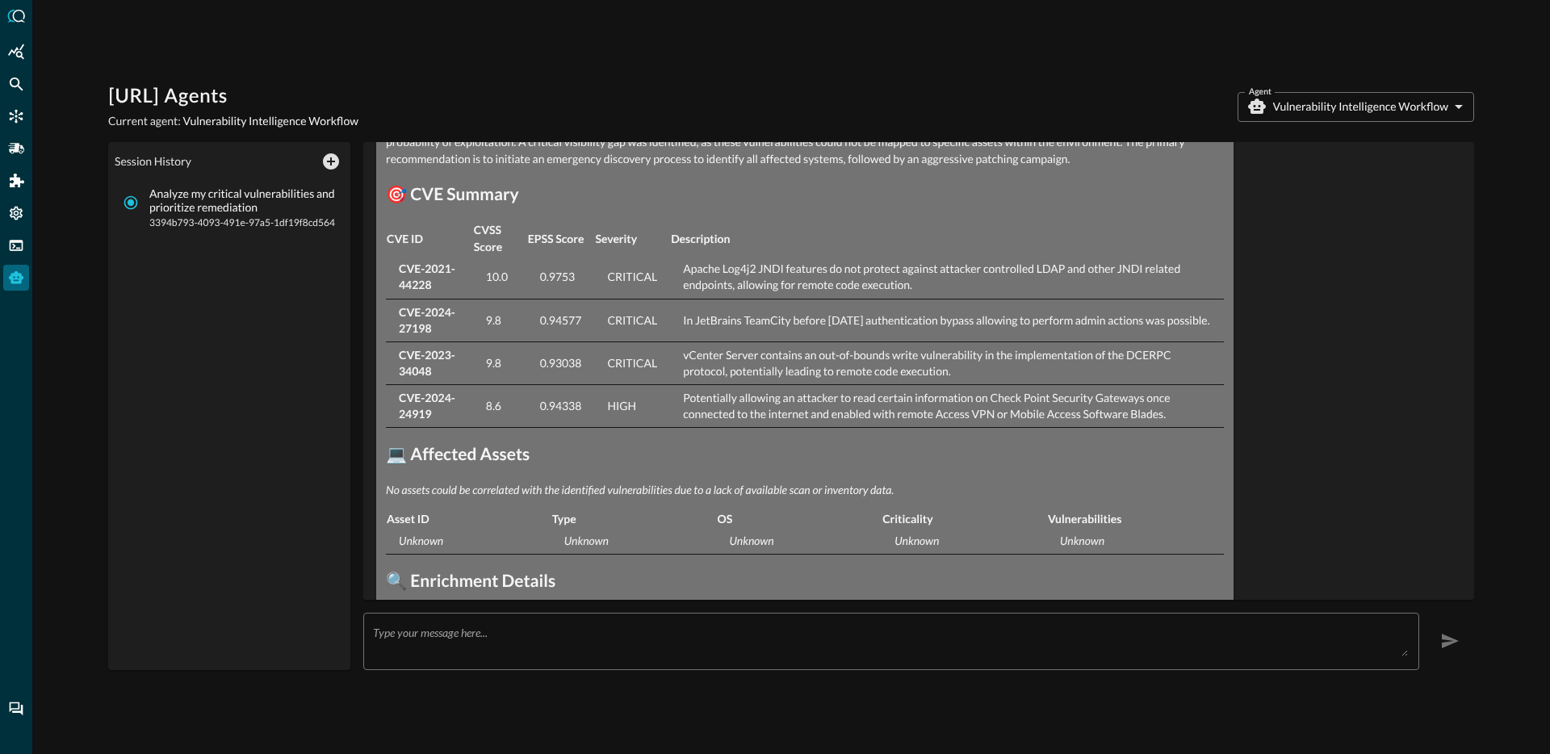
scroll to position [3959, 0]
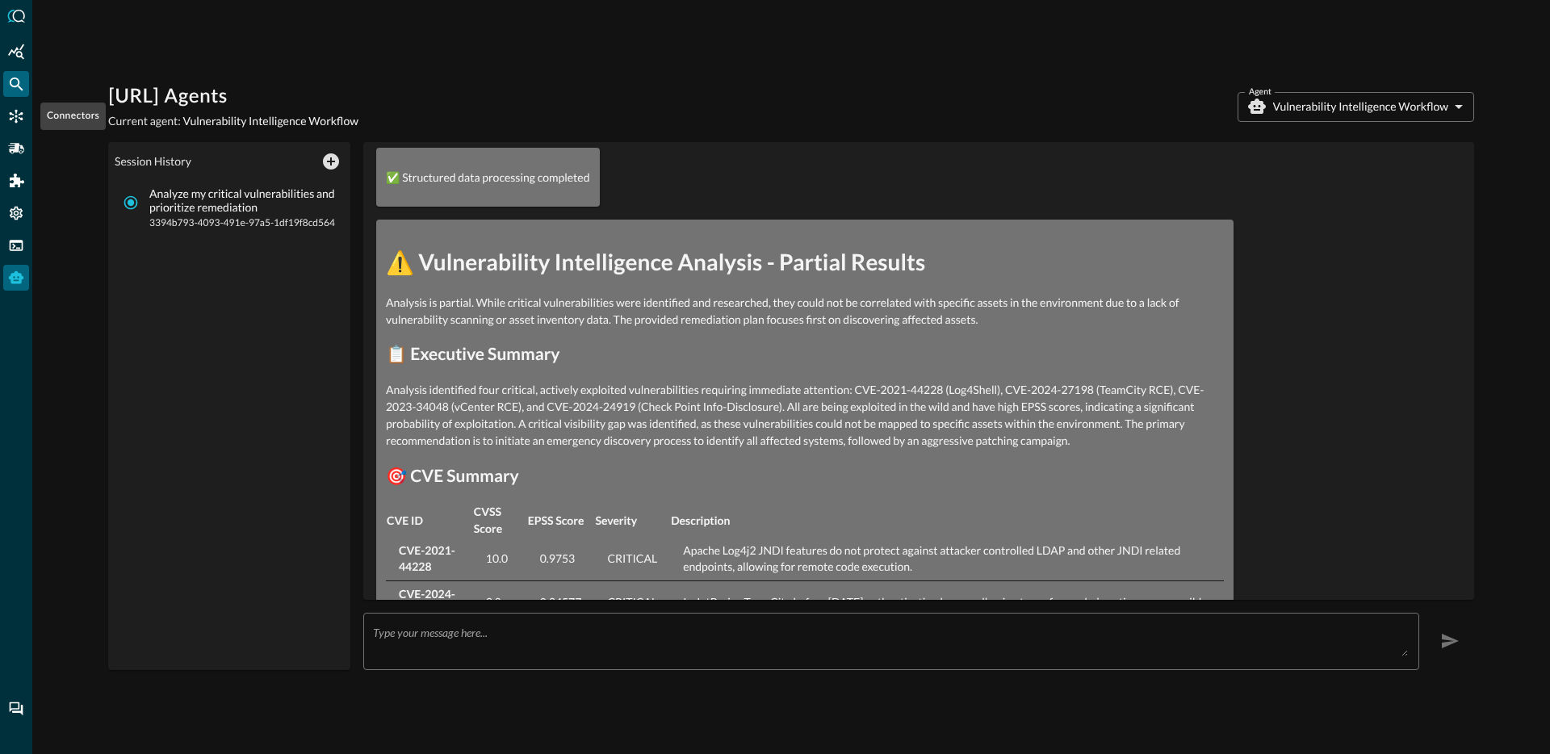
click at [27, 88] on div "Federated Search" at bounding box center [16, 84] width 26 height 26
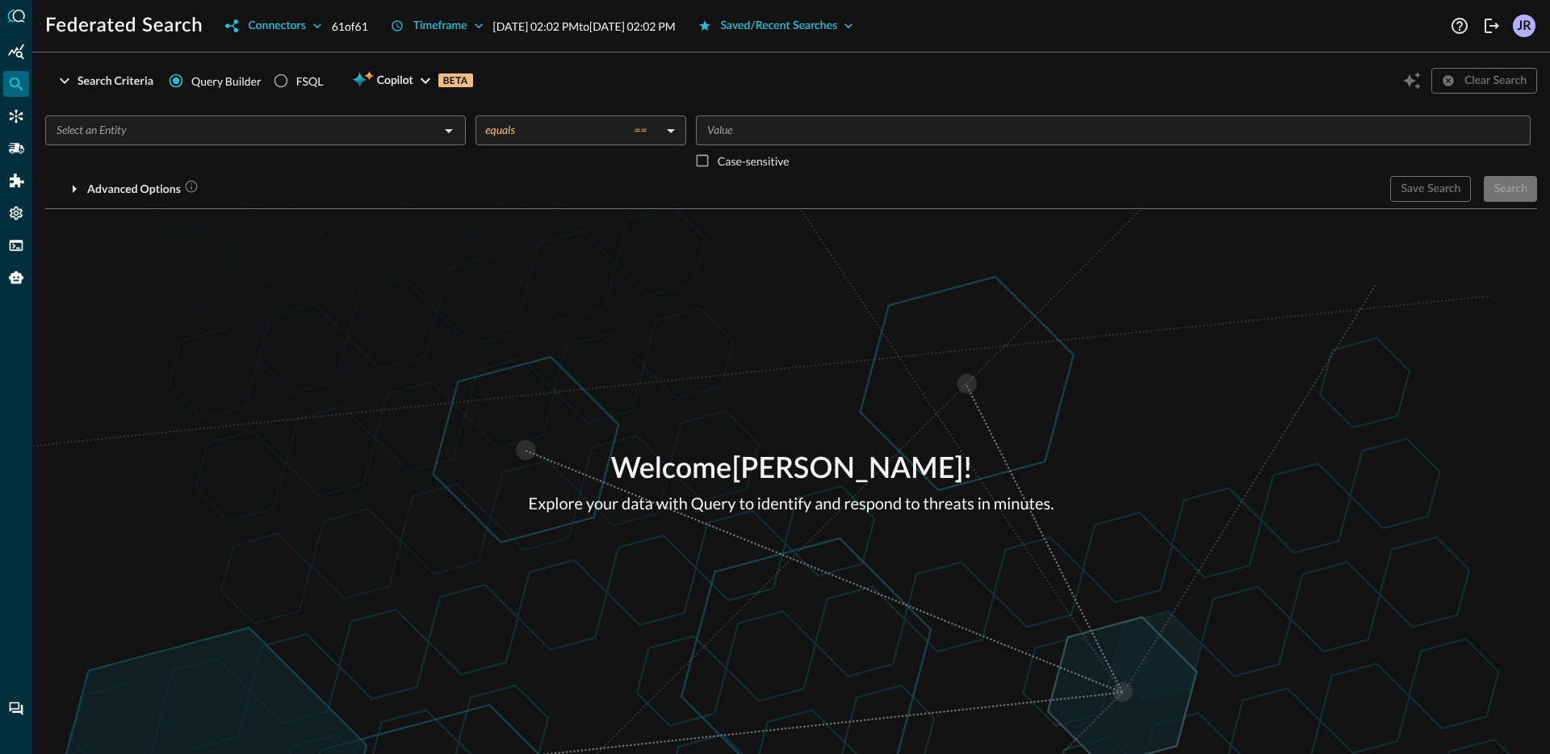
click at [420, 241] on div "Welcome [PERSON_NAME] ! Explore your data with Query to identify and respond to…" at bounding box center [790, 481] width 1517 height 545
